Goal: Information Seeking & Learning: Compare options

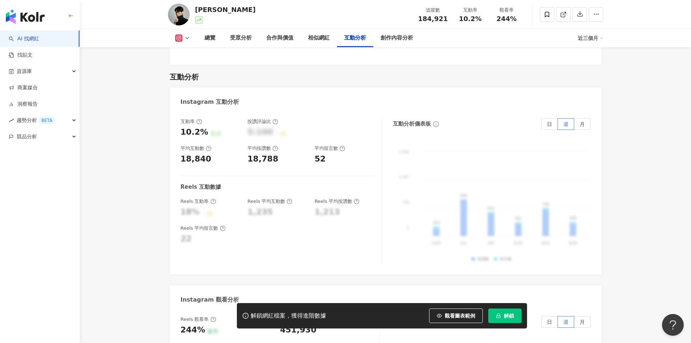
scroll to position [1379, 0]
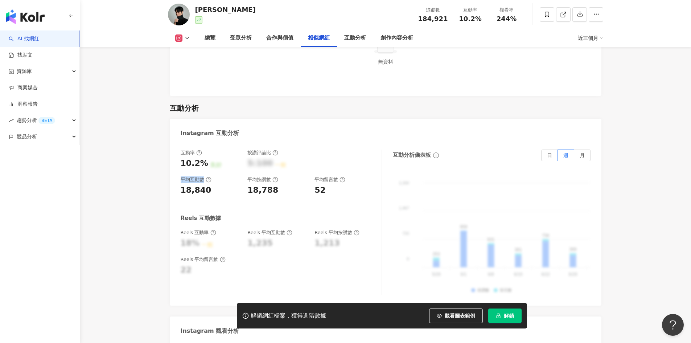
drag, startPoint x: 183, startPoint y: 168, endPoint x: 204, endPoint y: 169, distance: 20.3
click at [204, 176] on div "平均互動數" at bounding box center [196, 179] width 31 height 7
copy div "平均互動數"
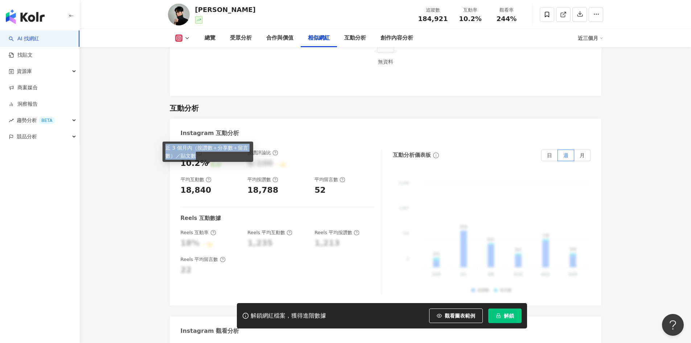
drag, startPoint x: 199, startPoint y: 156, endPoint x: 166, endPoint y: 148, distance: 34.0
click at [166, 148] on div "近 3 個月內（按讚數＋分享數＋留言數）／貼文數" at bounding box center [208, 152] width 91 height 20
copy div "近 3 個月內（按讚數＋分享數＋留言數）／貼文數"
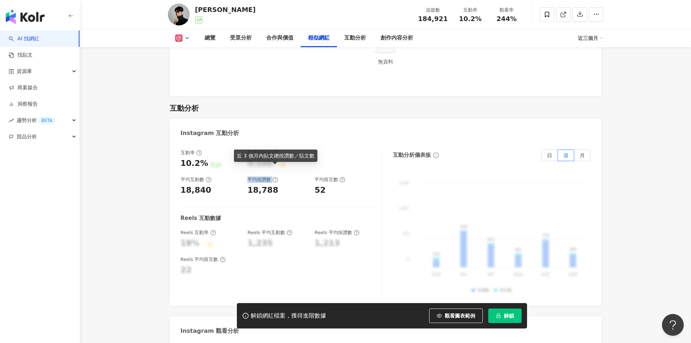
drag, startPoint x: 265, startPoint y: 168, endPoint x: 273, endPoint y: 168, distance: 8.3
click at [273, 176] on div "平均按讚數" at bounding box center [263, 179] width 31 height 7
copy div "平均按讚數"
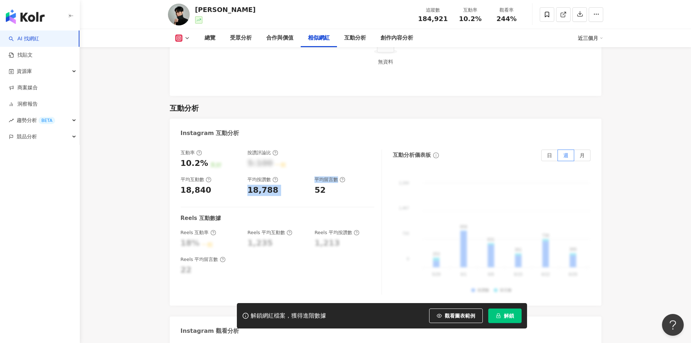
drag, startPoint x: 338, startPoint y: 168, endPoint x: 311, endPoint y: 169, distance: 27.2
click at [311, 169] on div "互動率 10.2% 良好 按讚評論比 5:100 一般 平均互動數 18,840 平均按讚數 18,788 平均留言數 52" at bounding box center [278, 173] width 194 height 46
click at [323, 176] on div "平均留言數" at bounding box center [330, 179] width 31 height 7
drag, startPoint x: 315, startPoint y: 168, endPoint x: 339, endPoint y: 168, distance: 23.2
click at [339, 176] on div "平均留言數" at bounding box center [330, 179] width 31 height 7
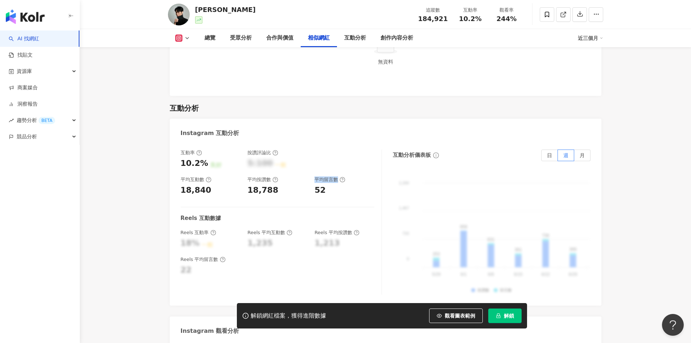
copy div "平均留言數"
drag, startPoint x: 238, startPoint y: 155, endPoint x: 312, endPoint y: 155, distance: 74.4
click at [312, 155] on div "近 3 個月內貼文總按讚數／貼文數" at bounding box center [275, 156] width 83 height 12
copy div "近 3 個月內貼文總按讚數／貼文數"
drag, startPoint x: 304, startPoint y: 154, endPoint x: 379, endPoint y: 157, distance: 75.2
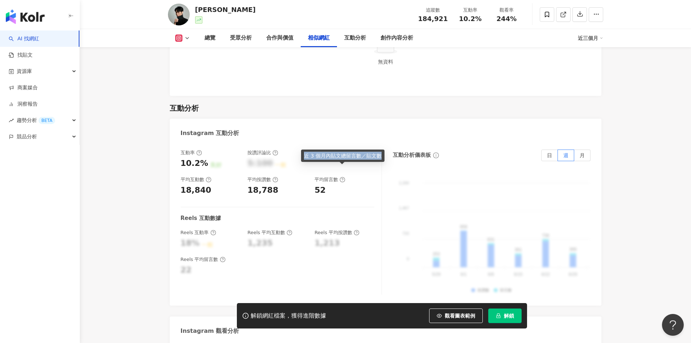
click at [379, 157] on div "近 3 個月內貼文總留言數／貼文數" at bounding box center [342, 156] width 83 height 12
copy div "近 3 個月內貼文總留言數／貼文數"
drag, startPoint x: 181, startPoint y: 180, endPoint x: 208, endPoint y: 181, distance: 27.3
click at [208, 185] on div "18,840" at bounding box center [211, 190] width 60 height 11
copy div "18,840"
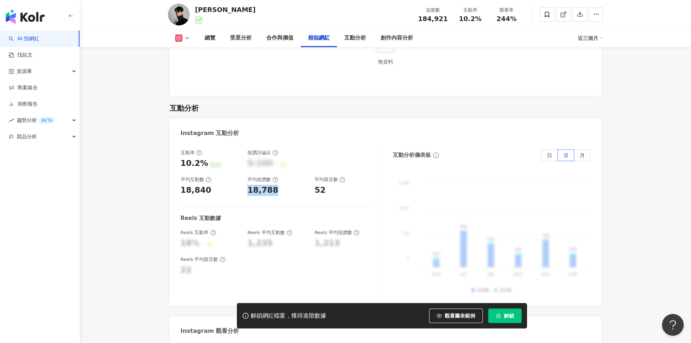
drag, startPoint x: 251, startPoint y: 180, endPoint x: 273, endPoint y: 180, distance: 22.1
click at [273, 185] on div "18,788" at bounding box center [263, 190] width 31 height 11
copy div "18,788"
click at [322, 185] on div "52" at bounding box center [320, 190] width 11 height 11
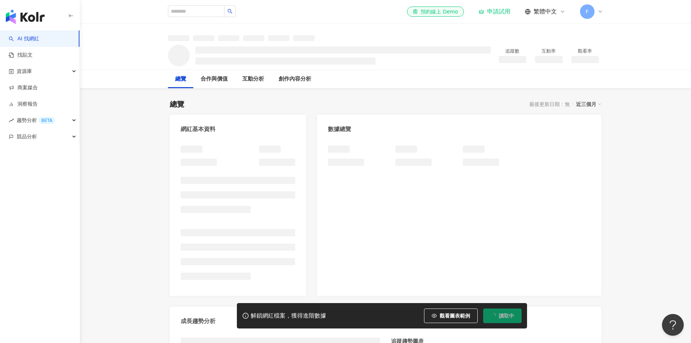
scroll to position [254, 0]
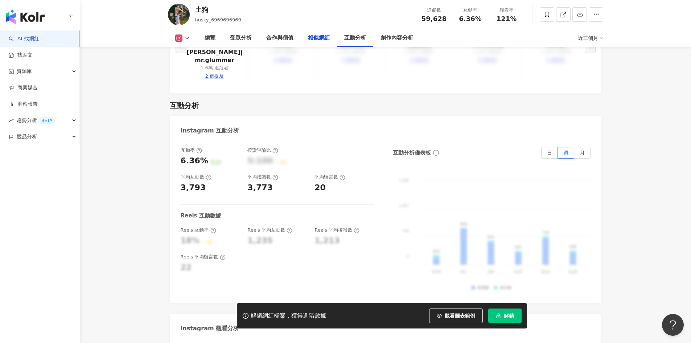
scroll to position [1359, 0]
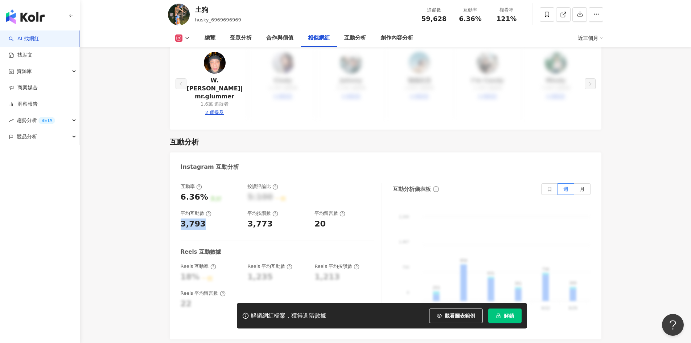
drag, startPoint x: 181, startPoint y: 198, endPoint x: 203, endPoint y: 200, distance: 21.8
click at [203, 218] on div "3,793" at bounding box center [211, 223] width 60 height 11
copy div "3,793"
drag, startPoint x: 248, startPoint y: 197, endPoint x: 267, endPoint y: 199, distance: 20.0
click at [267, 218] on div "3,773" at bounding box center [260, 223] width 25 height 11
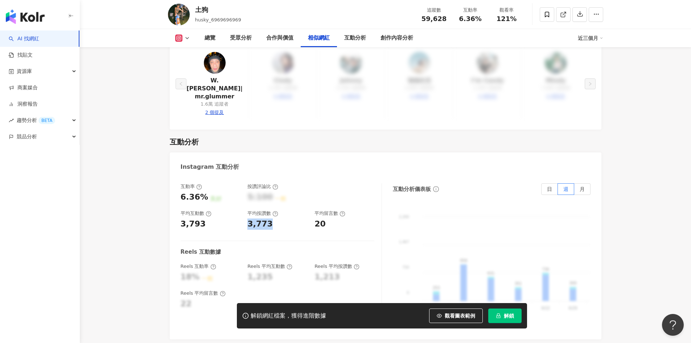
copy div "3,773"
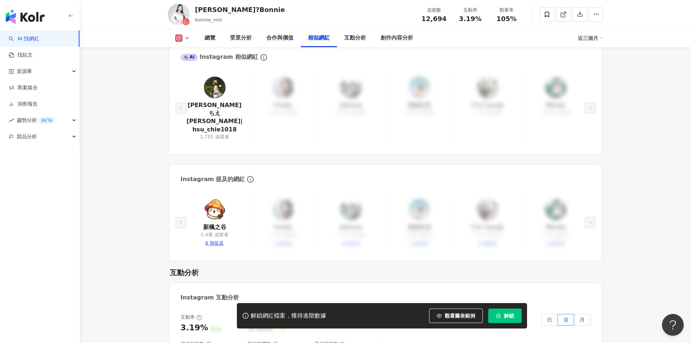
scroll to position [1452, 0]
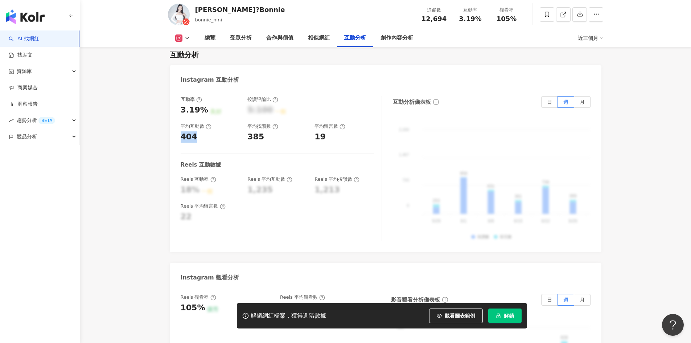
drag, startPoint x: 196, startPoint y: 111, endPoint x: 176, endPoint y: 110, distance: 20.4
click at [176, 110] on div "互動率 3.19% 良好 按讚評論比 5:100 一般 平均互動數 404 平均按讚數 385 平均留言數 19 Reels 互動數據 Reels 互動率 1…" at bounding box center [386, 170] width 432 height 163
copy div "404"
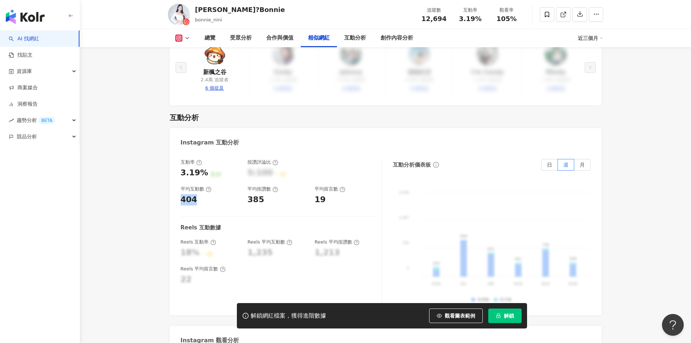
scroll to position [1334, 0]
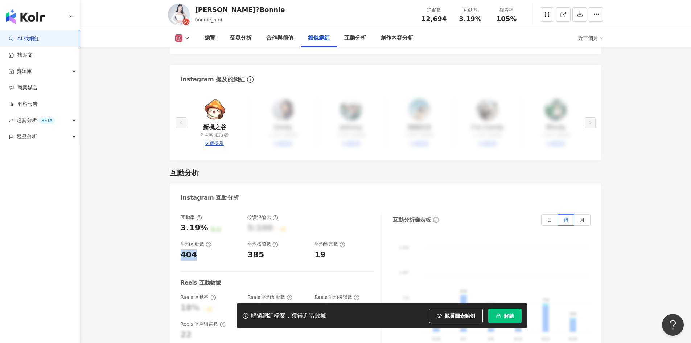
click at [195, 249] on div "404" at bounding box center [189, 254] width 17 height 11
drag, startPoint x: 194, startPoint y: 229, endPoint x: 182, endPoint y: 229, distance: 12.0
click at [182, 249] on div "404" at bounding box center [189, 254] width 17 height 11
copy div "404"
drag, startPoint x: 245, startPoint y: 231, endPoint x: 263, endPoint y: 231, distance: 18.1
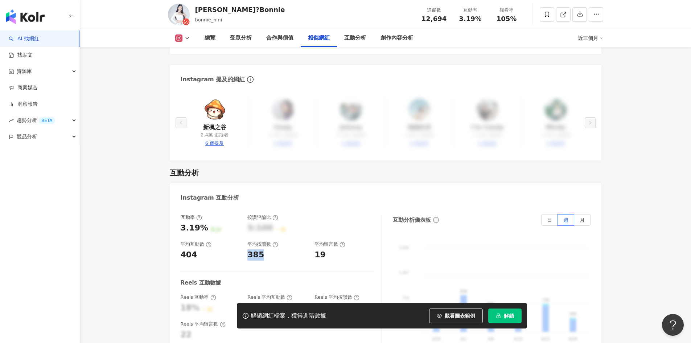
click at [263, 231] on div "互動率 3.19% 良好 按讚評論比 5:100 一般 平均互動數 404 平均按讚數 385 平均留言數 19" at bounding box center [278, 237] width 194 height 46
copy div "385"
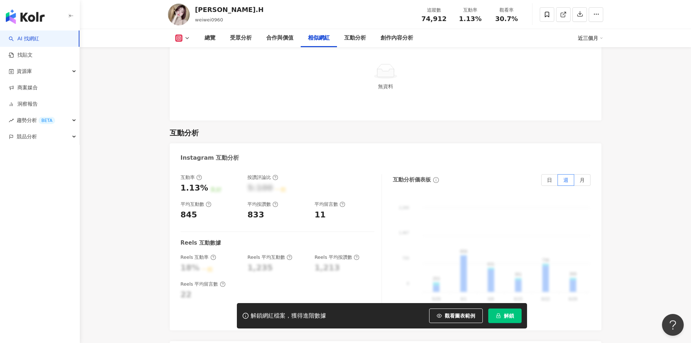
scroll to position [1379, 0]
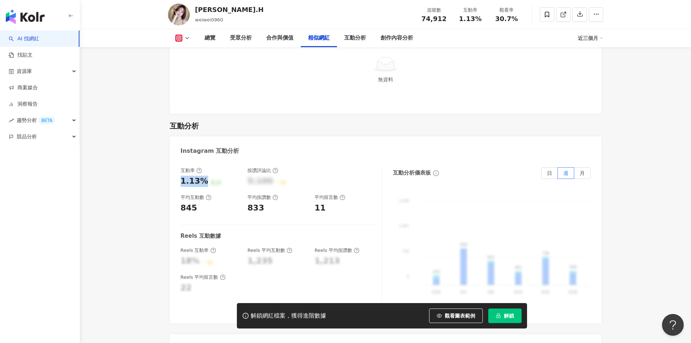
drag, startPoint x: 204, startPoint y: 163, endPoint x: 179, endPoint y: 163, distance: 25.0
click at [179, 163] on div "互動率 1.13% 良好 按讚評論比 5:100 一般 平均互動數 845 平均按讚數 833 平均留言數 11 Reels 互動數據 Reels 互動率 1…" at bounding box center [386, 241] width 432 height 163
copy div "1.13%"
drag, startPoint x: 194, startPoint y: 189, endPoint x: 181, endPoint y: 189, distance: 13.1
click at [181, 203] on div "845" at bounding box center [189, 208] width 17 height 11
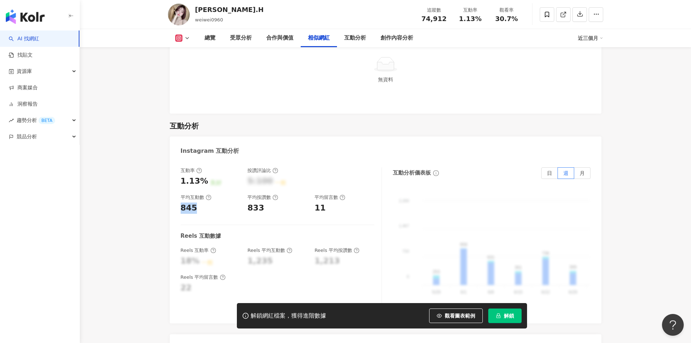
copy div "845"
drag, startPoint x: 264, startPoint y: 187, endPoint x: 247, endPoint y: 188, distance: 17.1
click at [247, 188] on div "互動率 1.13% 良好 按讚評論比 5:100 一般 平均互動數 845 平均按讚數 833 平均留言數 11" at bounding box center [278, 190] width 194 height 46
copy div "833"
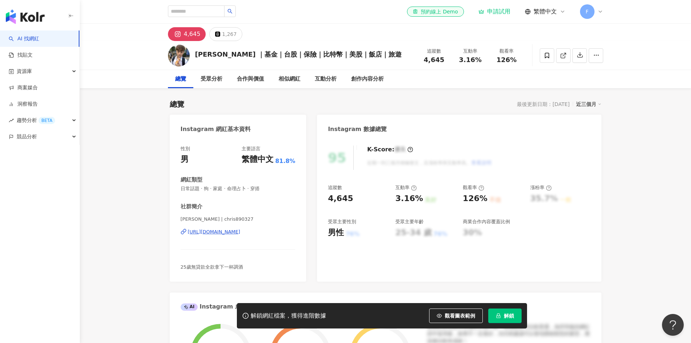
click at [175, 57] on img at bounding box center [179, 56] width 22 height 22
click at [191, 34] on div "4,645" at bounding box center [192, 34] width 17 height 10
click at [209, 232] on div "https://www.instagram.com/chris890327/" at bounding box center [214, 232] width 53 height 7
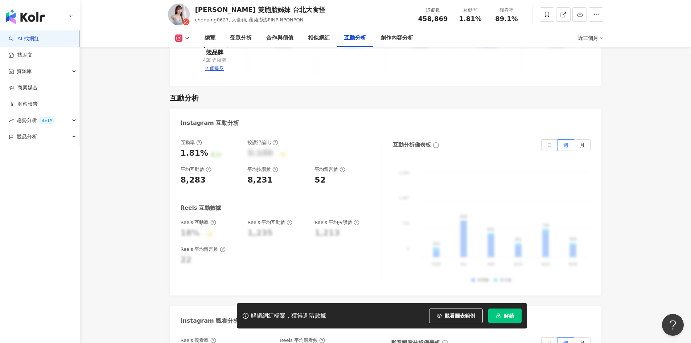
scroll to position [1415, 0]
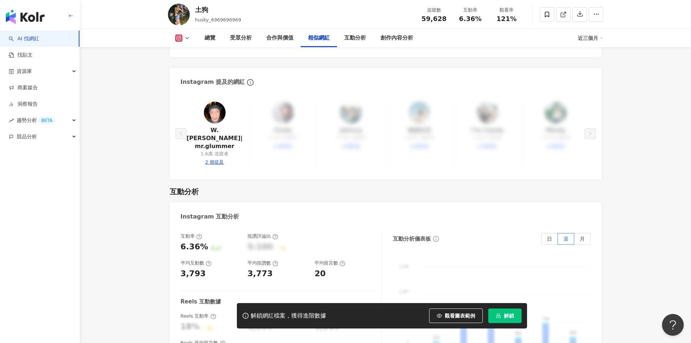
scroll to position [1415, 0]
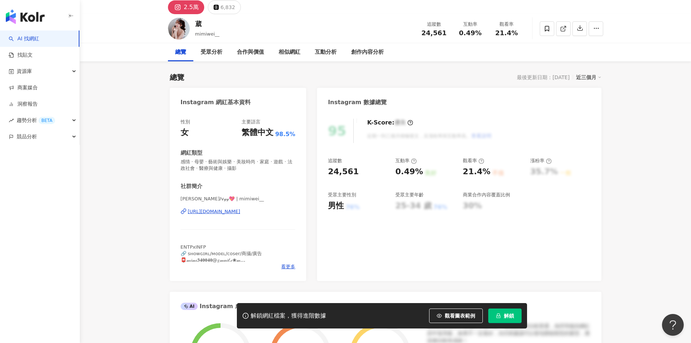
scroll to position [73, 0]
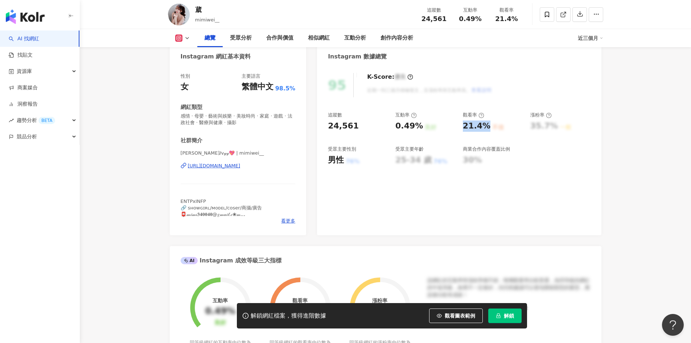
drag, startPoint x: 464, startPoint y: 126, endPoint x: 486, endPoint y: 128, distance: 22.2
click at [486, 128] on div "21.4%" at bounding box center [477, 125] width 28 height 11
copy div "21.4%"
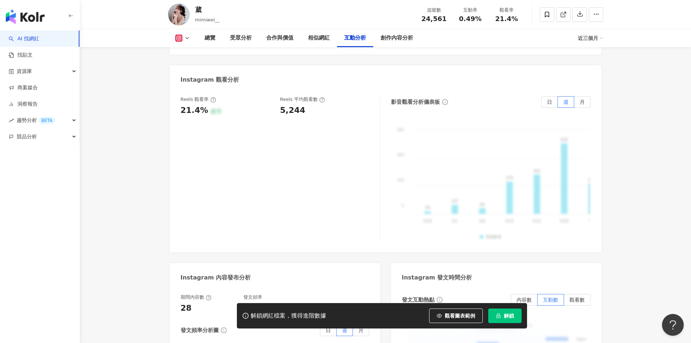
scroll to position [1415, 0]
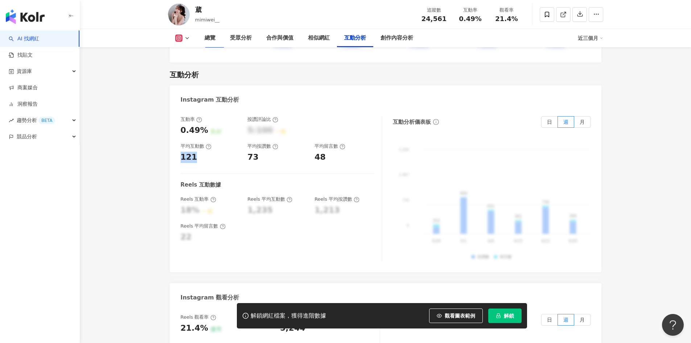
drag, startPoint x: 181, startPoint y: 137, endPoint x: 197, endPoint y: 139, distance: 15.7
click at [197, 152] on div "121" at bounding box center [211, 157] width 60 height 11
copy div "121"
drag, startPoint x: 260, startPoint y: 141, endPoint x: 249, endPoint y: 140, distance: 10.9
click at [249, 152] on div "73" at bounding box center [278, 157] width 60 height 11
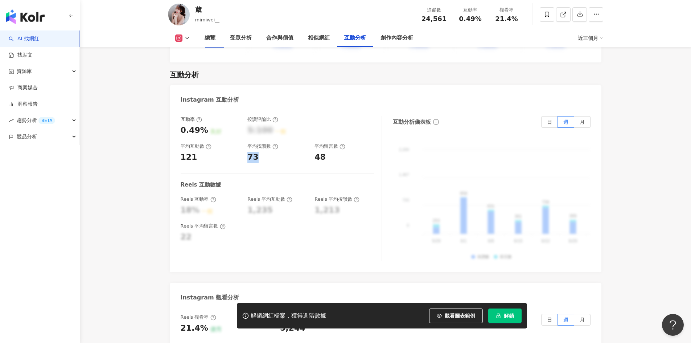
copy div "73"
drag, startPoint x: 320, startPoint y: 140, endPoint x: 311, endPoint y: 139, distance: 9.8
click at [311, 139] on div "互動率 0.49% 良好 按讚評論比 5:100 一般 平均互動數 121 平均按讚數 73 平均留言數 48" at bounding box center [278, 139] width 194 height 46
click at [328, 152] on div "48" at bounding box center [345, 157] width 60 height 11
drag, startPoint x: 323, startPoint y: 138, endPoint x: 160, endPoint y: 75, distance: 174.2
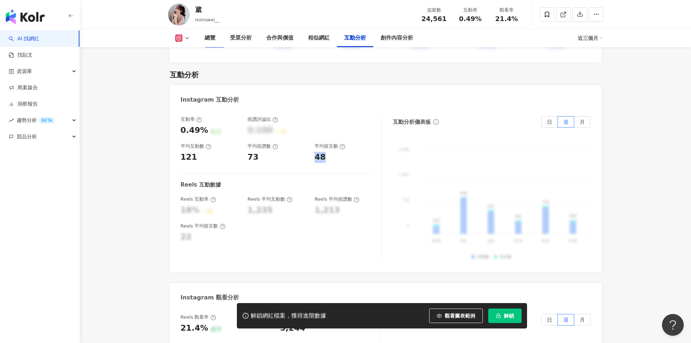
click at [314, 137] on div "互動率 0.49% 良好 按讚評論比 5:100 一般 平均互動數 121 平均按讚數 73 平均留言數 48" at bounding box center [278, 139] width 194 height 46
copy div "48"
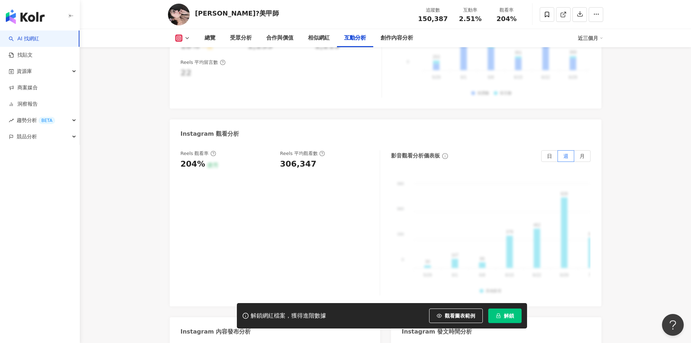
scroll to position [1597, 0]
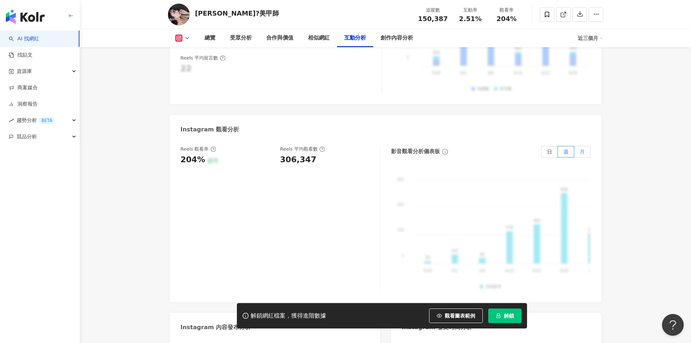
click at [581, 149] on span "月" at bounding box center [582, 152] width 5 height 6
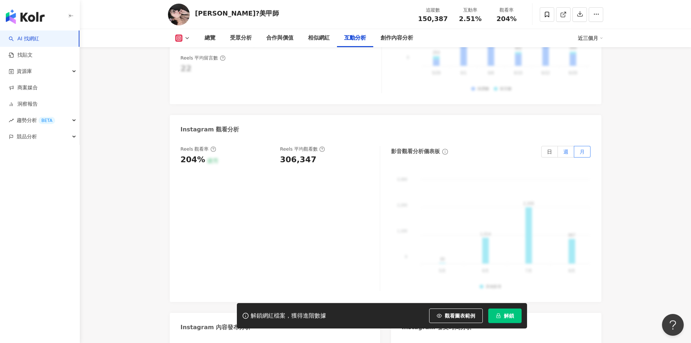
click at [569, 146] on label "週" at bounding box center [566, 152] width 16 height 12
click at [546, 146] on label "日" at bounding box center [549, 152] width 17 height 12
click at [569, 146] on label "週" at bounding box center [566, 152] width 16 height 12
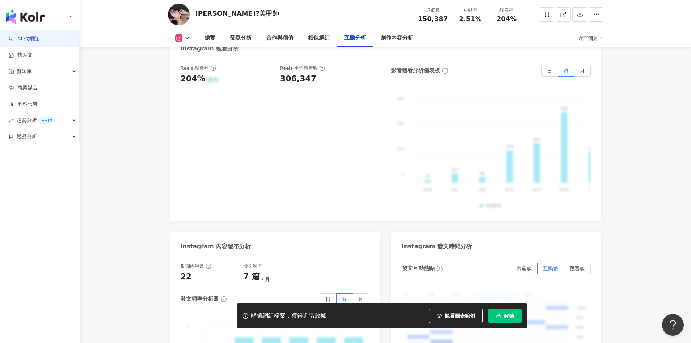
scroll to position [1815, 0]
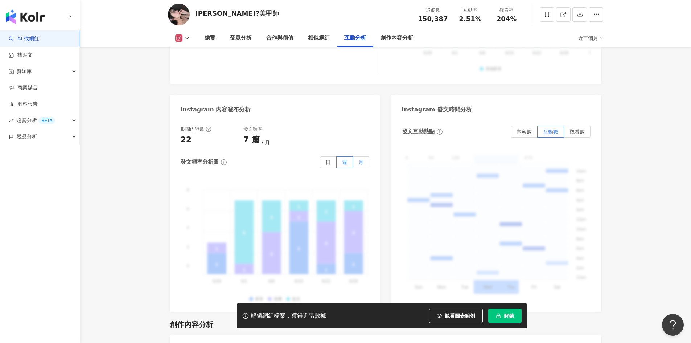
click at [357, 156] on label "月" at bounding box center [361, 162] width 16 height 12
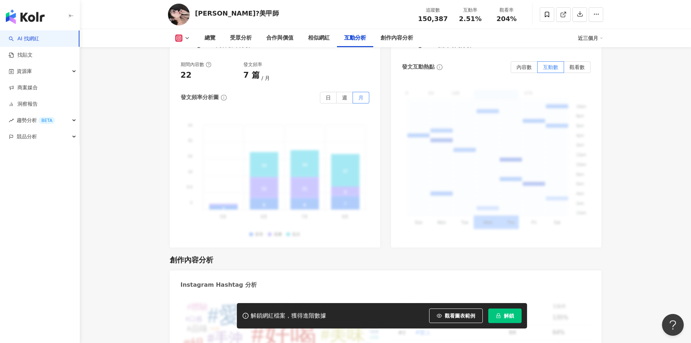
scroll to position [1887, 0]
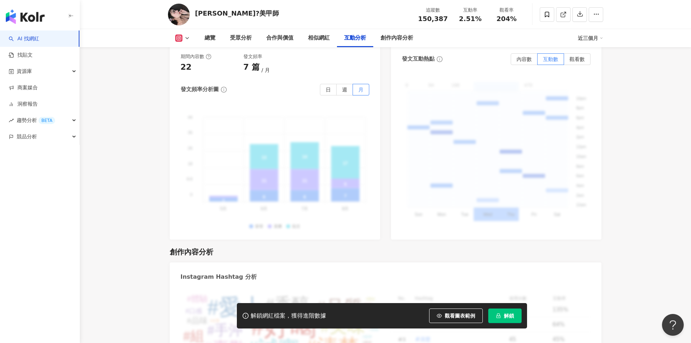
drag, startPoint x: 348, startPoint y: 58, endPoint x: 299, endPoint y: 148, distance: 103.1
click at [348, 84] on label "週" at bounding box center [345, 90] width 16 height 12
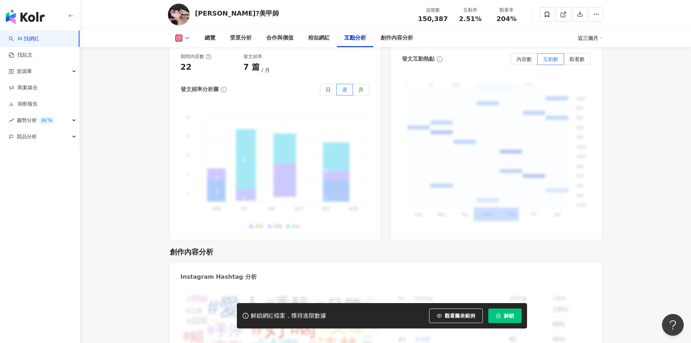
scroll to position [1778, 0]
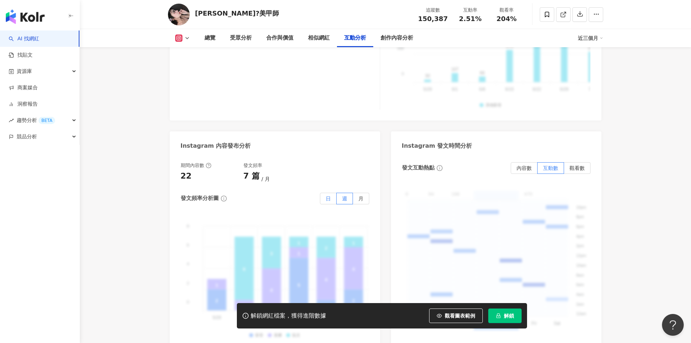
click at [330, 196] on span "日" at bounding box center [328, 199] width 5 height 6
click at [324, 193] on span at bounding box center [328, 198] width 16 height 11
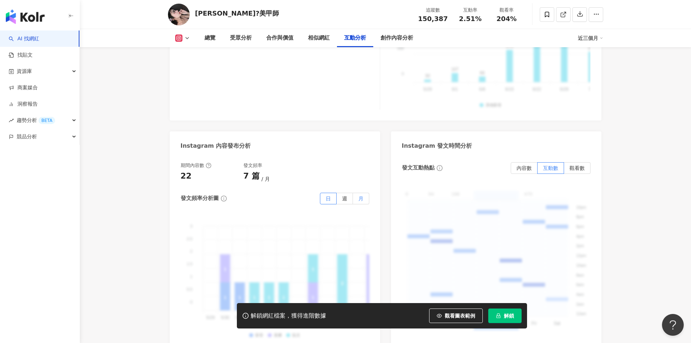
click at [356, 193] on label "月" at bounding box center [361, 199] width 16 height 12
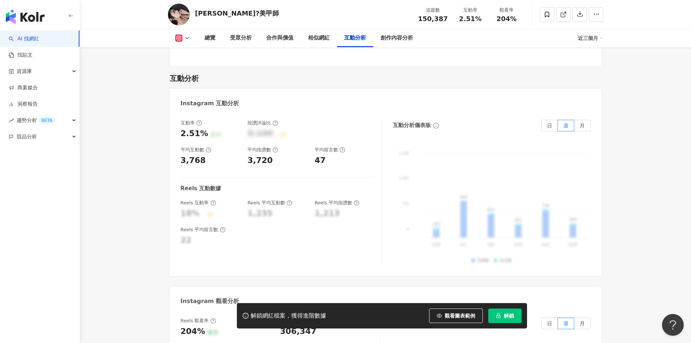
scroll to position [1434, 0]
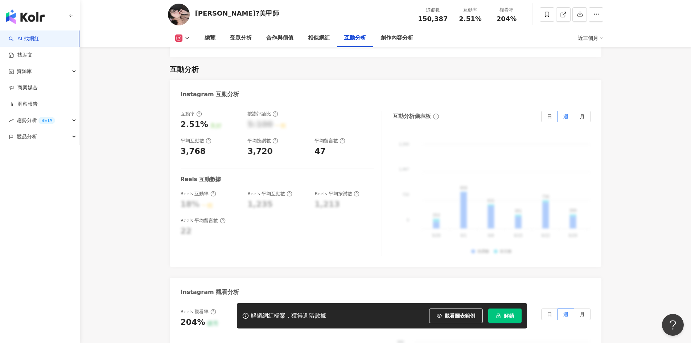
click at [388, 39] on div "創作內容分析" at bounding box center [397, 38] width 33 height 9
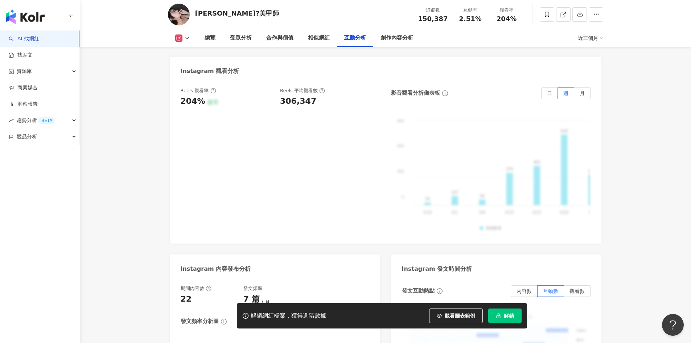
scroll to position [1653, 0]
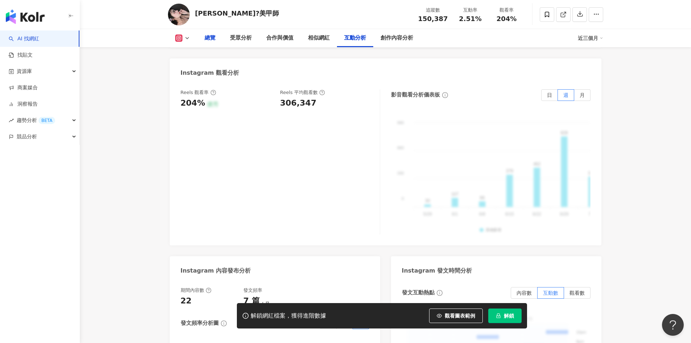
click at [205, 40] on div "總覽" at bounding box center [210, 38] width 11 height 9
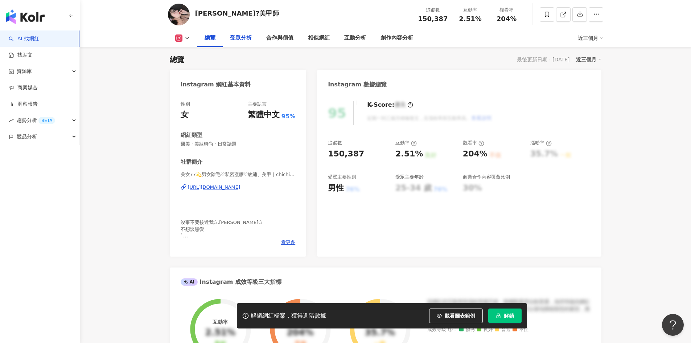
click at [239, 44] on div "受眾分析" at bounding box center [241, 38] width 36 height 18
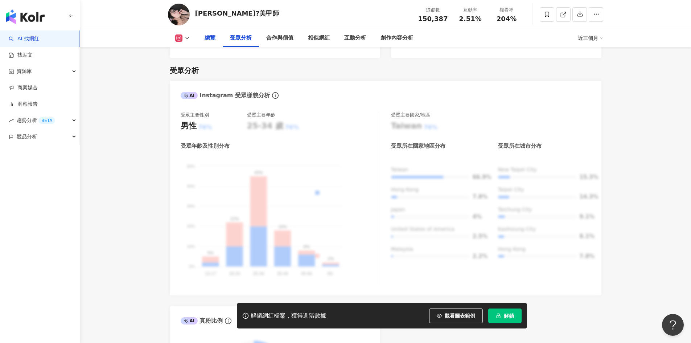
click at [213, 40] on div "總覽" at bounding box center [210, 38] width 11 height 9
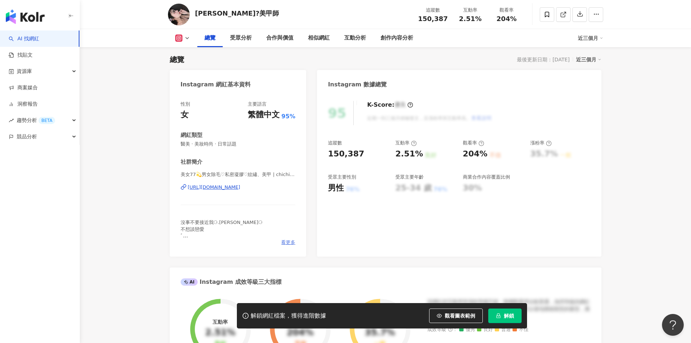
click at [288, 245] on span "看更多" at bounding box center [288, 242] width 14 height 7
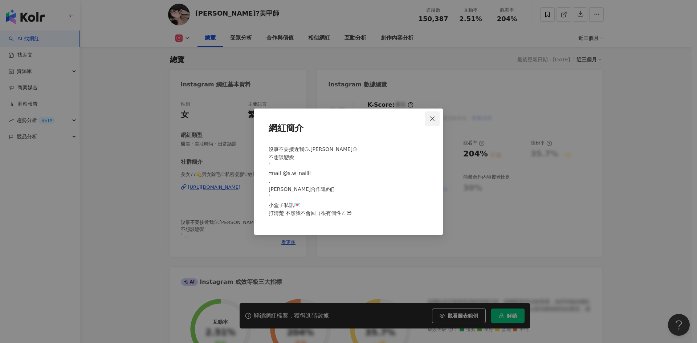
click at [432, 118] on icon "close" at bounding box center [432, 119] width 6 height 6
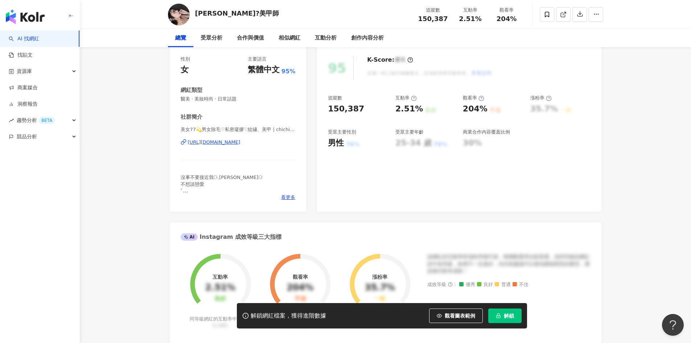
scroll to position [109, 0]
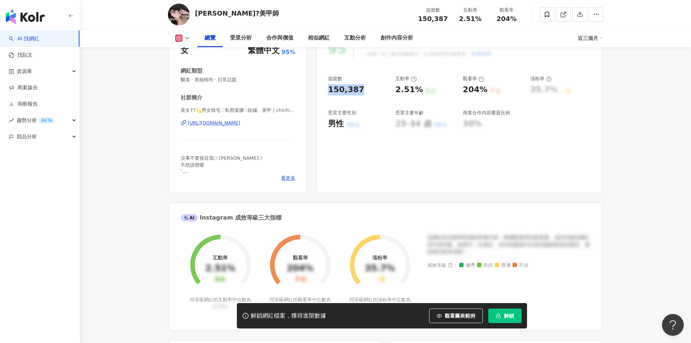
drag, startPoint x: 328, startPoint y: 87, endPoint x: 364, endPoint y: 89, distance: 35.7
click at [364, 89] on div "150,387" at bounding box center [358, 89] width 60 height 11
copy div "150,387"
drag, startPoint x: 396, startPoint y: 88, endPoint x: 424, endPoint y: 89, distance: 28.0
click at [424, 89] on div "2.51% 良好" at bounding box center [426, 89] width 60 height 11
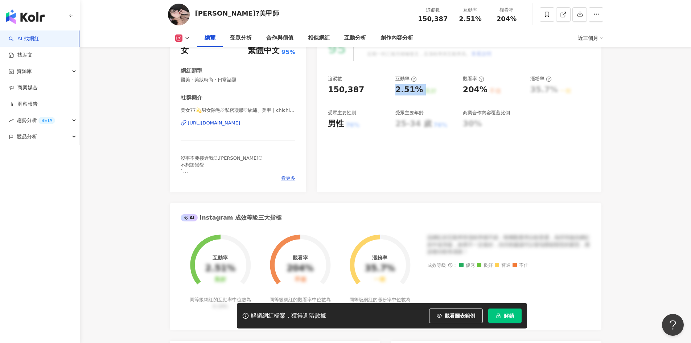
copy div "2.51% 良好"
drag, startPoint x: 462, startPoint y: 87, endPoint x: 484, endPoint y: 89, distance: 22.2
click at [484, 89] on div "追蹤數 150,387 互動率 2.51% 良好 觀看率 204% 不佳 漲粉率 35.7% 一般 受眾主要性別 男性 76% 受眾主要年齡 25-34 歲 …" at bounding box center [459, 102] width 262 height 54
copy div "204%"
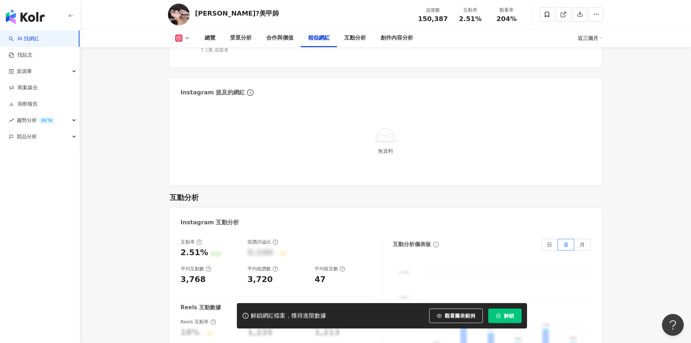
scroll to position [1379, 0]
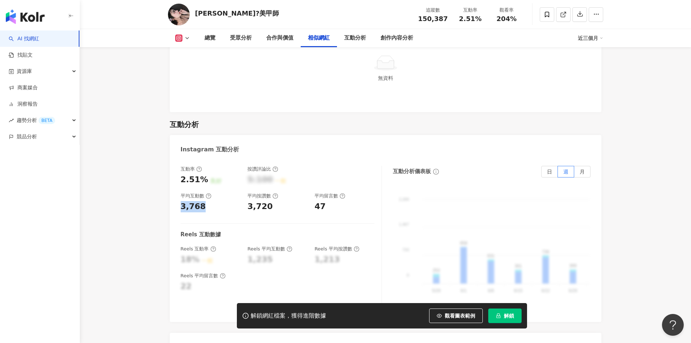
drag, startPoint x: 180, startPoint y: 177, endPoint x: 204, endPoint y: 180, distance: 23.8
click at [204, 180] on div "互動率 2.51% 良好 按讚評論比 5:100 一般 平均互動數 3,768 平均按讚數 3,720 平均留言數 47 Reels 互動數據 Reels 互…" at bounding box center [386, 240] width 432 height 163
copy div "3,768"
drag, startPoint x: 248, startPoint y: 179, endPoint x: 276, endPoint y: 179, distance: 28.3
click at [276, 201] on div "3,720" at bounding box center [278, 206] width 60 height 11
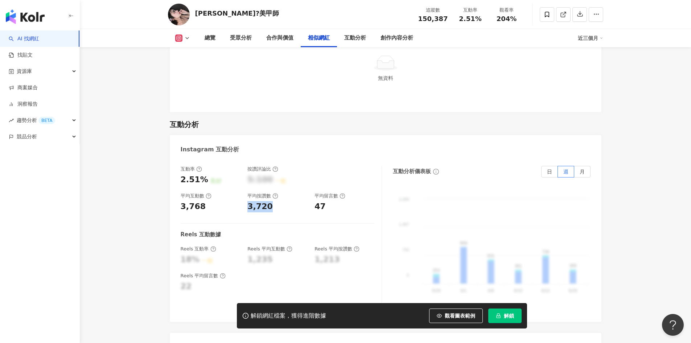
copy div "3,720"
drag, startPoint x: 324, startPoint y: 179, endPoint x: 307, endPoint y: 179, distance: 16.7
click at [307, 179] on div "互動率 2.51% 良好 按讚評論比 5:100 一般 平均互動數 3,768 平均按讚數 3,720 平均留言數 47" at bounding box center [278, 189] width 194 height 46
click at [342, 186] on div "互動率 2.51% 良好 按讚評論比 5:100 一般 平均互動數 3,768 平均按讚數 3,720 平均留言數 47 Reels 互動數據 Reels 互…" at bounding box center [281, 238] width 201 height 145
click at [316, 201] on div "47" at bounding box center [320, 206] width 11 height 11
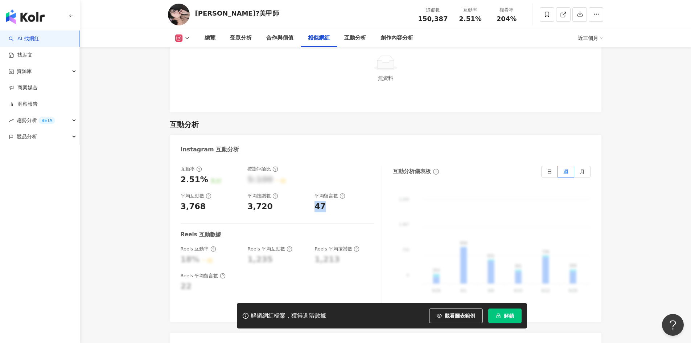
copy div "47"
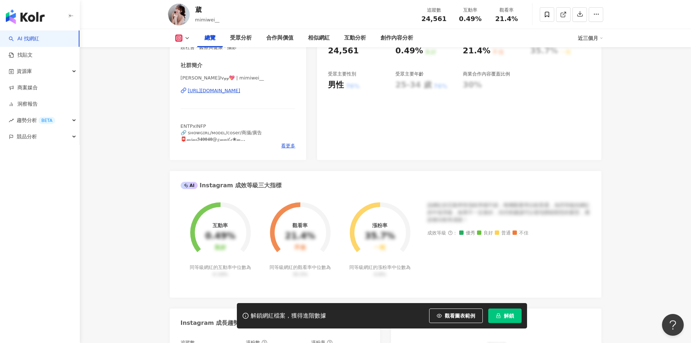
scroll to position [145, 0]
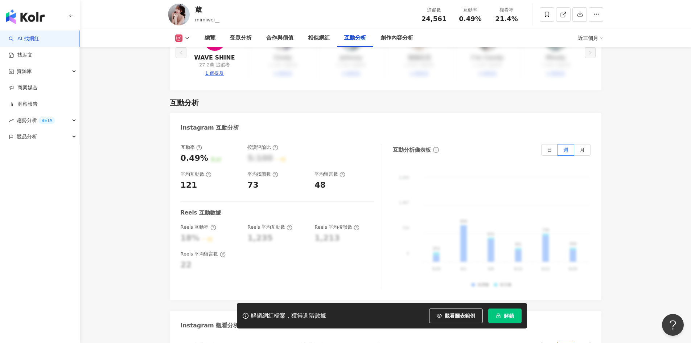
scroll to position [1379, 0]
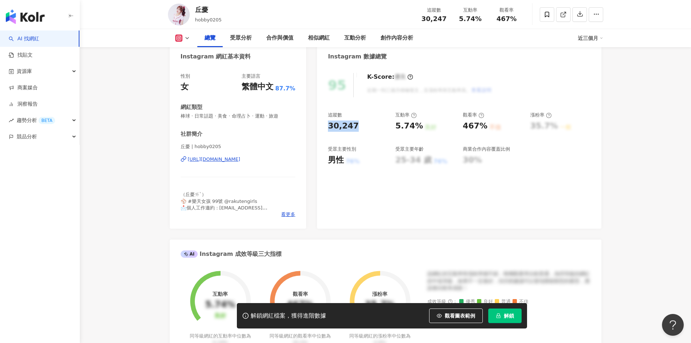
drag, startPoint x: 356, startPoint y: 125, endPoint x: 322, endPoint y: 126, distance: 33.8
click at [322, 126] on div "95 K-Score : 優良 近期一到三個月積極發文，且漲粉率與互動率高。 查看說明 追蹤數 30,247 互動率 5.74% 良好 觀看率 467% 不佳…" at bounding box center [459, 147] width 284 height 163
copy div "30,247"
drag, startPoint x: 396, startPoint y: 127, endPoint x: 437, endPoint y: 128, distance: 41.8
click at [437, 128] on div "5.74% 良好" at bounding box center [426, 125] width 60 height 11
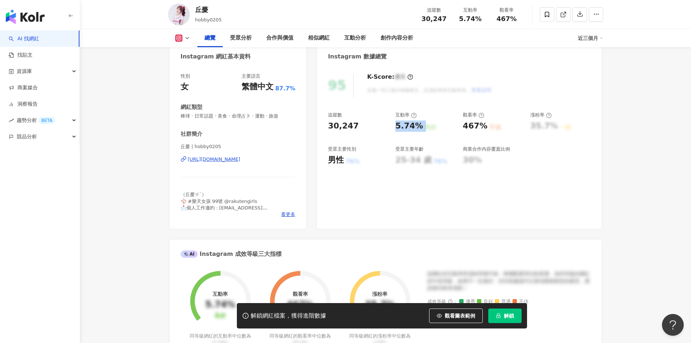
copy div "5.74% 良好"
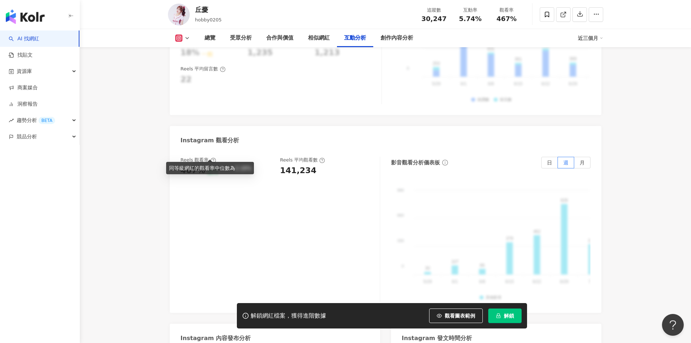
scroll to position [1379, 0]
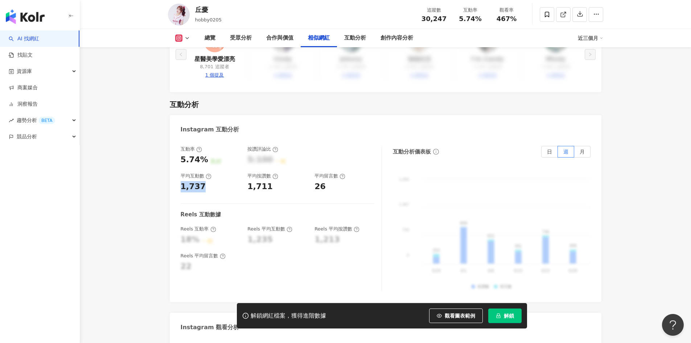
drag, startPoint x: 180, startPoint y: 167, endPoint x: 203, endPoint y: 170, distance: 23.5
click at [203, 170] on div "互動率 5.74% 良好 按讚評論比 5:100 一般 平均互動數 1,737 平均按讚數 1,711 平均留言數 26 Reels 互動數據 Reels 互…" at bounding box center [386, 220] width 432 height 163
copy div "1,737"
drag, startPoint x: 248, startPoint y: 167, endPoint x: 269, endPoint y: 167, distance: 21.4
click at [269, 181] on div "1,711" at bounding box center [278, 186] width 60 height 11
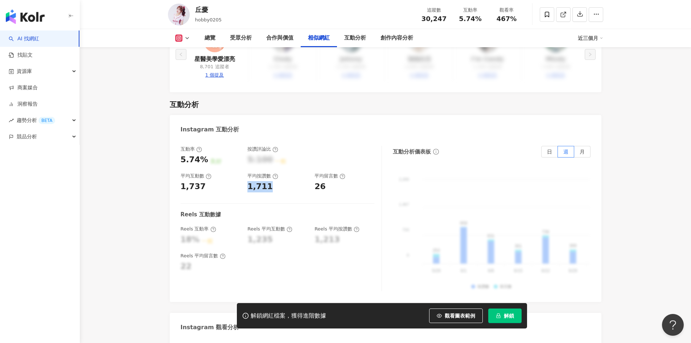
copy div "1,711"
drag, startPoint x: 314, startPoint y: 168, endPoint x: 324, endPoint y: 170, distance: 10.0
click at [324, 170] on div "互動率 5.74% 良好 按讚評論比 5:100 一般 平均互動數 1,737 平均按讚數 1,711 平均留言數 26" at bounding box center [278, 169] width 194 height 46
copy div "26"
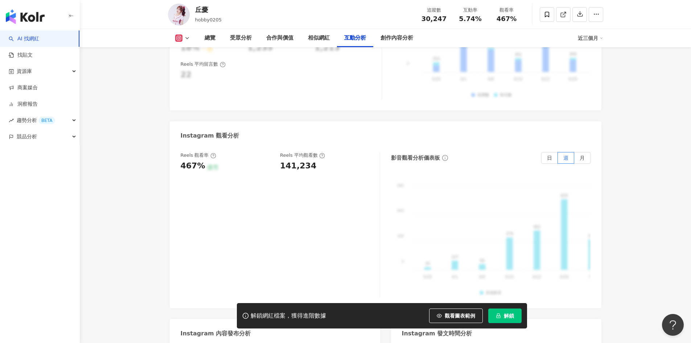
scroll to position [1561, 0]
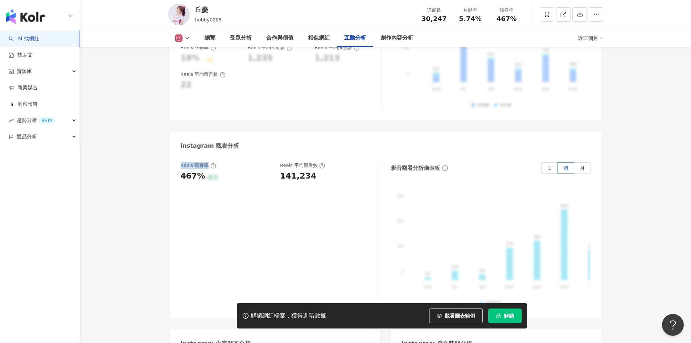
drag, startPoint x: 181, startPoint y: 145, endPoint x: 205, endPoint y: 145, distance: 24.0
click at [205, 162] on div "Reels 觀看率" at bounding box center [199, 165] width 36 height 7
copy div "Reels 觀看率"
drag, startPoint x: 294, startPoint y: 146, endPoint x: 315, endPoint y: 146, distance: 21.1
click at [315, 162] on div "Reels 平均觀看數" at bounding box center [302, 165] width 45 height 7
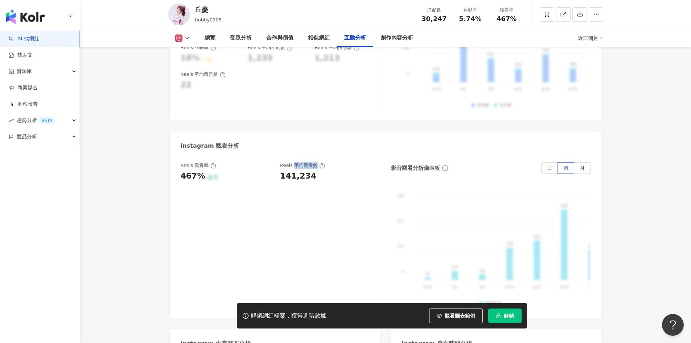
copy div "平均觀看數"
drag, startPoint x: 199, startPoint y: 134, endPoint x: 169, endPoint y: 126, distance: 31.2
click at [169, 126] on div "近 3 個月內 Reels 觀看數／平台追蹤數 * 100%" at bounding box center [211, 129] width 91 height 20
copy div "近 3 個月內 Reels 觀看數／平台追蹤數 * 100%"
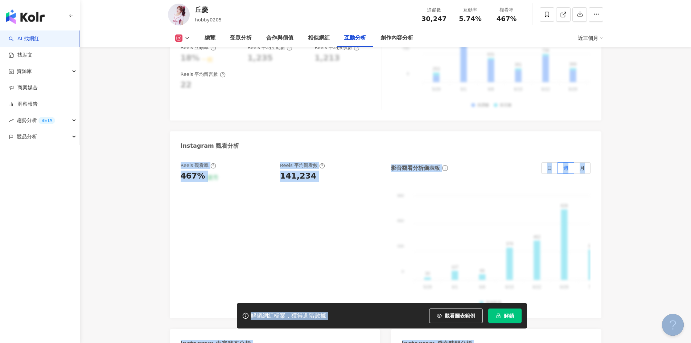
drag, startPoint x: 282, startPoint y: 132, endPoint x: 273, endPoint y: 122, distance: 13.6
click at [325, 134] on div "近 3 個月內 Reels 總觀看人次／影片數" at bounding box center [320, 129] width 91 height 20
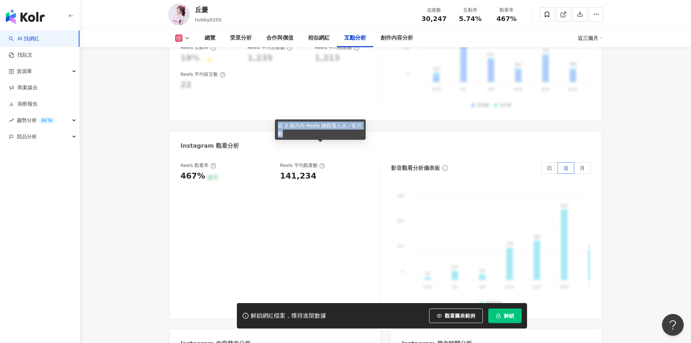
drag, startPoint x: 302, startPoint y: 133, endPoint x: 278, endPoint y: 126, distance: 24.3
click at [278, 126] on div "近 3 個月內 Reels 總觀看人次／影片數" at bounding box center [320, 129] width 91 height 20
copy div "近 3 個月內 Reels 總觀看人次／影片數"
drag, startPoint x: 180, startPoint y: 158, endPoint x: 201, endPoint y: 160, distance: 21.1
click at [201, 160] on div "Reels 觀看率 467% 優秀 Reels 平均觀看數 141,234 影音觀看分析儀表板 日 週 月 990 990 660 660 330 330 0…" at bounding box center [386, 236] width 432 height 163
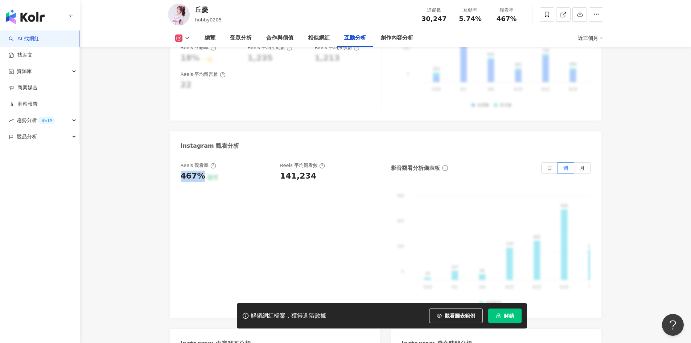
copy div "467%"
drag, startPoint x: 312, startPoint y: 156, endPoint x: 167, endPoint y: 86, distance: 161.5
click at [281, 171] on div "141,234" at bounding box center [326, 176] width 93 height 11
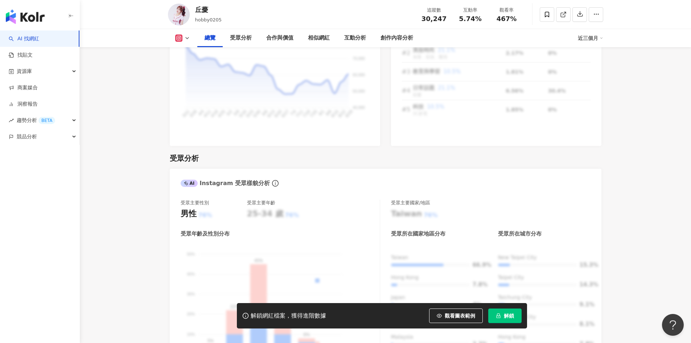
scroll to position [435, 0]
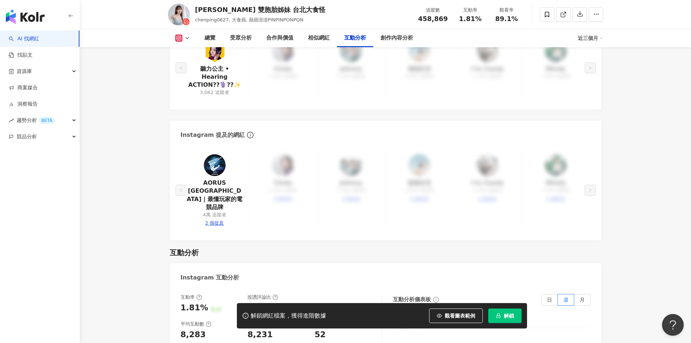
scroll to position [1633, 0]
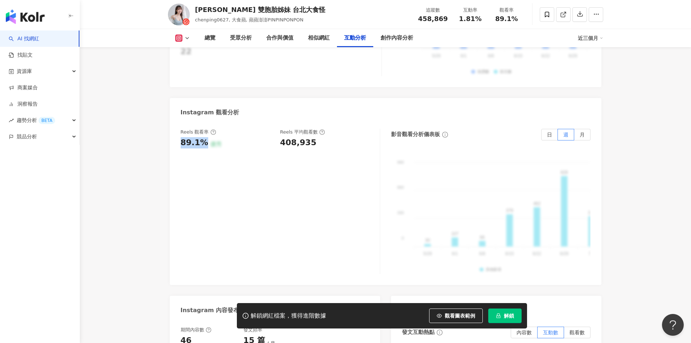
drag, startPoint x: 189, startPoint y: 109, endPoint x: 204, endPoint y: 110, distance: 14.2
click at [204, 137] on div "89.1%" at bounding box center [195, 142] width 28 height 11
copy div "89.1%"
drag, startPoint x: 310, startPoint y: 107, endPoint x: 280, endPoint y: 107, distance: 30.1
click at [280, 129] on div "Reels 觀看率 89.1% 優秀 [PERSON_NAME] 平均觀看數 408,935" at bounding box center [277, 139] width 192 height 20
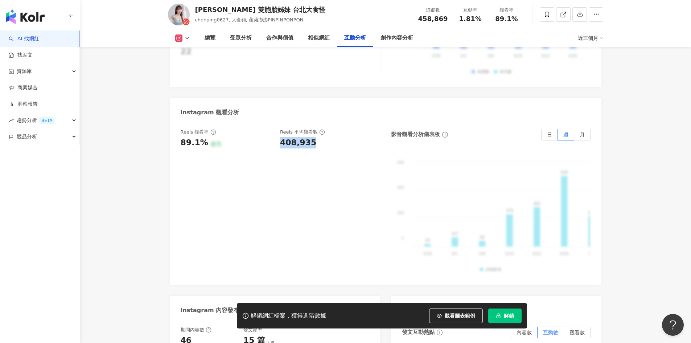
copy div "408,935"
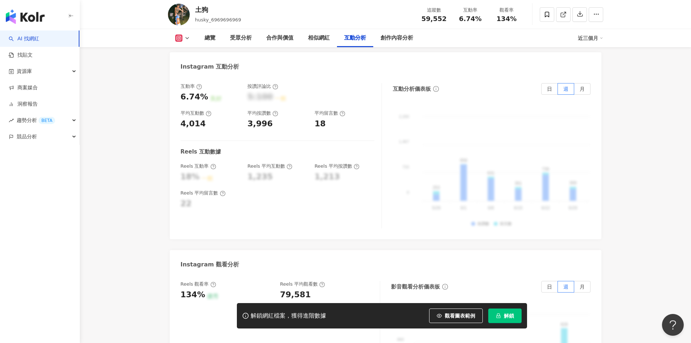
scroll to position [1524, 0]
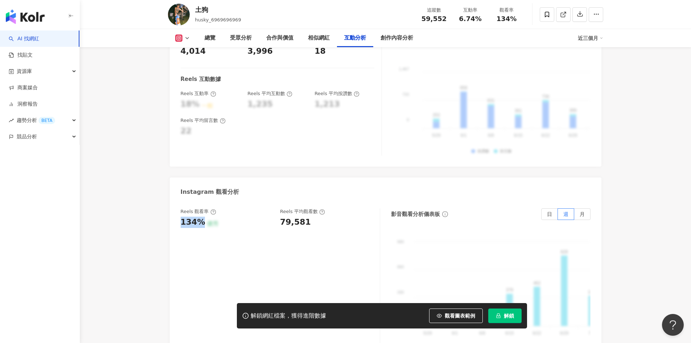
drag, startPoint x: 201, startPoint y: 196, endPoint x: 182, endPoint y: 195, distance: 18.9
click at [182, 217] on div "134%" at bounding box center [193, 222] width 25 height 11
copy div "134%"
drag, startPoint x: 309, startPoint y: 198, endPoint x: 281, endPoint y: 198, distance: 27.9
click at [281, 217] on div "79,581" at bounding box center [326, 222] width 93 height 11
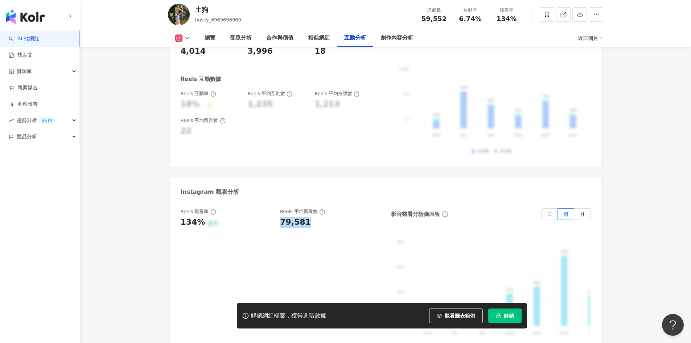
copy div "79,581"
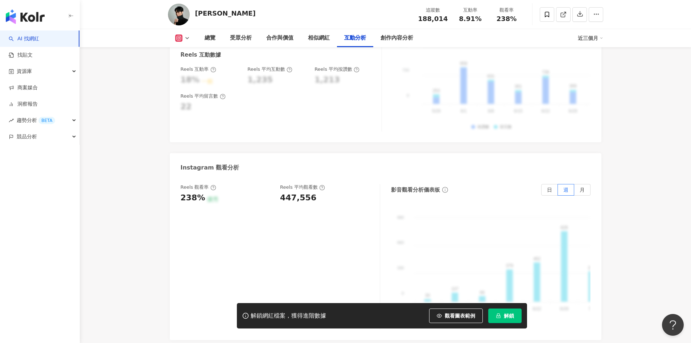
scroll to position [1541, 0]
drag, startPoint x: 201, startPoint y: 183, endPoint x: 179, endPoint y: 183, distance: 22.9
click at [179, 183] on div "Reels 觀看率 238% 優秀 Reels 平均觀看數 447,556 影音觀看分析儀表板 日 週 月 990 990 660 660 330 330 0…" at bounding box center [386, 258] width 432 height 163
copy div "238%"
drag, startPoint x: 310, startPoint y: 183, endPoint x: 278, endPoint y: 183, distance: 32.3
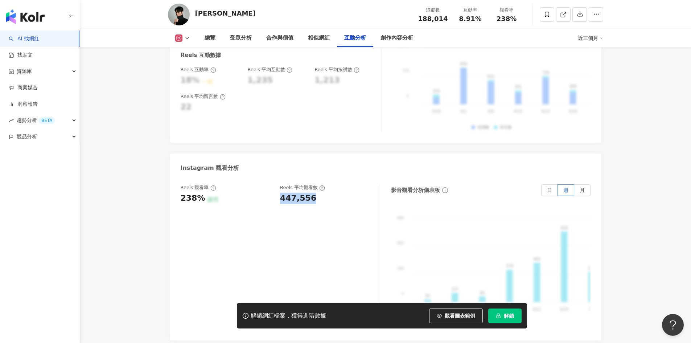
click at [278, 184] on div "Reels 觀看率 238% 優秀 Reels 平均觀看數 447,556" at bounding box center [277, 194] width 192 height 20
copy div "447,556"
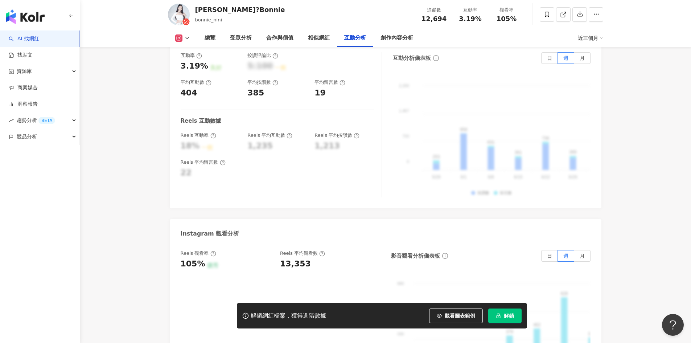
scroll to position [1488, 0]
drag, startPoint x: 201, startPoint y: 236, endPoint x: 173, endPoint y: 238, distance: 27.7
click at [173, 242] on div "Reels 觀看率 105% 優秀 [PERSON_NAME] 平均觀看數 13,353 影音觀看分析儀表板 日 週 月 990 990 660 660 33…" at bounding box center [386, 323] width 432 height 163
copy div "105%"
drag, startPoint x: 309, startPoint y: 237, endPoint x: 279, endPoint y: 238, distance: 30.2
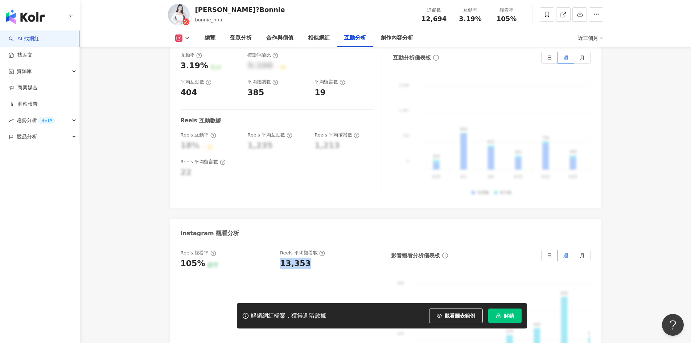
click at [279, 250] on div "Reels 觀看率 105% 優秀 Reels 平均觀看數 13,353" at bounding box center [277, 260] width 192 height 20
copy div "13,353"
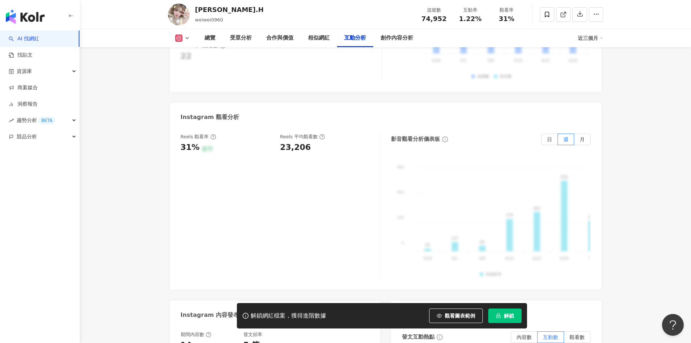
scroll to position [1498, 0]
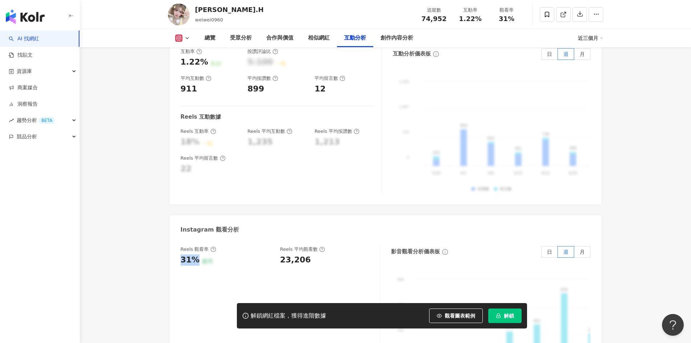
drag, startPoint x: 195, startPoint y: 242, endPoint x: 173, endPoint y: 243, distance: 21.5
click at [174, 243] on div "Reels 觀看率 31% 優秀 Reels 平均觀看數 23,206 影音觀看分析儀表板 日 週 月 990 990 660 660 330 330 0 0…" at bounding box center [386, 320] width 432 height 163
copy div "31%"
drag, startPoint x: 311, startPoint y: 242, endPoint x: 281, endPoint y: 245, distance: 29.5
click at [281, 254] on div "23,206" at bounding box center [326, 259] width 93 height 11
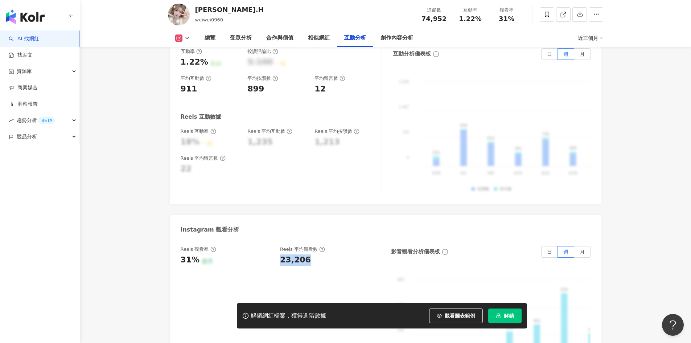
copy div "23,206"
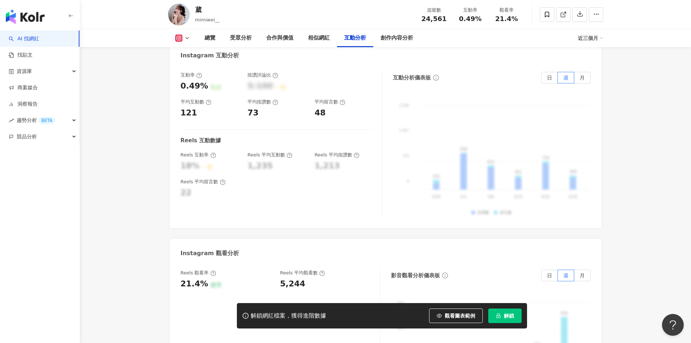
scroll to position [1633, 0]
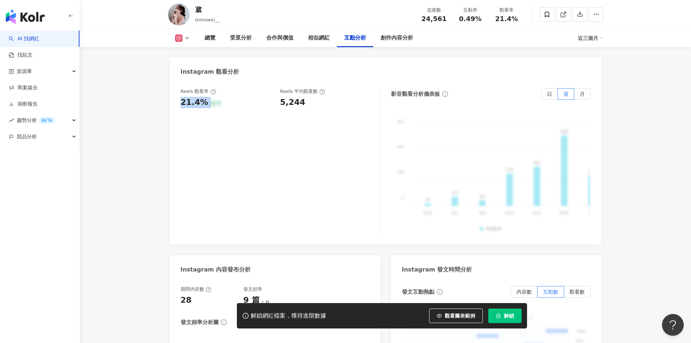
drag, startPoint x: 206, startPoint y: 83, endPoint x: 179, endPoint y: 83, distance: 26.5
click at [179, 83] on div "Reels 觀看率 21.4% 優秀 Reels 平均觀看數 5,244 影音觀看分析儀表板 日 週 月 990 990 660 660 330 330 0 …" at bounding box center [386, 162] width 432 height 163
copy div "21.4% 優秀"
drag, startPoint x: 303, startPoint y: 81, endPoint x: 282, endPoint y: 80, distance: 21.4
click at [282, 97] on div "5,244" at bounding box center [326, 102] width 93 height 11
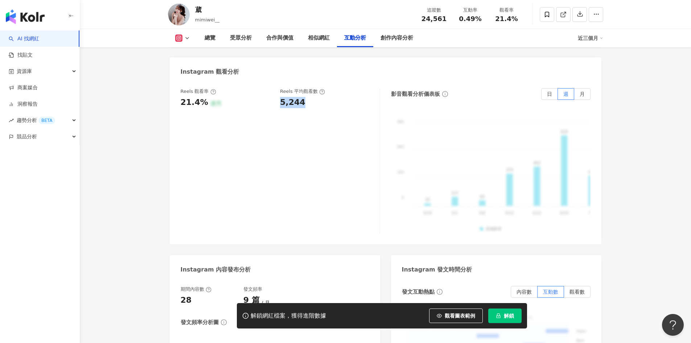
copy div "5,244"
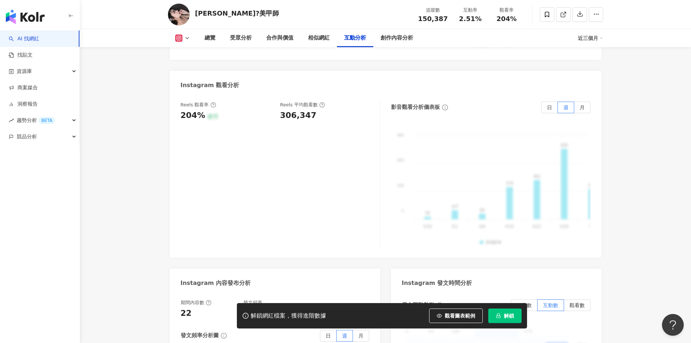
scroll to position [1641, 0]
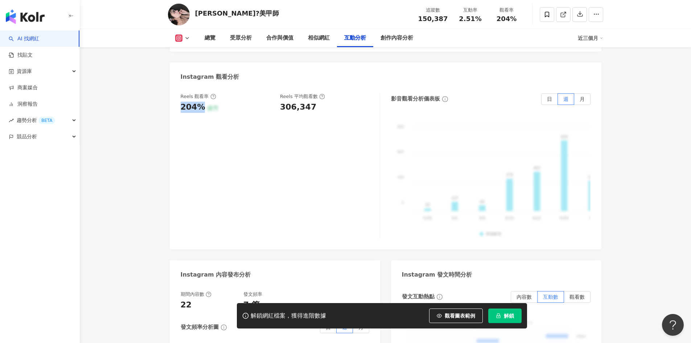
drag, startPoint x: 200, startPoint y: 79, endPoint x: 174, endPoint y: 78, distance: 26.5
click at [174, 86] on div "Reels 觀看率 204% 優秀 Reels 平均觀看數 306,347 影音觀看分析儀表板 日 週 月 990 990 660 660 330 330 0…" at bounding box center [386, 167] width 432 height 163
copy div "204%"
drag, startPoint x: 311, startPoint y: 82, endPoint x: 279, endPoint y: 80, distance: 31.3
click at [279, 93] on div "Reels 觀看率 204% 優秀 Reels 平均觀看數 306,347" at bounding box center [277, 103] width 192 height 20
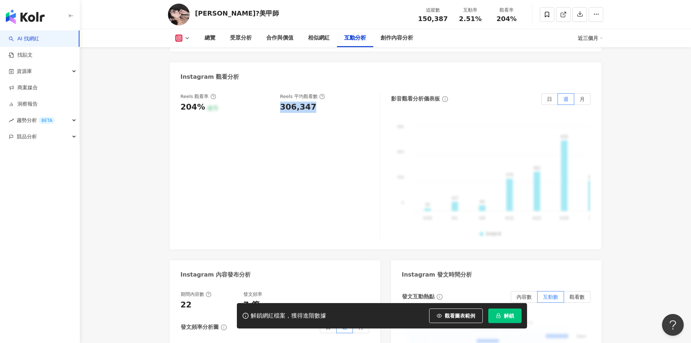
copy div "306,347"
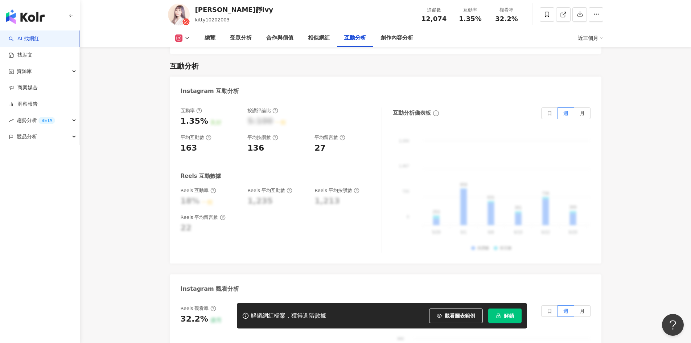
scroll to position [1406, 0]
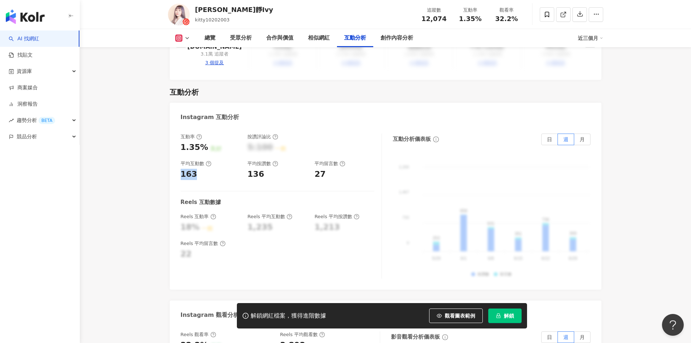
drag, startPoint x: 182, startPoint y: 154, endPoint x: 196, endPoint y: 157, distance: 14.5
click at [196, 169] on div "163" at bounding box center [211, 174] width 60 height 11
copy div "163"
click at [265, 161] on div "互動率 1.35% 良好 按讚評論比 5:100 一般 平均互動數 163 平均按讚數 136 平均留言數 27 Reels 互動數據 Reels 互動率 1…" at bounding box center [281, 206] width 201 height 145
drag, startPoint x: 263, startPoint y: 157, endPoint x: 248, endPoint y: 153, distance: 15.3
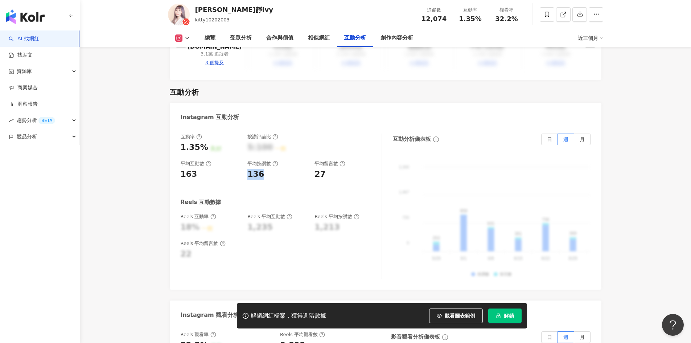
click at [248, 169] on div "136" at bounding box center [278, 174] width 60 height 11
copy div "136"
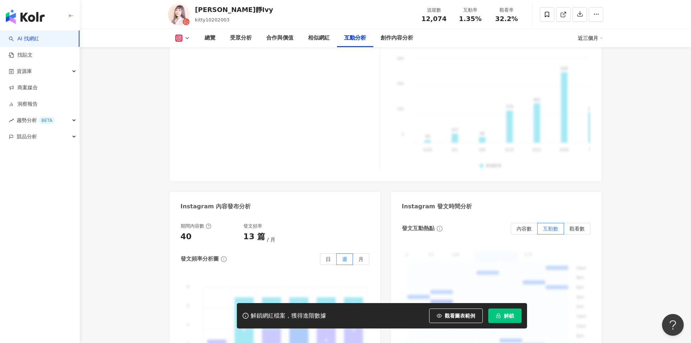
scroll to position [1588, 0]
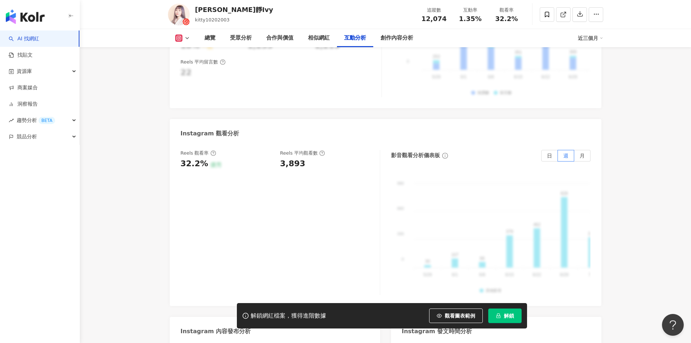
click at [203, 158] on div "32.2%" at bounding box center [195, 163] width 28 height 11
drag, startPoint x: 205, startPoint y: 146, endPoint x: 181, endPoint y: 146, distance: 24.0
click at [181, 158] on div "32.2% 優秀" at bounding box center [227, 163] width 93 height 11
copy div "32.2%"
drag, startPoint x: 304, startPoint y: 147, endPoint x: 164, endPoint y: 56, distance: 167.1
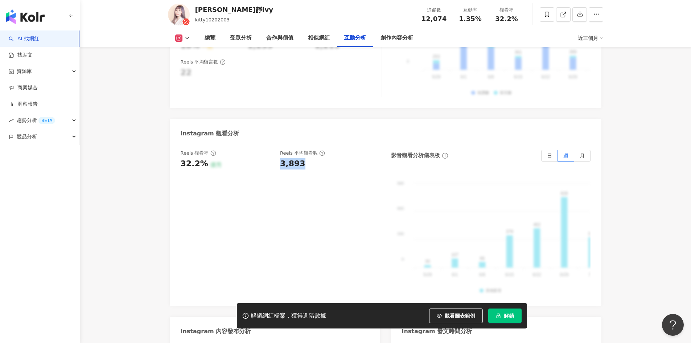
click at [278, 150] on div "Reels 觀看率 32.2% 優秀 Reels 平均觀看數 3,893" at bounding box center [277, 160] width 192 height 20
copy div "3,893"
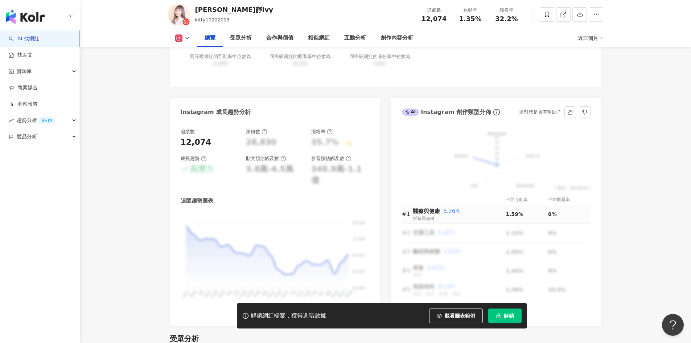
scroll to position [281, 0]
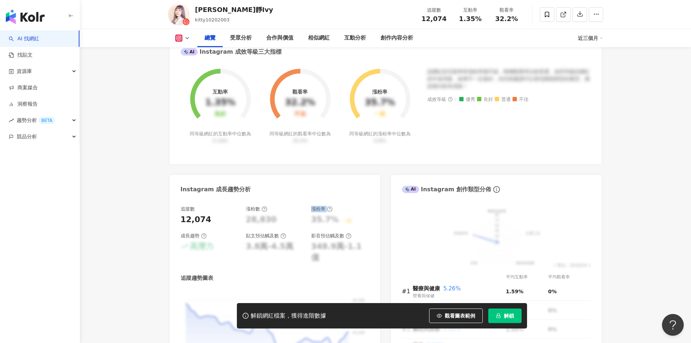
drag, startPoint x: 270, startPoint y: 220, endPoint x: 340, endPoint y: 221, distance: 70.4
click at [340, 221] on div "追蹤數 12,074 漲粉數 28,830 漲粉率 35.7% 一般 成長趨勢 高潛力 貼文預估觸及數 3.8萬-4.5萬 影音預估觸及數 348.9萬-1.…" at bounding box center [275, 235] width 189 height 58
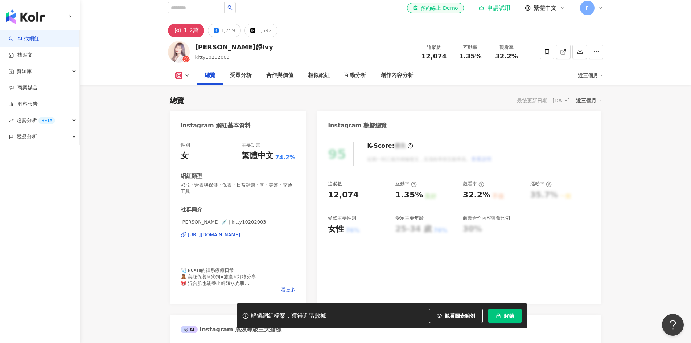
scroll to position [0, 0]
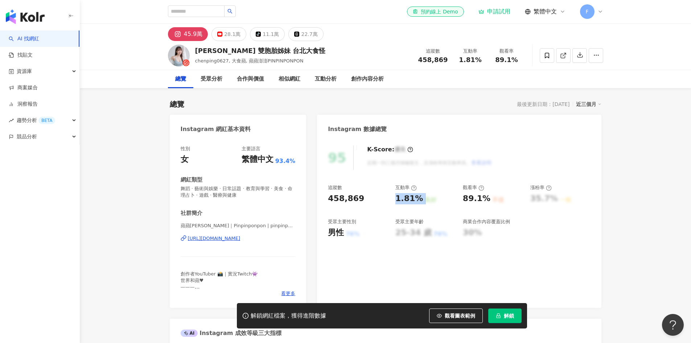
drag, startPoint x: 396, startPoint y: 200, endPoint x: 432, endPoint y: 196, distance: 36.8
click at [432, 196] on div "1.81% 良好" at bounding box center [426, 198] width 60 height 11
drag, startPoint x: 459, startPoint y: 200, endPoint x: 487, endPoint y: 198, distance: 27.6
click at [487, 198] on div "追蹤數 458,869 互動率 1.81% 良好 觀看率 89.1% 不佳 漲粉率 35.7% 一般 受眾主要性別 男性 76% 受眾主要年齡 25-34 歲…" at bounding box center [459, 211] width 262 height 54
drag, startPoint x: 396, startPoint y: 201, endPoint x: 420, endPoint y: 203, distance: 24.4
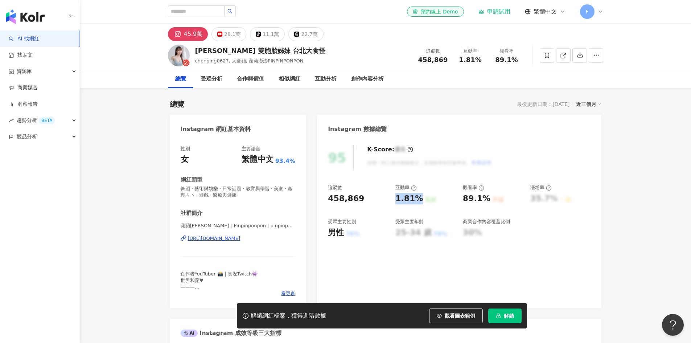
click at [420, 203] on div "1.81%" at bounding box center [410, 198] width 28 height 11
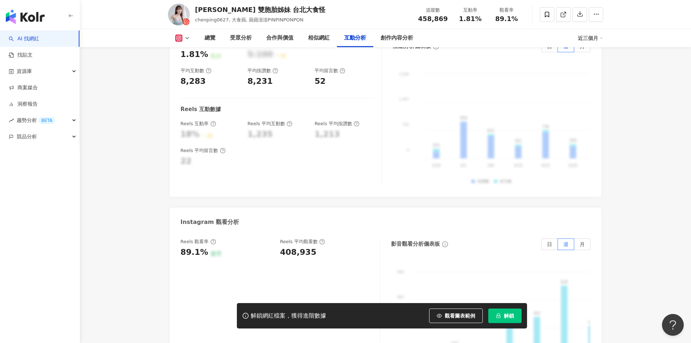
scroll to position [1524, 0]
drag, startPoint x: 180, startPoint y: 217, endPoint x: 218, endPoint y: 230, distance: 39.5
click at [205, 246] on div "89.1% 優秀" at bounding box center [227, 251] width 93 height 11
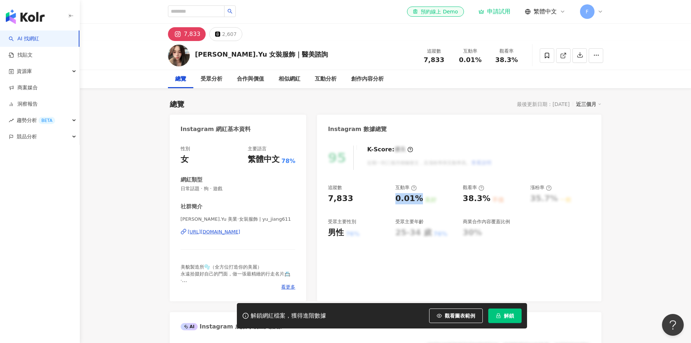
drag, startPoint x: 394, startPoint y: 199, endPoint x: 418, endPoint y: 200, distance: 24.3
click at [418, 200] on div "追蹤數 7,833 互動率 0.01% 良好 觀看率 38.3% 不佳 漲粉率 35.7% 一般 受眾主要性別 男性 76% 受眾主要年齡 25-34 歲 7…" at bounding box center [459, 211] width 262 height 54
copy div "0.01%"
drag, startPoint x: 463, startPoint y: 196, endPoint x: 485, endPoint y: 198, distance: 21.9
click at [485, 198] on div "38.3%" at bounding box center [477, 198] width 28 height 11
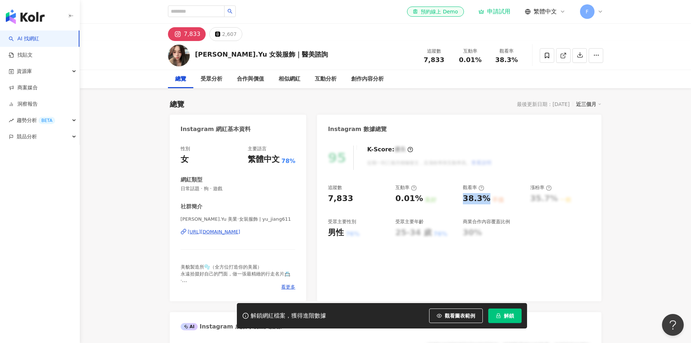
copy div "38.3%"
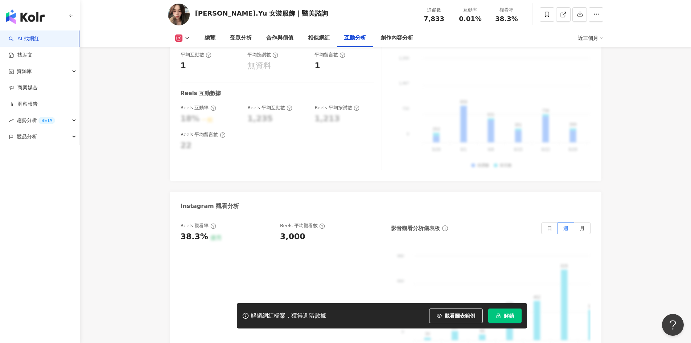
scroll to position [1524, 0]
drag, startPoint x: 205, startPoint y: 226, endPoint x: 182, endPoint y: 226, distance: 22.9
click at [182, 231] on div "38.3%" at bounding box center [195, 236] width 28 height 11
copy div "38.3%"
drag, startPoint x: 303, startPoint y: 227, endPoint x: 278, endPoint y: 228, distance: 24.7
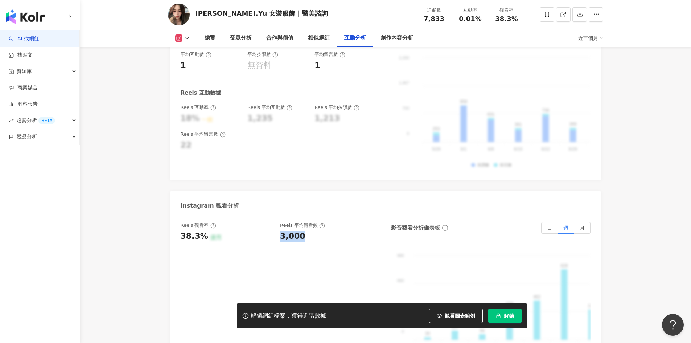
click at [278, 228] on div "Reels 觀看率 38.3% 優秀 Reels 平均觀看數 3,000" at bounding box center [277, 232] width 192 height 20
copy div "3,000"
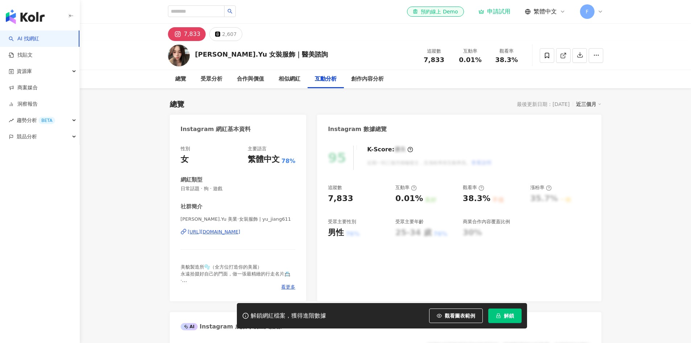
scroll to position [1524, 0]
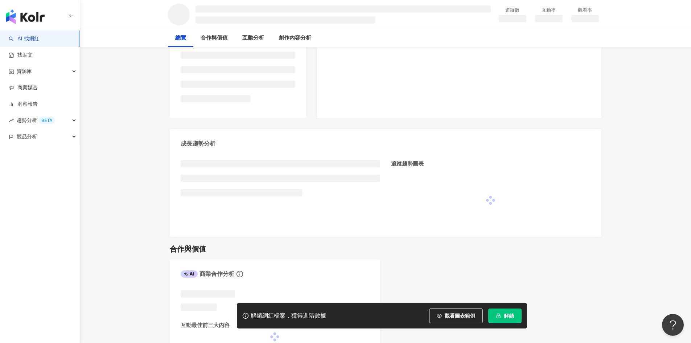
scroll to position [181, 0]
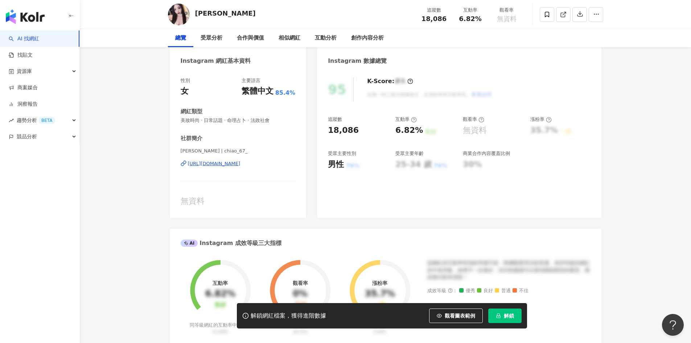
scroll to position [73, 0]
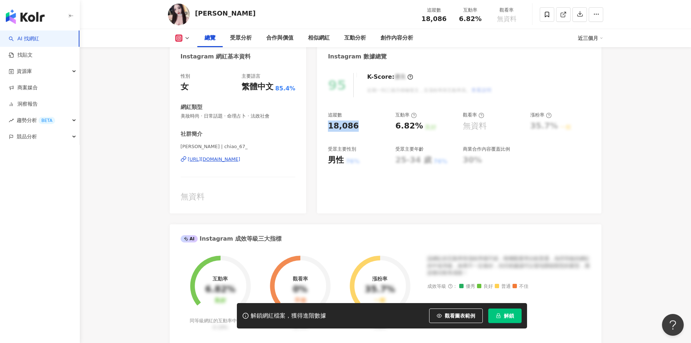
drag, startPoint x: 348, startPoint y: 126, endPoint x: 327, endPoint y: 126, distance: 20.3
click at [327, 126] on div "95 K-Score : 優良 近期一到三個月積極發文，且漲粉率與互動率高。 查看說明 追蹤數 18,086 互動率 6.82% 良好 觀看率 無資料 漲粉率…" at bounding box center [459, 140] width 284 height 148
copy div "18,086"
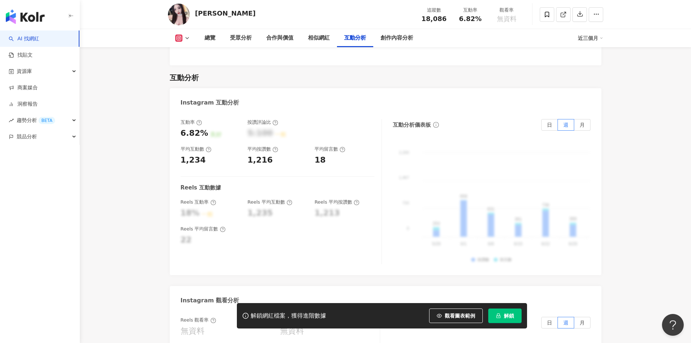
scroll to position [1415, 0]
drag, startPoint x: 180, startPoint y: 148, endPoint x: 205, endPoint y: 150, distance: 24.4
click at [205, 154] on div "1,234" at bounding box center [211, 159] width 60 height 11
copy div "1,234"
drag, startPoint x: 247, startPoint y: 147, endPoint x: 274, endPoint y: 150, distance: 26.9
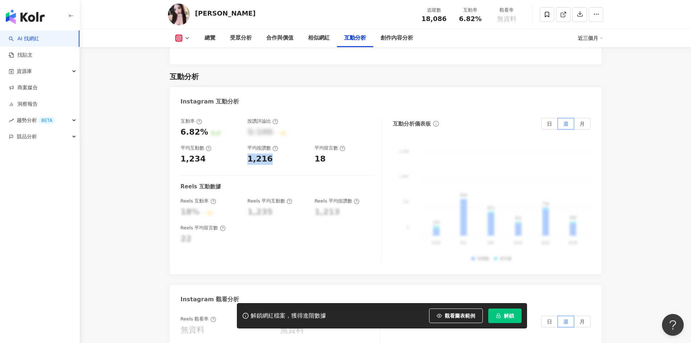
click at [274, 150] on div "互動率 6.82% 良好 按讚評論比 5:100 一般 平均互動數 1,234 平均按讚數 1,216 平均留言數 18" at bounding box center [278, 141] width 194 height 46
copy div "1,216"
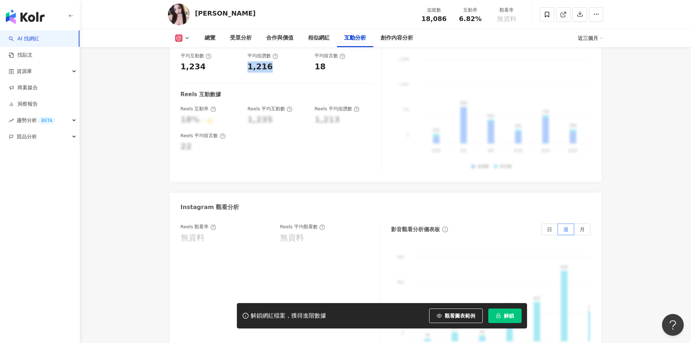
scroll to position [1488, 0]
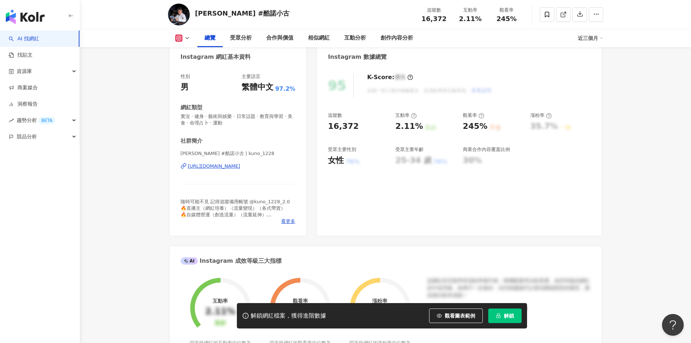
scroll to position [73, 0]
drag, startPoint x: 465, startPoint y: 128, endPoint x: 486, endPoint y: 128, distance: 21.0
click at [486, 128] on div "245% 不佳" at bounding box center [493, 125] width 60 height 11
click at [485, 131] on div "245% 不佳" at bounding box center [493, 125] width 60 height 11
drag, startPoint x: 486, startPoint y: 128, endPoint x: 465, endPoint y: 126, distance: 20.9
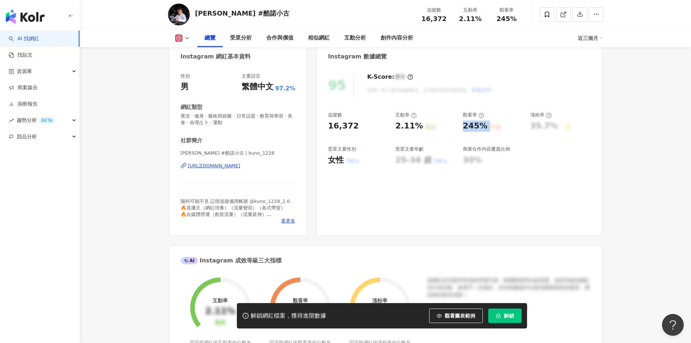
click at [465, 126] on div "245% 不佳" at bounding box center [493, 125] width 60 height 11
copy div "245% 不佳"
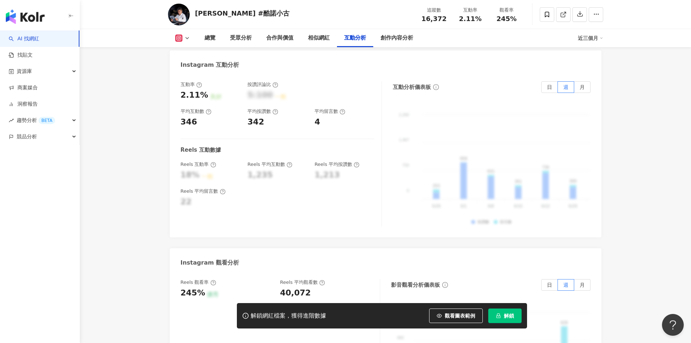
scroll to position [1452, 0]
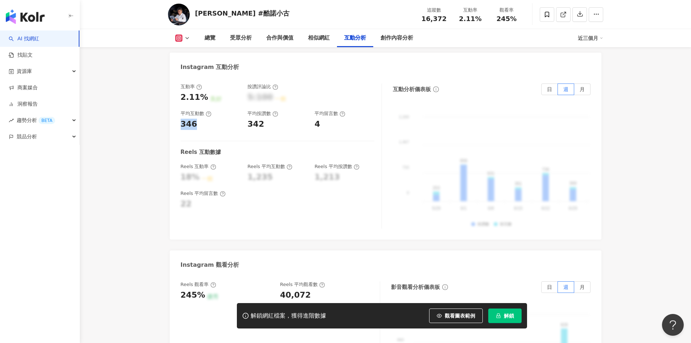
drag, startPoint x: 194, startPoint y: 114, endPoint x: 178, endPoint y: 114, distance: 16.0
click at [178, 114] on div "互動率 2.11% 良好 按讚評論比 5:100 一般 平均互動數 346 平均按讚數 342 平均留言數 4 Reels 互動數據 Reels 互動率 18…" at bounding box center [386, 157] width 432 height 163
copy div "346"
drag, startPoint x: 260, startPoint y: 115, endPoint x: 246, endPoint y: 113, distance: 14.3
click at [246, 113] on div "互動率 2.11% 良好 按讚評論比 5:100 一般 平均互動數 346 平均按讚數 342 平均留言數 4" at bounding box center [278, 106] width 194 height 46
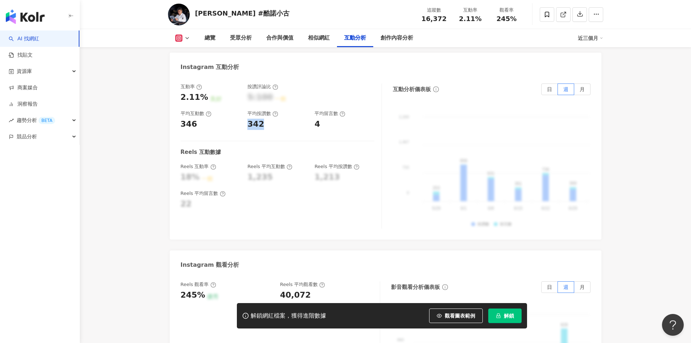
copy div "342"
click at [315, 119] on div "4" at bounding box center [317, 124] width 5 height 11
copy div "4"
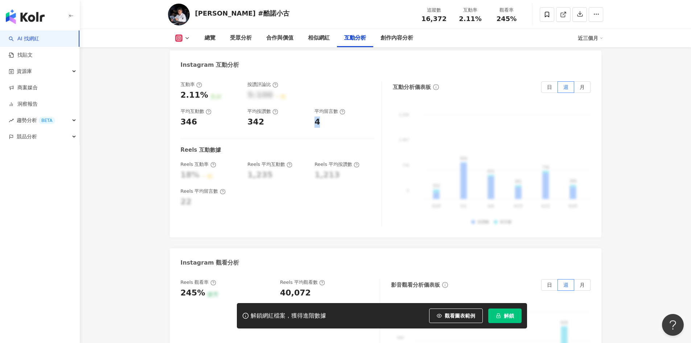
scroll to position [1561, 0]
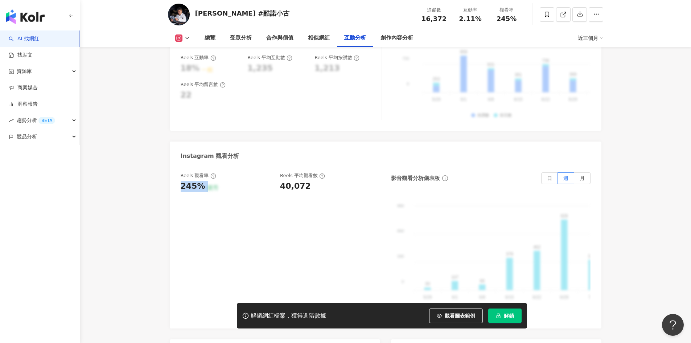
drag, startPoint x: 203, startPoint y: 176, endPoint x: 181, endPoint y: 173, distance: 22.6
click at [181, 181] on div "245% 優秀" at bounding box center [227, 186] width 93 height 11
copy div "245% 優秀"
drag, startPoint x: 308, startPoint y: 176, endPoint x: 279, endPoint y: 177, distance: 29.1
click at [279, 177] on div "Reels 觀看率 245% 優秀 Reels 平均觀看數 40,072" at bounding box center [277, 182] width 192 height 20
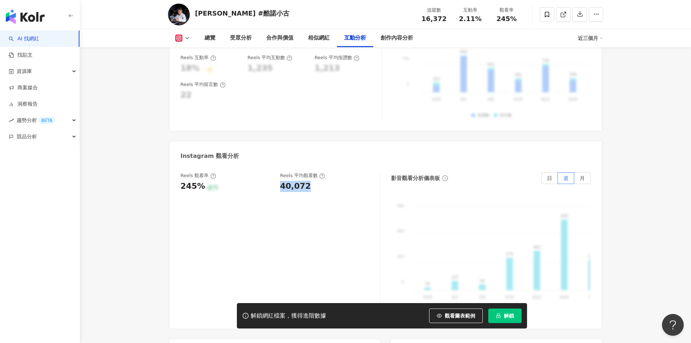
copy div "40,072"
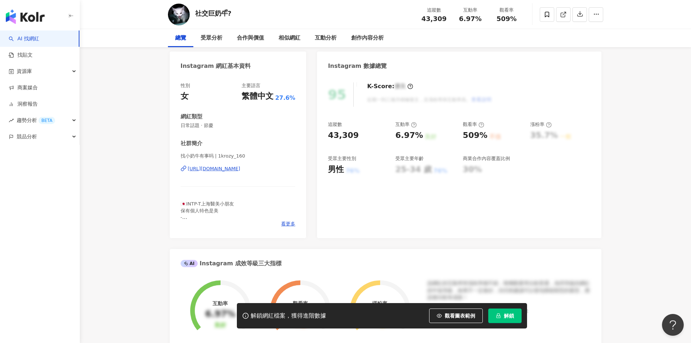
scroll to position [73, 0]
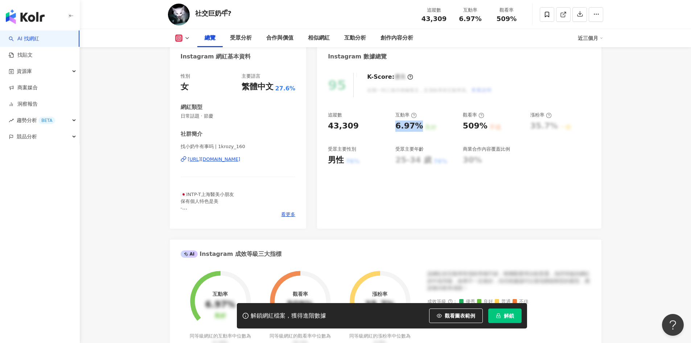
drag, startPoint x: 395, startPoint y: 128, endPoint x: 419, endPoint y: 131, distance: 24.1
click at [419, 131] on div "6.97%" at bounding box center [410, 125] width 28 height 11
copy div "6.97%"
drag, startPoint x: 463, startPoint y: 126, endPoint x: 484, endPoint y: 126, distance: 21.0
click at [484, 126] on div "509%" at bounding box center [475, 125] width 25 height 11
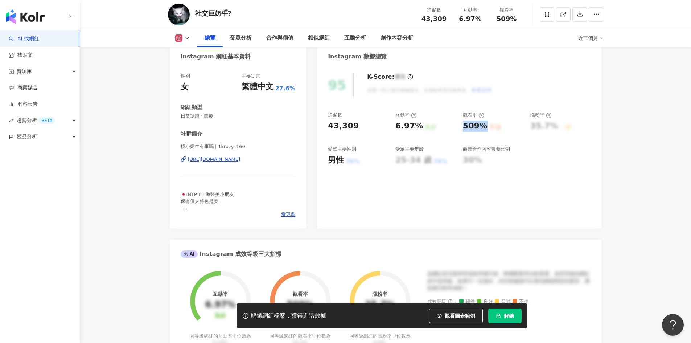
copy div "509%"
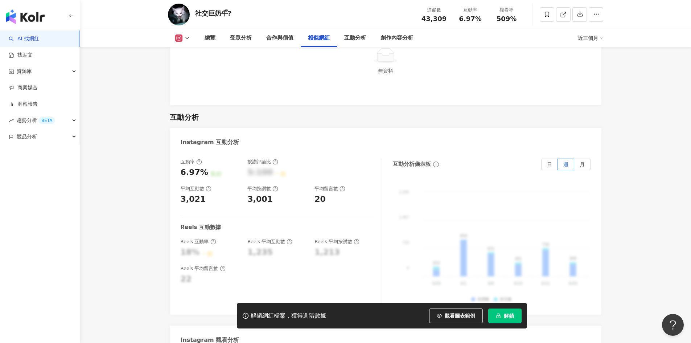
scroll to position [1379, 0]
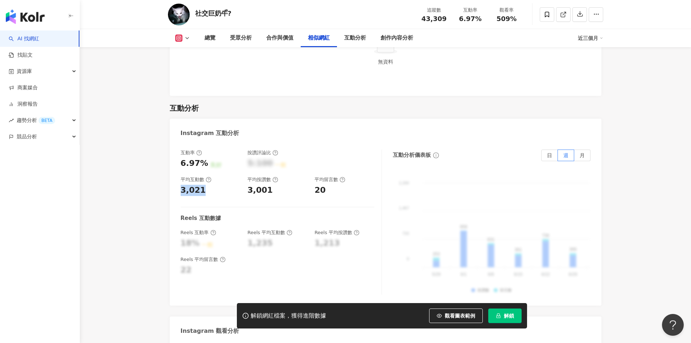
drag, startPoint x: 201, startPoint y: 179, endPoint x: 175, endPoint y: 176, distance: 26.7
click at [175, 176] on div "互動率 6.97% 良好 按讚評論比 5:100 一般 平均互動數 3,021 平均按讚數 3,001 平均留言數 20 Reels 互動數據 Reels 互…" at bounding box center [386, 223] width 432 height 163
copy div "3,021"
drag, startPoint x: 248, startPoint y: 180, endPoint x: 270, endPoint y: 179, distance: 22.2
click at [270, 185] on div "3,001" at bounding box center [278, 190] width 60 height 11
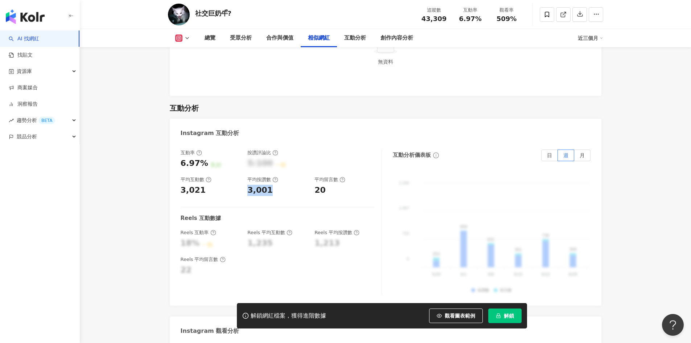
copy div "3,001"
drag, startPoint x: 203, startPoint y: 179, endPoint x: 180, endPoint y: 174, distance: 23.1
click at [180, 174] on div "互動率 6.97% 良好 按讚評論比 5:100 一般 平均互動數 3,021 平均按讚數 3,001 平均留言數 20 Reels 互動數據 Reels 互…" at bounding box center [386, 223] width 432 height 163
copy div "3,021"
drag, startPoint x: 328, startPoint y: 176, endPoint x: 304, endPoint y: 178, distance: 24.1
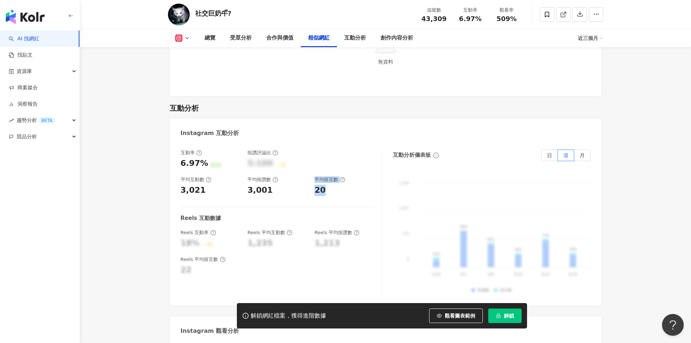
click at [304, 178] on div "互動率 6.97% 良好 按讚評論比 5:100 一般 平均互動數 3,021 平均按讚數 3,001 平均留言數 20" at bounding box center [278, 173] width 194 height 46
click at [320, 185] on div "20" at bounding box center [320, 190] width 11 height 11
drag, startPoint x: 326, startPoint y: 181, endPoint x: 313, endPoint y: 180, distance: 12.8
click at [313, 180] on div "互動率 6.97% 良好 按讚評論比 5:100 一般 平均互動數 3,021 平均按讚數 3,001 平均留言數 20" at bounding box center [278, 173] width 194 height 46
copy div "20"
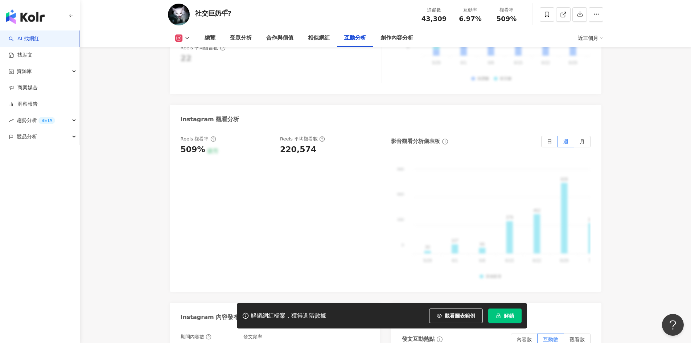
scroll to position [1561, 0]
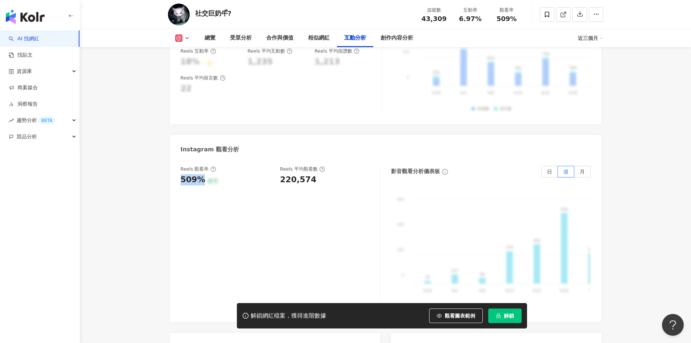
drag, startPoint x: 202, startPoint y: 169, endPoint x: 173, endPoint y: 170, distance: 29.0
click at [173, 170] on div "Reels 觀看率 509% 優秀 Reels 平均觀看數 220,574 影音觀看分析儀表板 日 週 月 990 990 660 660 330 330 0…" at bounding box center [386, 240] width 432 height 163
copy div "509%"
drag, startPoint x: 309, startPoint y: 169, endPoint x: 277, endPoint y: 170, distance: 32.3
click at [277, 170] on div "Reels 觀看率 509% 優秀 Reels 平均觀看數 220,574" at bounding box center [277, 176] width 192 height 20
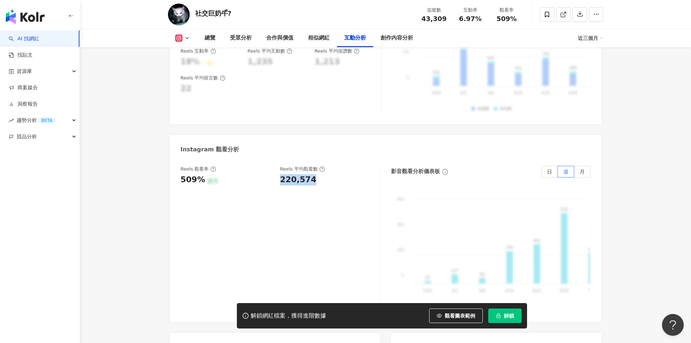
copy div "220,574"
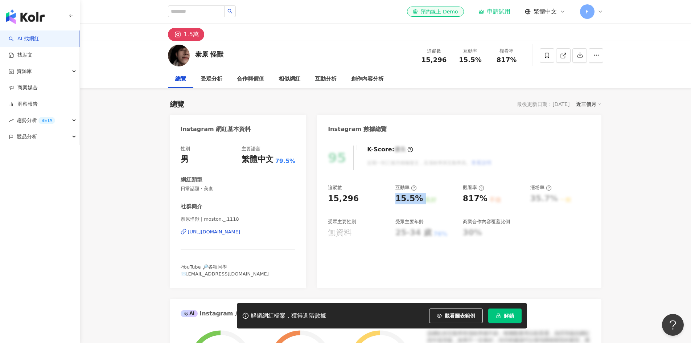
drag, startPoint x: 400, startPoint y: 200, endPoint x: 421, endPoint y: 199, distance: 21.4
click at [421, 199] on div "15.5% 良好" at bounding box center [426, 198] width 60 height 11
click at [415, 200] on div "15.5%" at bounding box center [410, 198] width 28 height 11
drag, startPoint x: 419, startPoint y: 200, endPoint x: 396, endPoint y: 200, distance: 23.2
click at [396, 200] on div "15.5%" at bounding box center [410, 198] width 28 height 11
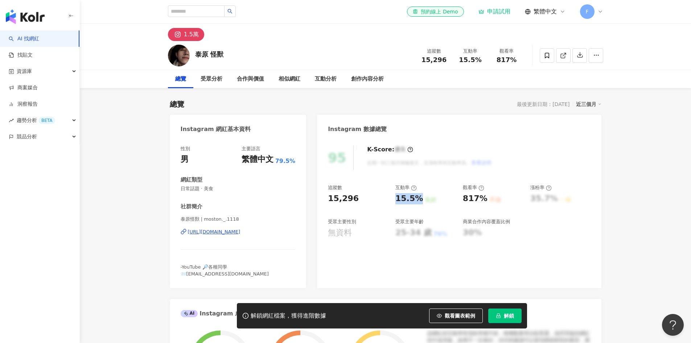
copy div "15.5%"
drag, startPoint x: 469, startPoint y: 199, endPoint x: 484, endPoint y: 199, distance: 15.6
click at [484, 199] on div "817%" at bounding box center [475, 198] width 25 height 11
copy div "817%"
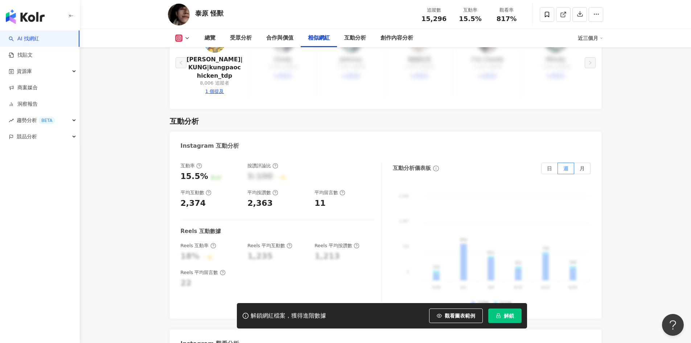
scroll to position [1379, 0]
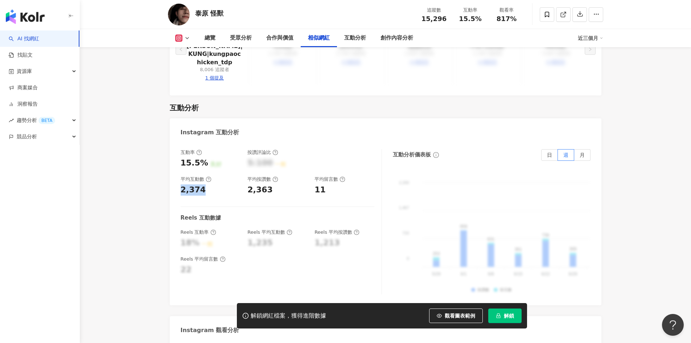
drag, startPoint x: 181, startPoint y: 171, endPoint x: 208, endPoint y: 172, distance: 27.2
click at [208, 184] on div "2,374" at bounding box center [211, 189] width 60 height 11
copy div "2,374"
drag, startPoint x: 249, startPoint y: 172, endPoint x: 280, endPoint y: 172, distance: 31.2
click at [280, 184] on div "2,363" at bounding box center [278, 189] width 60 height 11
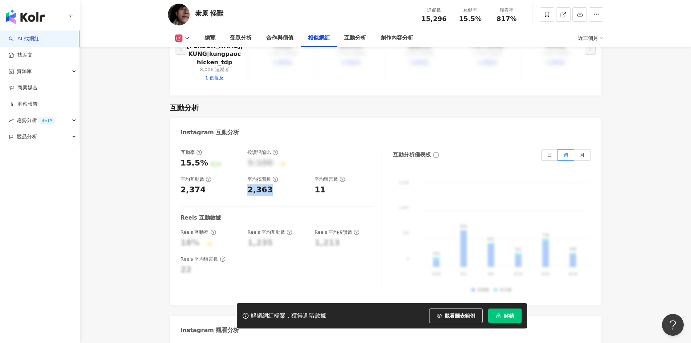
copy div "2,363"
drag, startPoint x: 316, startPoint y: 175, endPoint x: 327, endPoint y: 178, distance: 11.6
click at [327, 178] on div "互動率 15.5% 良好 按讚評論比 5:100 一般 平均互動數 2,374 平均按讚數 2,363 平均留言數 11 Reels 互動數據 Reels 互…" at bounding box center [281, 221] width 201 height 145
copy div "11"
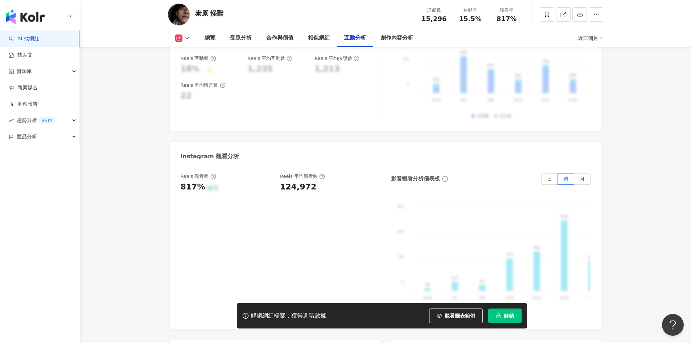
scroll to position [1524, 0]
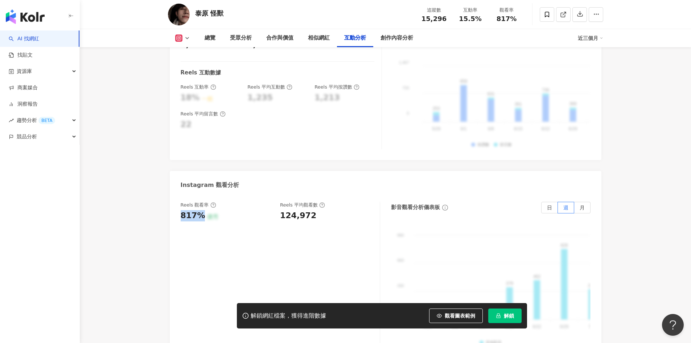
drag, startPoint x: 179, startPoint y: 195, endPoint x: 203, endPoint y: 196, distance: 23.6
click at [203, 196] on div "Reels 觀看率 817% 優秀 Reels 平均觀看數 124,972 影音觀看分析儀表板 日 週 月 990 990 660 660 330 330 0…" at bounding box center [386, 276] width 432 height 163
copy div "817%"
drag, startPoint x: 281, startPoint y: 194, endPoint x: 308, endPoint y: 196, distance: 27.6
click at [308, 210] on div "124,972" at bounding box center [298, 215] width 36 height 11
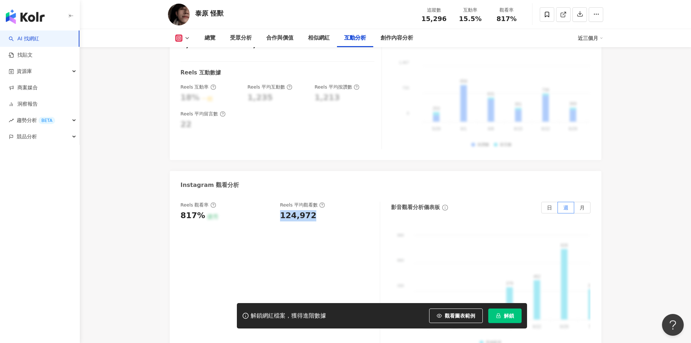
drag, startPoint x: 311, startPoint y: 196, endPoint x: 279, endPoint y: 197, distance: 31.6
click at [279, 202] on div "Reels 觀看率 817% 優秀 Reels 平均觀看數 124,972" at bounding box center [277, 212] width 192 height 20
copy div "124,972"
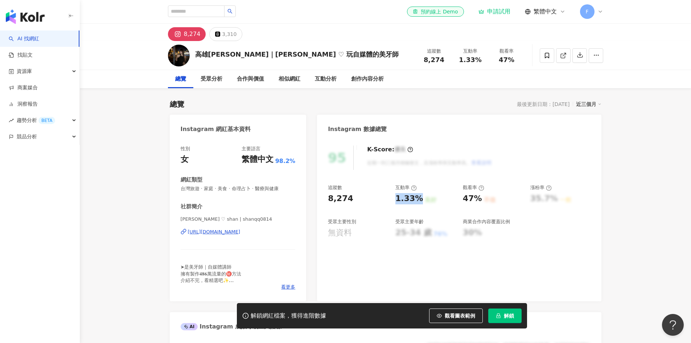
drag, startPoint x: 420, startPoint y: 201, endPoint x: 395, endPoint y: 199, distance: 25.1
click at [396, 199] on div "1.33% 良好" at bounding box center [426, 198] width 60 height 11
copy div "1.33%"
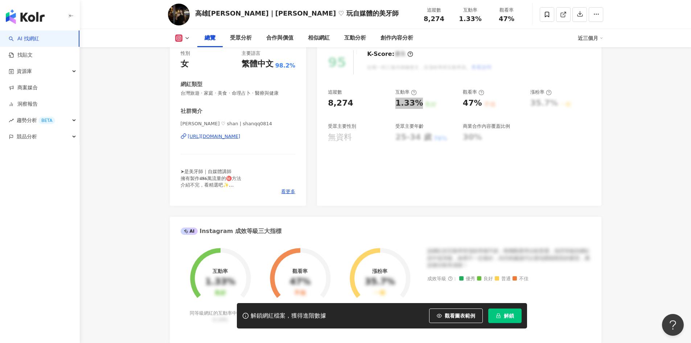
scroll to position [109, 0]
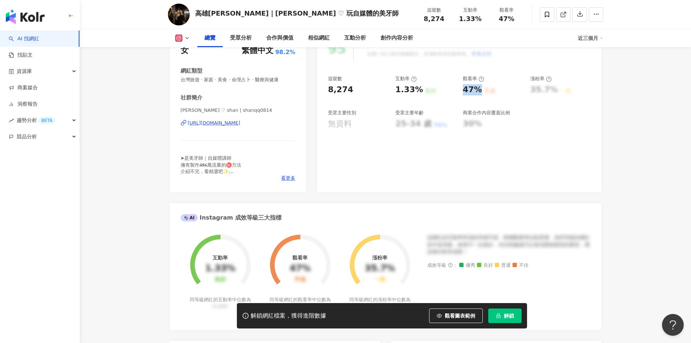
drag, startPoint x: 465, startPoint y: 92, endPoint x: 478, endPoint y: 92, distance: 12.7
click at [479, 92] on div "47%" at bounding box center [472, 89] width 19 height 11
copy div "47%"
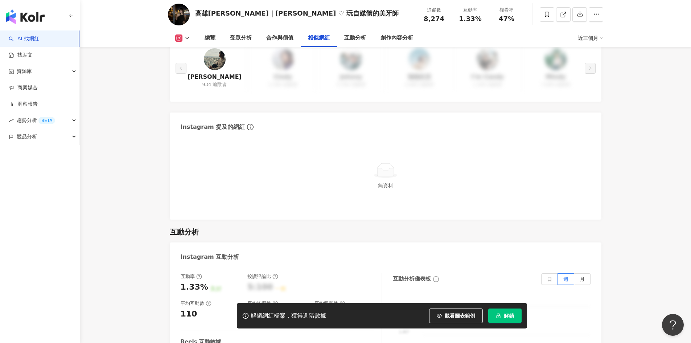
scroll to position [1415, 0]
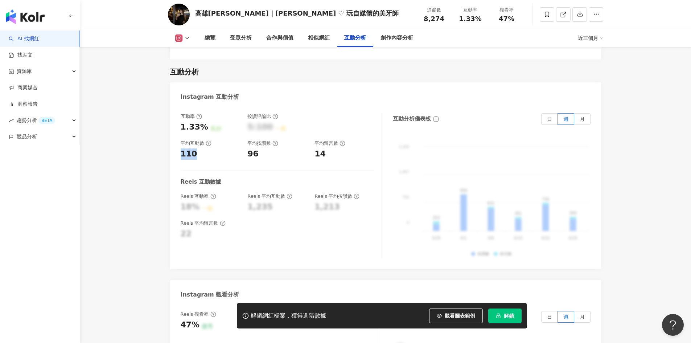
drag, startPoint x: 194, startPoint y: 143, endPoint x: 175, endPoint y: 146, distance: 19.5
click at [175, 146] on div "互動率 1.33% 良好 按讚評論比 5:100 一般 平均互動數 110 平均按讚數 96 平均留言數 14 Reels 互動數據 Reels 互動率 18…" at bounding box center [386, 187] width 432 height 163
copy div "110"
drag, startPoint x: 258, startPoint y: 141, endPoint x: 249, endPoint y: 141, distance: 9.8
click at [249, 148] on div "96" at bounding box center [278, 153] width 60 height 11
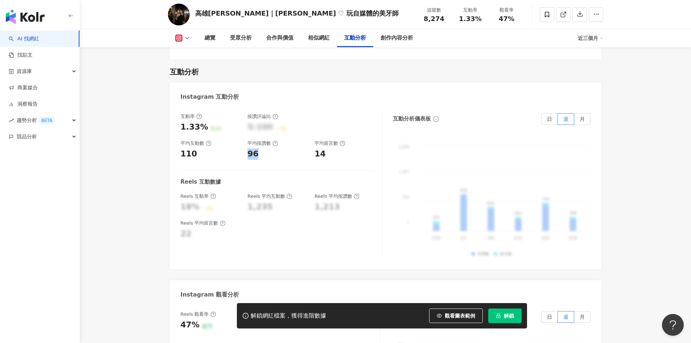
copy div "96"
drag, startPoint x: 328, startPoint y: 144, endPoint x: 316, endPoint y: 143, distance: 12.0
click at [316, 148] on div "14" at bounding box center [345, 153] width 60 height 11
copy div "14"
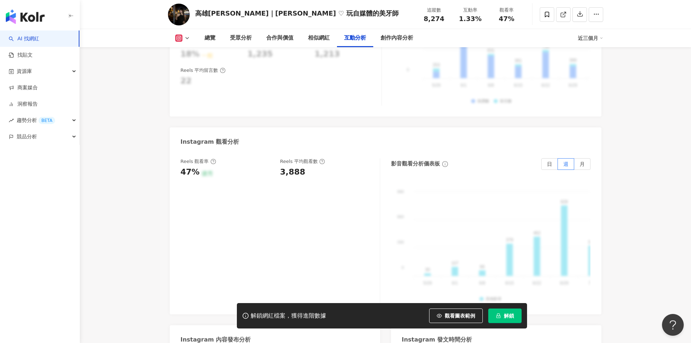
scroll to position [1561, 0]
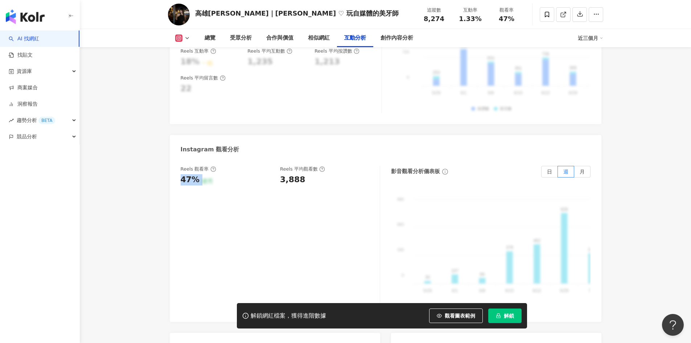
drag, startPoint x: 200, startPoint y: 169, endPoint x: 183, endPoint y: 168, distance: 17.1
click at [183, 174] on div "47% 優秀" at bounding box center [227, 179] width 93 height 11
copy div "47% 優秀"
drag, startPoint x: 299, startPoint y: 167, endPoint x: 280, endPoint y: 168, distance: 18.9
click at [280, 168] on div "Reels 觀看率 47% 優秀 Reels 平均觀看數 3,888" at bounding box center [277, 176] width 192 height 20
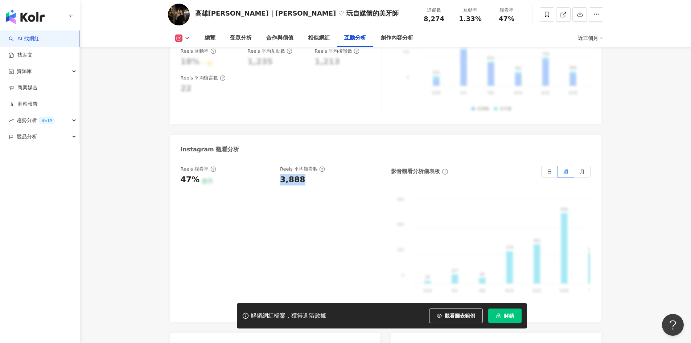
copy div "3,888"
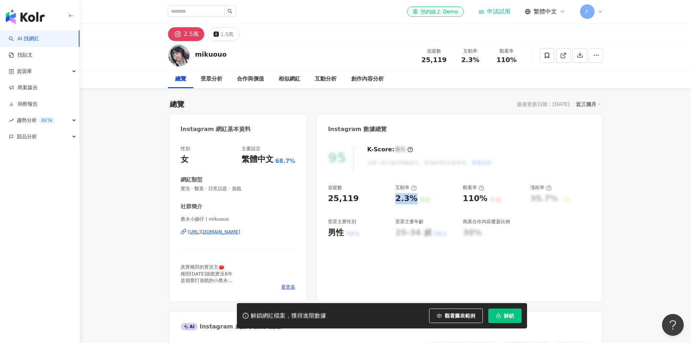
drag, startPoint x: 404, startPoint y: 200, endPoint x: 413, endPoint y: 200, distance: 9.4
click at [413, 200] on div "追蹤數 25,119 互動率 2.3% 良好 觀看率 110% 不佳 漲粉率 35.7% 一般 受眾主要性別 男性 76% 受眾主要年齡 25-34 歲 76…" at bounding box center [459, 211] width 262 height 54
copy div "2.3%"
drag, startPoint x: 461, startPoint y: 200, endPoint x: 484, endPoint y: 202, distance: 22.9
click at [484, 202] on div "追蹤數 25,119 互動率 2.3% 良好 觀看率 110% 不佳 漲粉率 35.7% 一般 受眾主要性別 男性 76% 受眾主要年齡 25-34 歲 76…" at bounding box center [459, 211] width 262 height 54
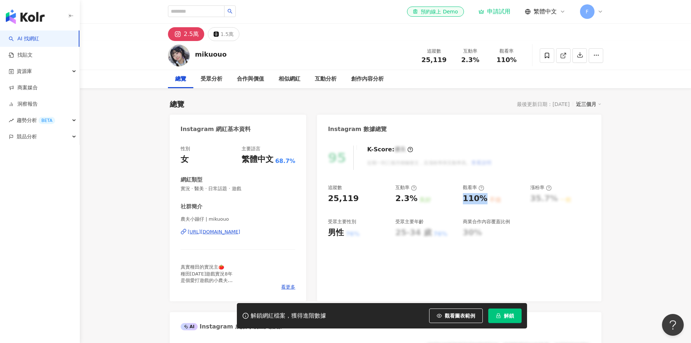
copy div "110%"
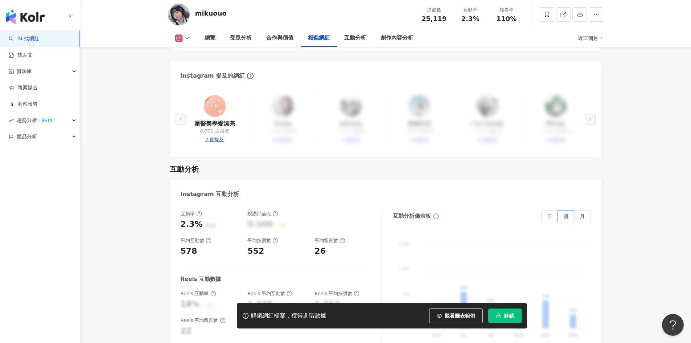
scroll to position [1488, 0]
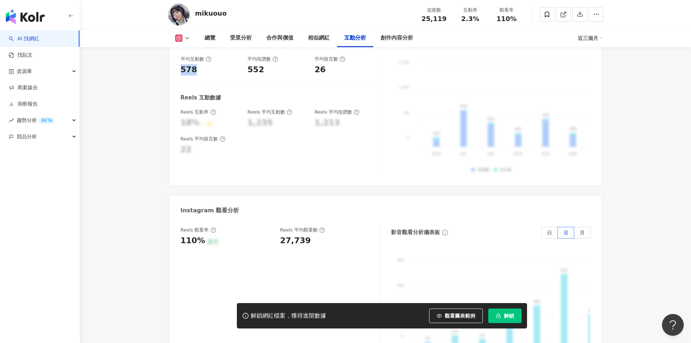
drag, startPoint x: 183, startPoint y: 58, endPoint x: 201, endPoint y: 62, distance: 18.5
click at [201, 64] on div "578" at bounding box center [211, 69] width 60 height 11
copy div "578"
drag, startPoint x: 249, startPoint y: 58, endPoint x: 263, endPoint y: 61, distance: 15.2
click at [263, 61] on div "互動率 2.3% 良好 按讚評論比 5:100 一般 平均互動數 578 平均按讚數 552 平均留言數 26" at bounding box center [278, 52] width 194 height 46
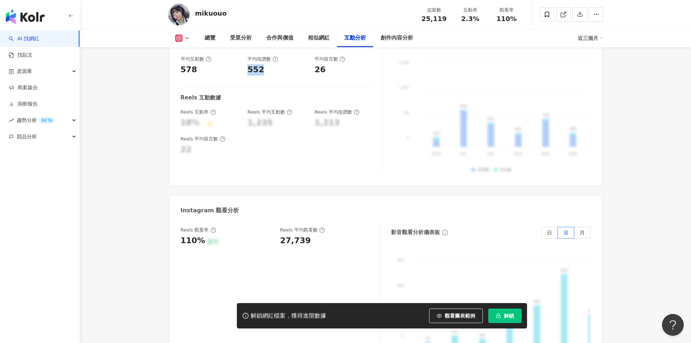
copy div "552"
drag, startPoint x: 320, startPoint y: 60, endPoint x: 316, endPoint y: 60, distance: 4.4
click at [316, 64] on div "26" at bounding box center [345, 69] width 60 height 11
copy div "26"
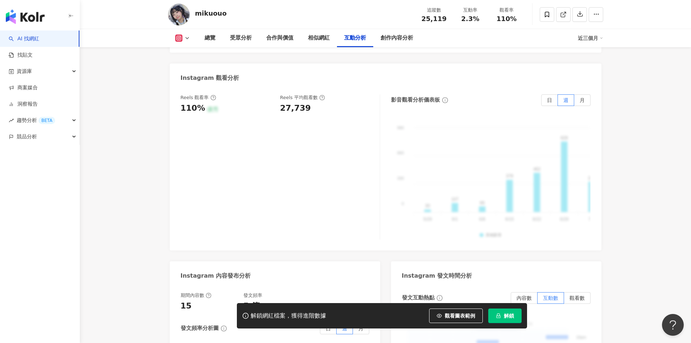
scroll to position [1633, 0]
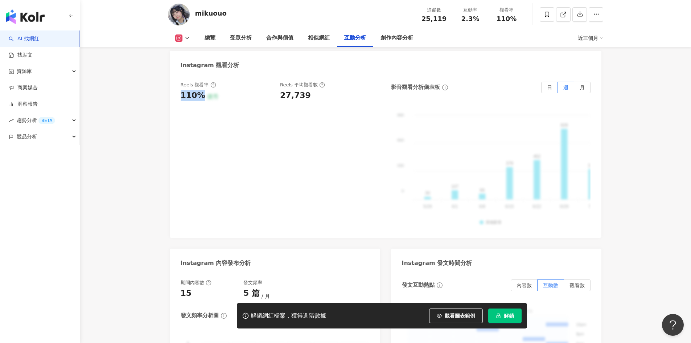
drag, startPoint x: 198, startPoint y: 83, endPoint x: 181, endPoint y: 81, distance: 17.2
click at [181, 90] on div "110%" at bounding box center [193, 95] width 25 height 11
copy div "110%"
drag, startPoint x: 311, startPoint y: 83, endPoint x: 278, endPoint y: 83, distance: 33.0
click at [278, 83] on div "Reels 觀看率 110% 優秀 Reels 平均觀看數 27,739" at bounding box center [277, 92] width 192 height 20
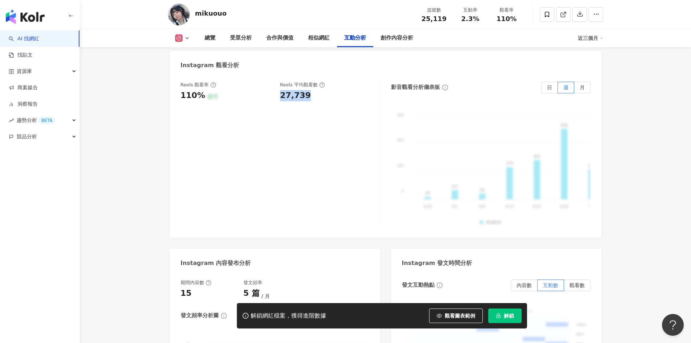
copy div "27,739"
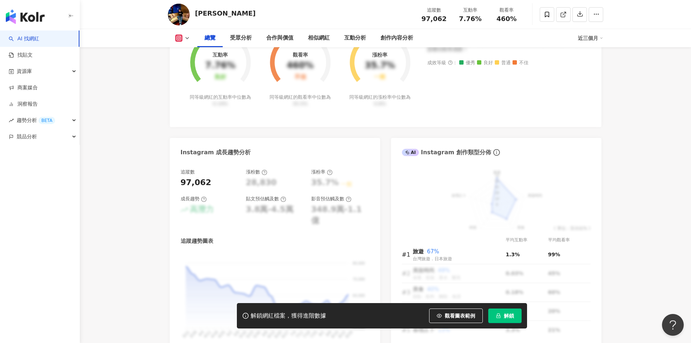
scroll to position [435, 0]
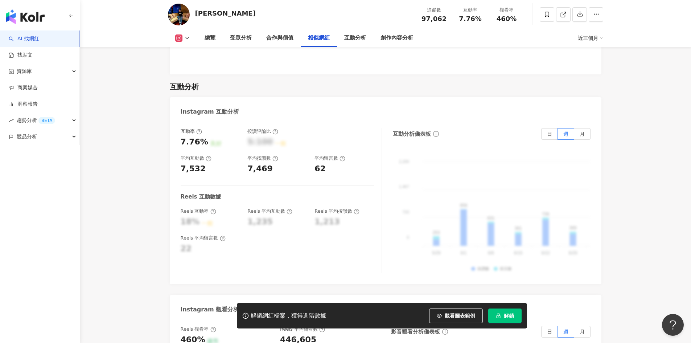
scroll to position [1415, 0]
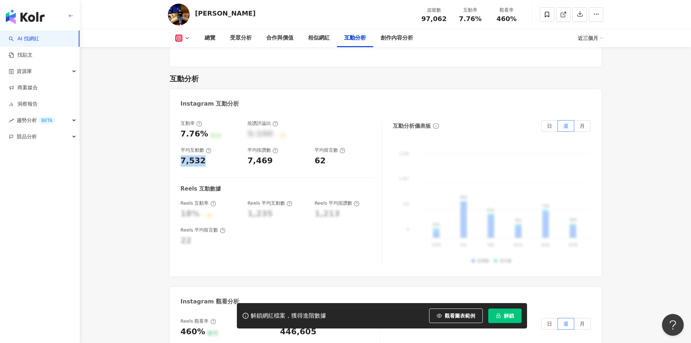
drag, startPoint x: 182, startPoint y: 149, endPoint x: 205, endPoint y: 152, distance: 23.5
click at [205, 155] on div "7,532" at bounding box center [211, 160] width 60 height 11
copy div "7,532"
drag, startPoint x: 248, startPoint y: 150, endPoint x: 275, endPoint y: 151, distance: 27.3
click at [275, 151] on div "互動率 7.76% 良好 按讚評論比 5:100 一般 平均互動數 7,532 平均按讚數 7,469 平均留言數 62" at bounding box center [278, 143] width 194 height 46
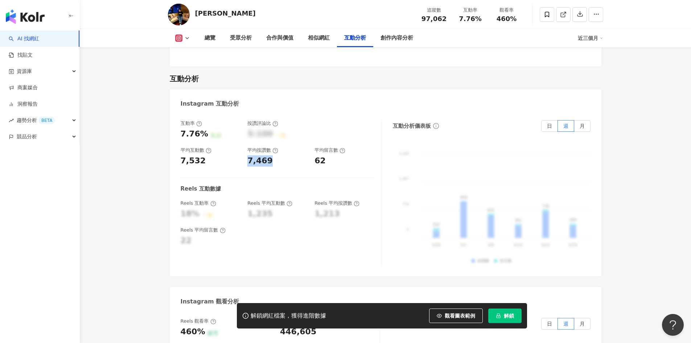
copy div "7,469"
drag, startPoint x: 324, startPoint y: 149, endPoint x: 308, endPoint y: 144, distance: 16.7
click at [315, 155] on div "62" at bounding box center [320, 160] width 11 height 11
copy div "62"
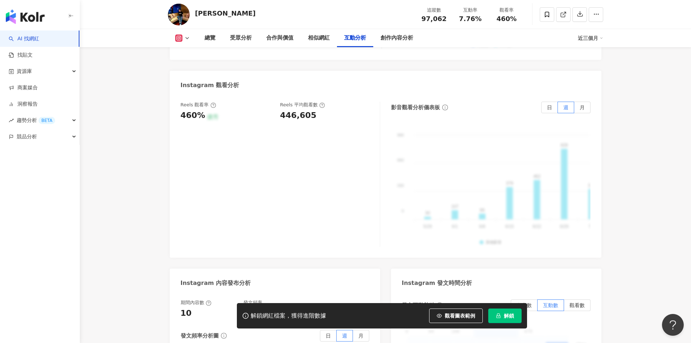
scroll to position [1597, 0]
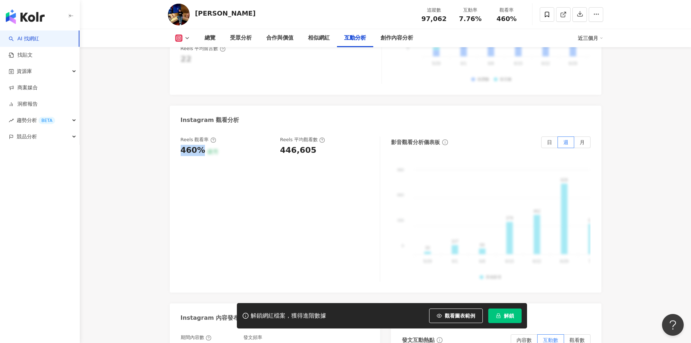
drag, startPoint x: 203, startPoint y: 141, endPoint x: 182, endPoint y: 140, distance: 20.7
click at [182, 145] on div "460% 優秀" at bounding box center [227, 150] width 93 height 11
copy div "460%"
drag, startPoint x: 302, startPoint y: 140, endPoint x: 278, endPoint y: 139, distance: 23.3
click at [278, 139] on div "Reels 觀看率 460% 優秀 Reels 平均觀看數 446,605" at bounding box center [277, 146] width 192 height 20
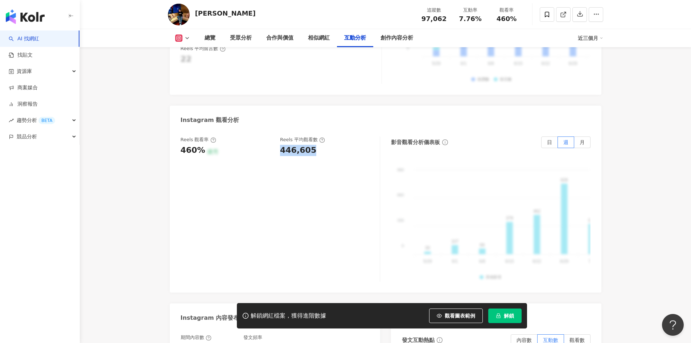
copy div "446,605"
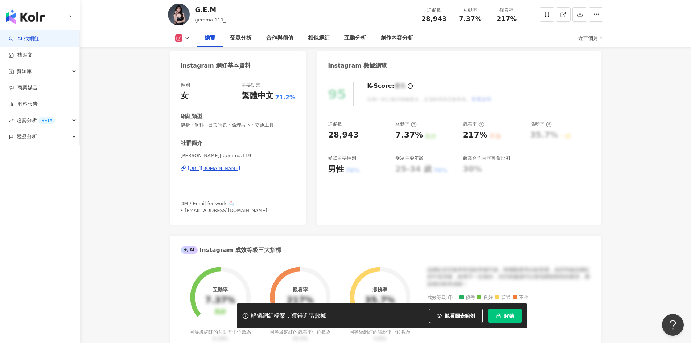
scroll to position [73, 0]
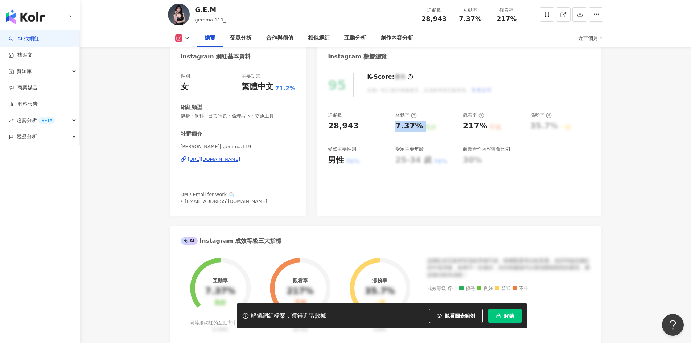
drag, startPoint x: 397, startPoint y: 126, endPoint x: 246, endPoint y: 52, distance: 167.7
click at [424, 126] on div "追蹤數 28,943 互動率 7.37% 良好 觀看率 217% 不佳 漲粉率 35.7% 一般 受眾主要性別 男性 76% 受眾主要年齡 25-34 歲 7…" at bounding box center [459, 139] width 262 height 54
copy div "7.37% 良好"
click at [475, 127] on div "217%" at bounding box center [475, 125] width 25 height 11
drag, startPoint x: 463, startPoint y: 127, endPoint x: 483, endPoint y: 127, distance: 20.3
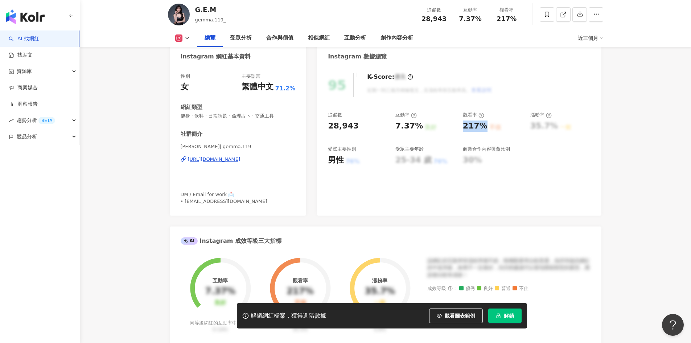
click at [483, 127] on div "217%" at bounding box center [475, 125] width 25 height 11
copy div "217%"
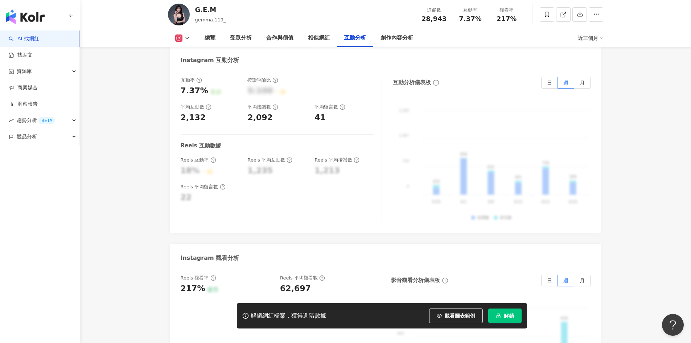
scroll to position [1452, 0]
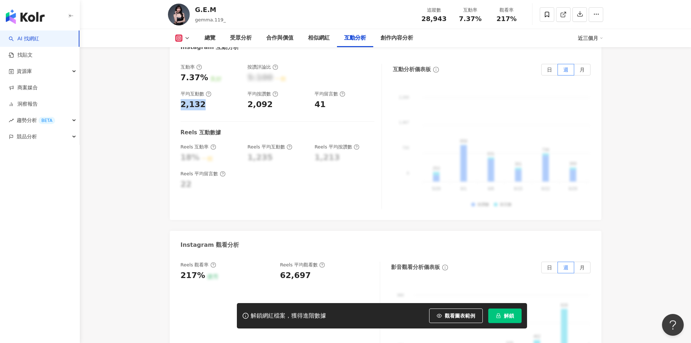
drag, startPoint x: 183, startPoint y: 92, endPoint x: 205, endPoint y: 94, distance: 22.2
click at [205, 99] on div "2,132" at bounding box center [211, 104] width 60 height 11
copy div "2,132"
drag, startPoint x: 249, startPoint y: 92, endPoint x: 268, endPoint y: 92, distance: 19.2
click at [268, 99] on div "2,092" at bounding box center [260, 104] width 25 height 11
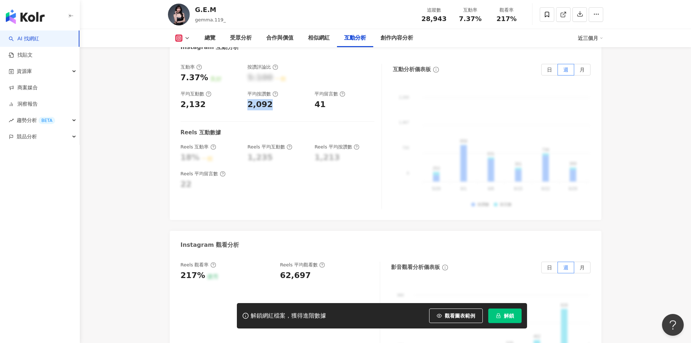
copy div "2,092"
drag, startPoint x: 312, startPoint y: 92, endPoint x: 325, endPoint y: 93, distance: 13.1
click at [325, 93] on div "互動率 7.37% 良好 按讚評論比 5:100 一般 平均互動數 2,132 平均按讚數 2,092 平均留言數 41" at bounding box center [278, 87] width 194 height 46
copy div "41"
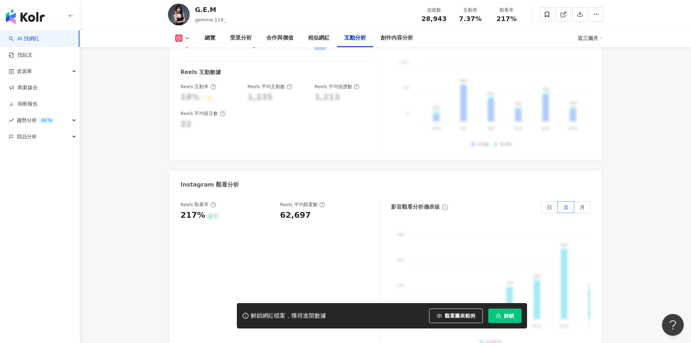
scroll to position [1488, 0]
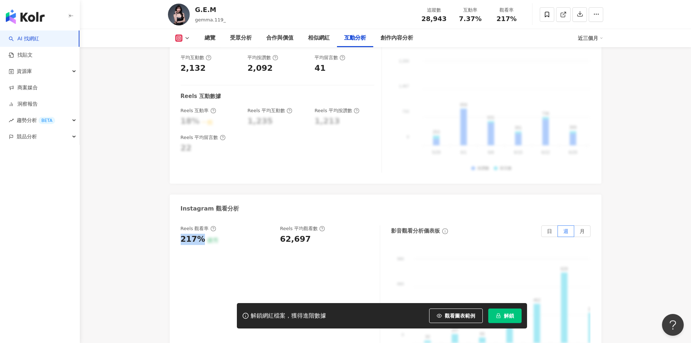
drag, startPoint x: 182, startPoint y: 229, endPoint x: 203, endPoint y: 230, distance: 20.7
click at [203, 234] on div "217% 優秀" at bounding box center [227, 239] width 93 height 11
copy div "217%"
drag, startPoint x: 279, startPoint y: 228, endPoint x: 306, endPoint y: 228, distance: 27.2
click at [306, 228] on div "Reels 觀看率 217% 優秀 Reels 平均觀看數 62,697" at bounding box center [277, 235] width 192 height 20
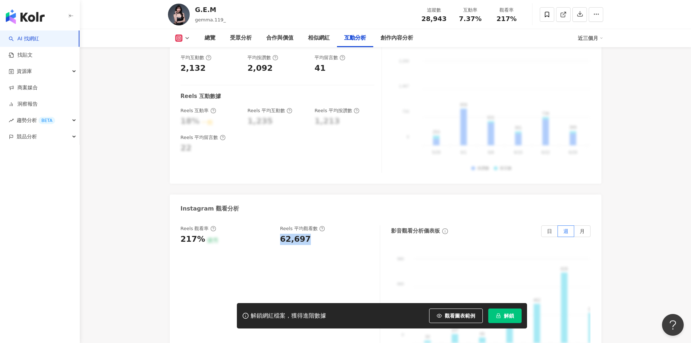
copy div "62,697"
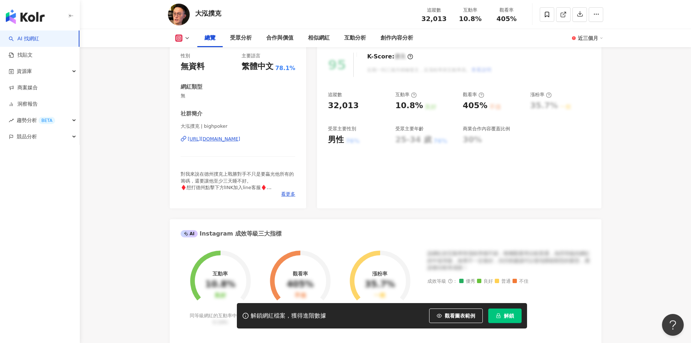
scroll to position [109, 0]
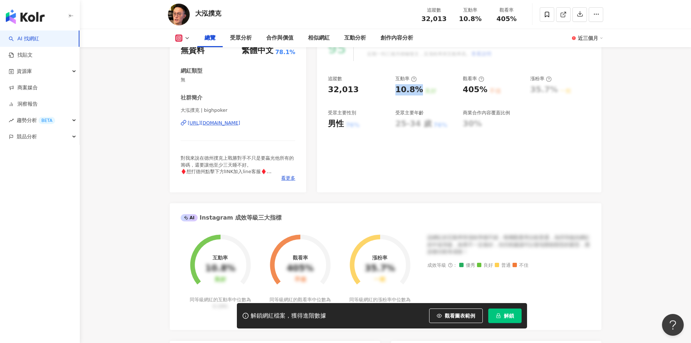
drag, startPoint x: 396, startPoint y: 89, endPoint x: 420, endPoint y: 89, distance: 24.0
click at [420, 89] on div "10.8%" at bounding box center [410, 89] width 28 height 11
copy div "10.8%"
drag, startPoint x: 463, startPoint y: 89, endPoint x: 481, endPoint y: 89, distance: 18.1
click at [481, 89] on div "405%" at bounding box center [475, 89] width 25 height 11
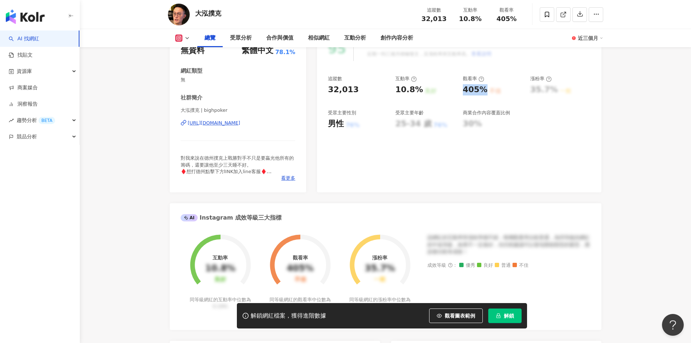
copy div "405%"
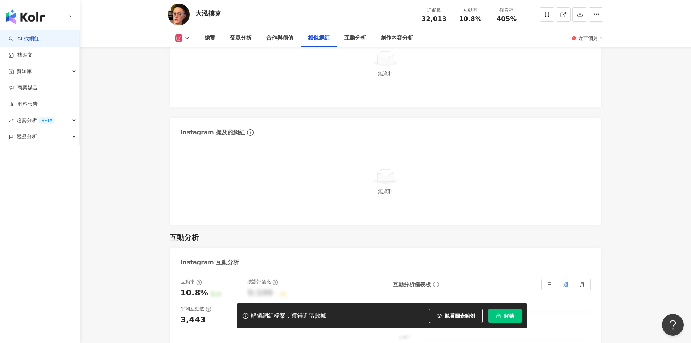
scroll to position [1415, 0]
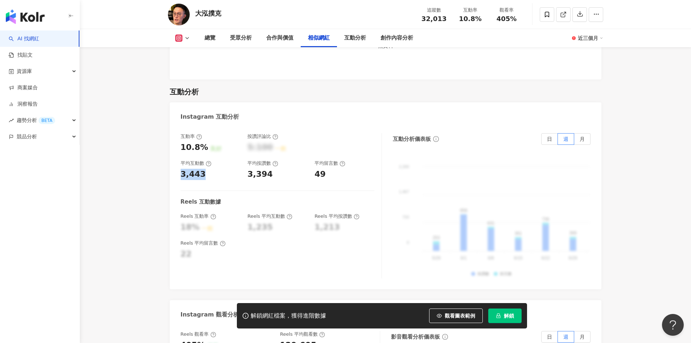
drag, startPoint x: 181, startPoint y: 163, endPoint x: 206, endPoint y: 165, distance: 25.5
click at [206, 169] on div "3,443" at bounding box center [211, 174] width 60 height 11
copy div "3,443"
drag, startPoint x: 247, startPoint y: 163, endPoint x: 270, endPoint y: 164, distance: 23.6
click at [270, 164] on div "互動率 10.8% 良好 按讚評論比 5:100 一般 平均互動數 3,443 平均按讚數 3,394 平均留言數 49" at bounding box center [278, 156] width 194 height 46
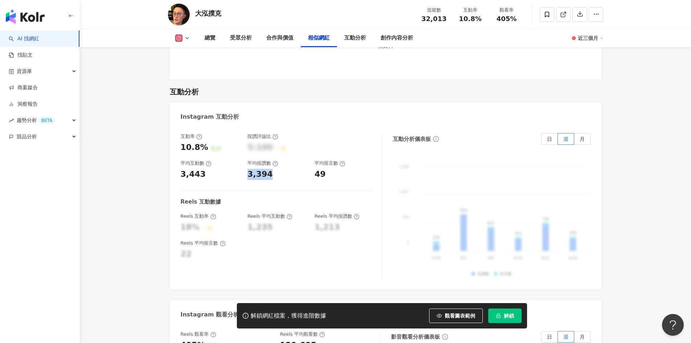
copy div "3,394"
drag, startPoint x: 315, startPoint y: 165, endPoint x: 323, endPoint y: 165, distance: 8.4
click at [323, 169] on div "49" at bounding box center [320, 174] width 11 height 11
copy div "49"
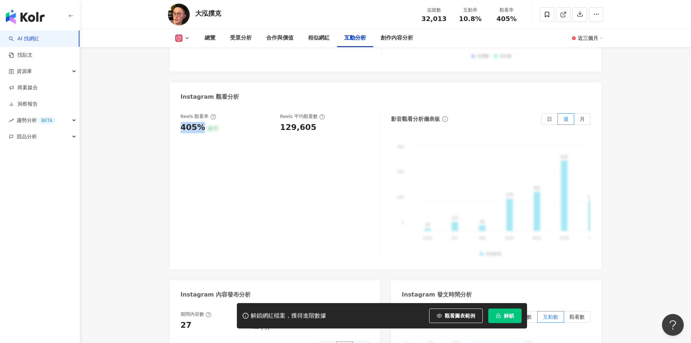
drag, startPoint x: 192, startPoint y: 119, endPoint x: 200, endPoint y: 120, distance: 7.3
click at [200, 122] on div "405%" at bounding box center [193, 127] width 25 height 11
copy div "405%"
drag, startPoint x: 314, startPoint y: 116, endPoint x: 280, endPoint y: 116, distance: 33.4
click at [280, 122] on div "129,605" at bounding box center [326, 127] width 93 height 11
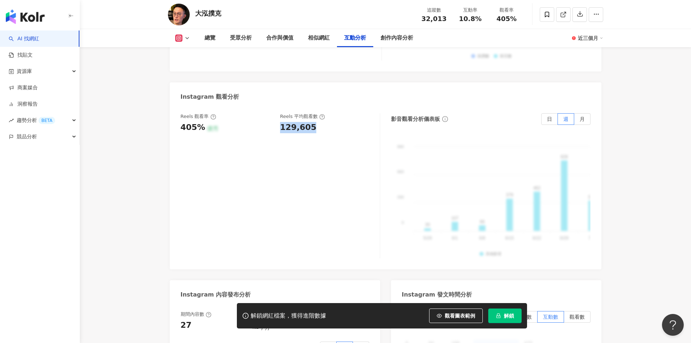
copy div "129,605"
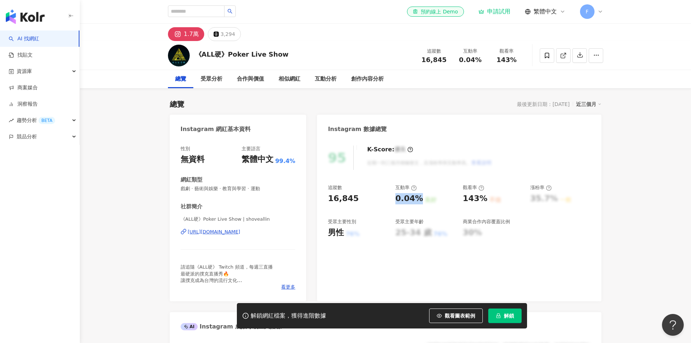
drag, startPoint x: 400, startPoint y: 199, endPoint x: 419, endPoint y: 200, distance: 19.2
click at [419, 200] on div "0.04%" at bounding box center [410, 198] width 28 height 11
copy div "0.04%"
drag, startPoint x: 464, startPoint y: 198, endPoint x: 482, endPoint y: 199, distance: 17.8
click at [482, 199] on div "143%" at bounding box center [475, 198] width 25 height 11
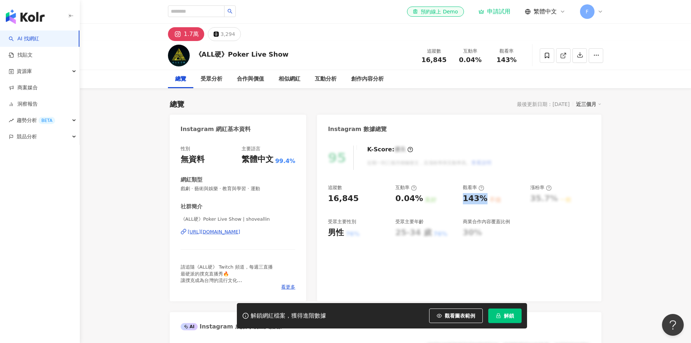
copy div "143%"
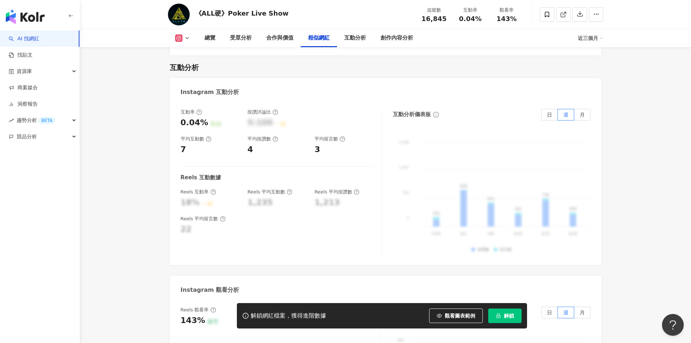
scroll to position [1488, 0]
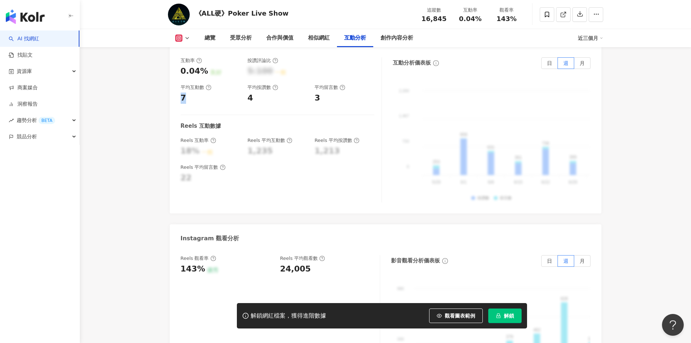
drag, startPoint x: 181, startPoint y: 86, endPoint x: 186, endPoint y: 87, distance: 4.8
click at [186, 93] on div "7" at bounding box center [211, 98] width 60 height 11
copy div "7"
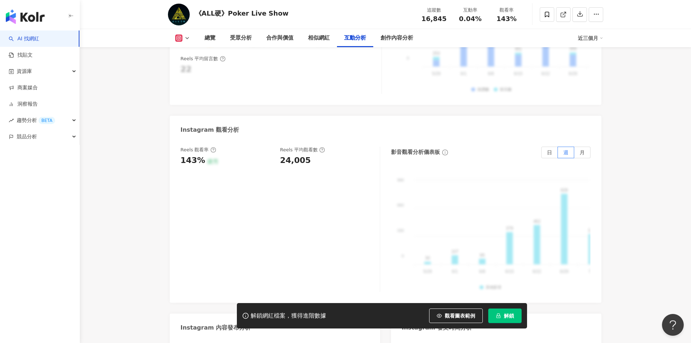
scroll to position [1597, 0]
drag, startPoint x: 202, startPoint y: 147, endPoint x: 179, endPoint y: 148, distance: 22.6
click at [179, 148] on div "Reels 觀看率 143% 優秀 Reels 平均觀看數 24,005 影音觀看分析儀表板 日 週 月 990 990 660 660 330 330 0 …" at bounding box center [386, 220] width 432 height 163
copy div "143%"
drag, startPoint x: 310, startPoint y: 151, endPoint x: 281, endPoint y: 152, distance: 29.5
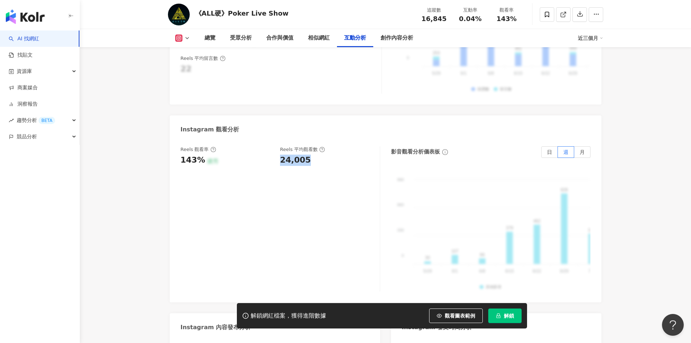
click at [281, 155] on div "24,005" at bounding box center [326, 160] width 93 height 11
copy div "24,005"
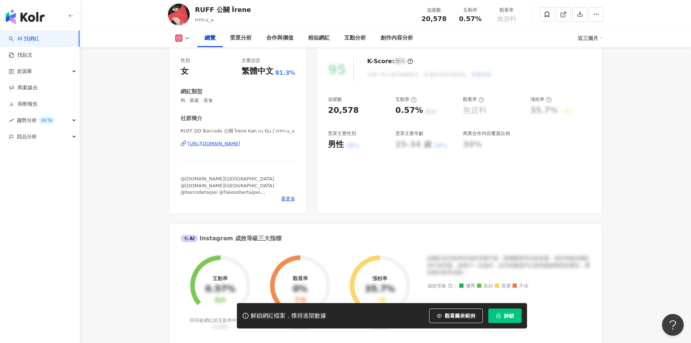
scroll to position [73, 0]
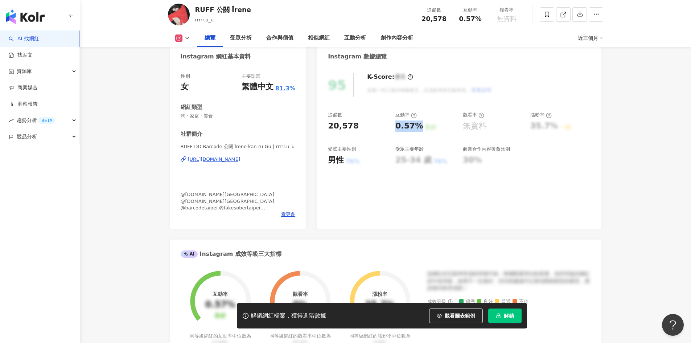
drag, startPoint x: 397, startPoint y: 123, endPoint x: 419, endPoint y: 126, distance: 22.3
click at [419, 126] on div "0.57%" at bounding box center [410, 125] width 28 height 11
copy div "0.57%"
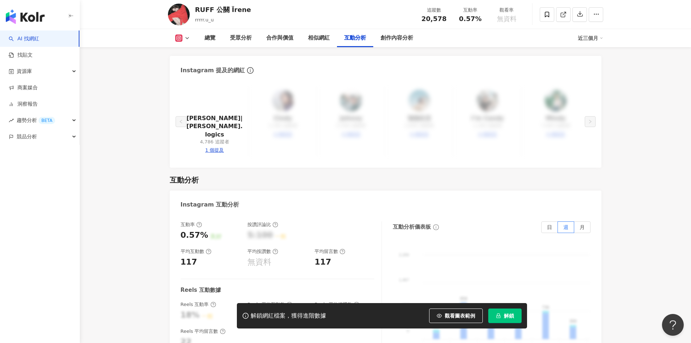
scroll to position [1452, 0]
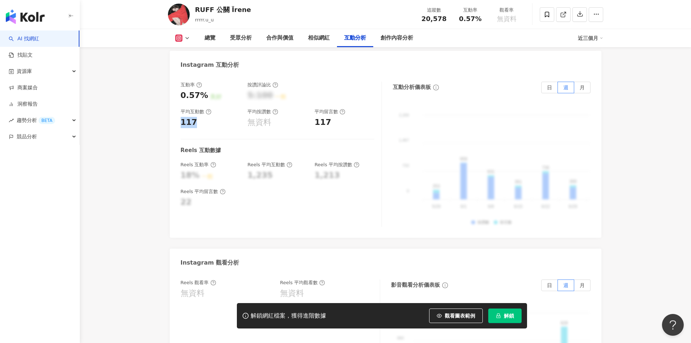
drag, startPoint x: 197, startPoint y: 93, endPoint x: 176, endPoint y: 94, distance: 21.5
click at [176, 94] on div "互動率 0.57% 良好 按讚評論比 5:100 一般 平均互動數 117 平均按讚數 無資料 平均留言數 117 Reels 互動數據 Reels 互動率 …" at bounding box center [386, 155] width 432 height 163
copy div "117"
drag, startPoint x: 328, startPoint y: 93, endPoint x: 317, endPoint y: 94, distance: 11.6
click at [317, 117] on div "117" at bounding box center [323, 122] width 17 height 11
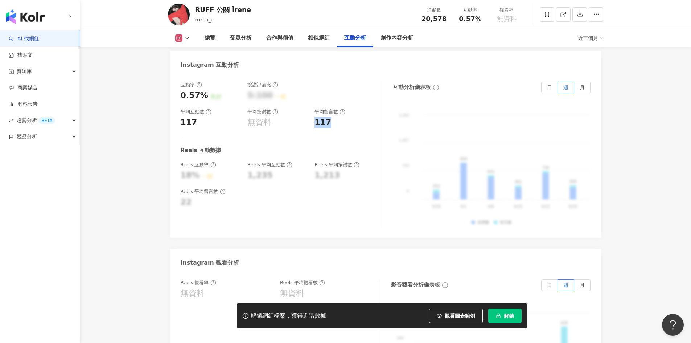
copy div "117"
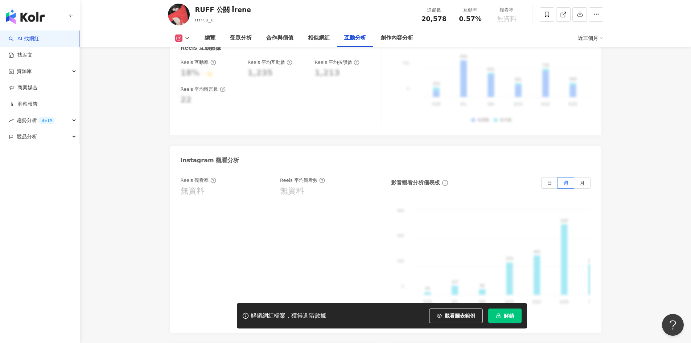
scroll to position [1488, 0]
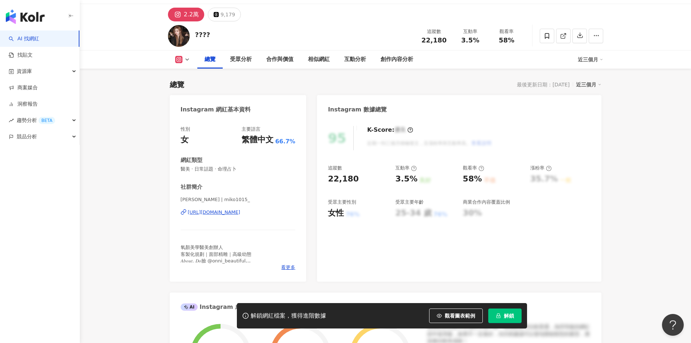
scroll to position [36, 0]
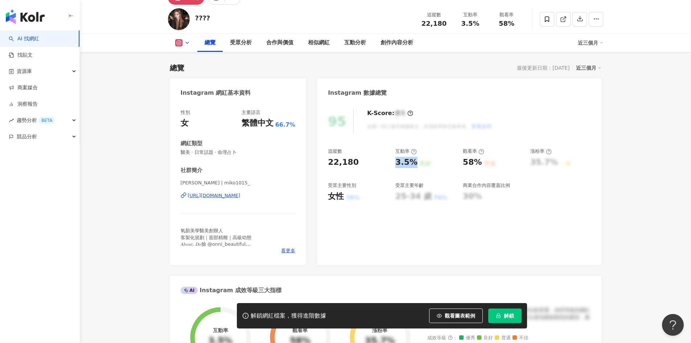
drag, startPoint x: 394, startPoint y: 162, endPoint x: 413, endPoint y: 163, distance: 19.3
click at [413, 163] on div "追蹤數 22,180 互動率 3.5% 良好 觀看率 58% 不佳 漲粉率 35.7% 一般 受眾主要性別 女性 76% 受眾主要年齡 25-34 歲 76%…" at bounding box center [459, 175] width 262 height 54
copy div "3.5%"
drag, startPoint x: 462, startPoint y: 163, endPoint x: 481, endPoint y: 166, distance: 18.4
click at [481, 166] on div "追蹤數 22,180 互動率 3.5% 良好 觀看率 58% 不佳 漲粉率 35.7% 一般 受眾主要性別 女性 76% 受眾主要年齡 25-34 歲 76%…" at bounding box center [459, 175] width 262 height 54
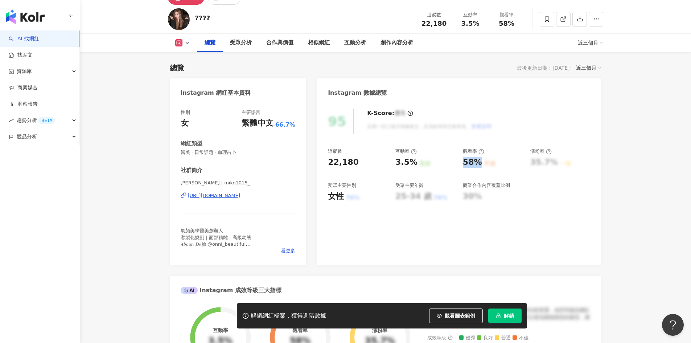
copy div "58%"
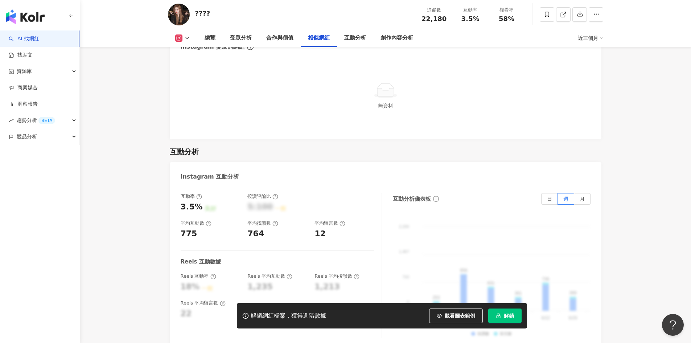
scroll to position [1415, 0]
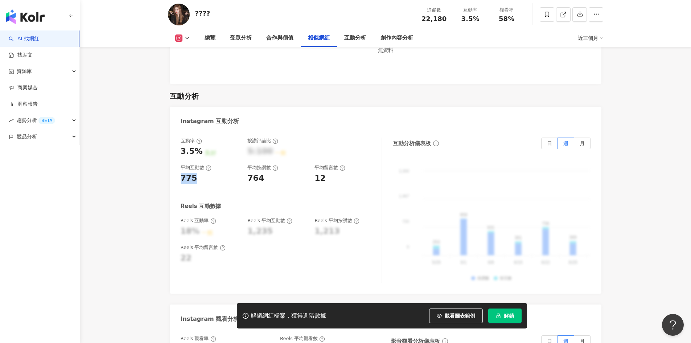
drag, startPoint x: 182, startPoint y: 168, endPoint x: 193, endPoint y: 168, distance: 11.3
click at [193, 173] on div "775" at bounding box center [189, 178] width 17 height 11
copy div "775"
drag, startPoint x: 261, startPoint y: 166, endPoint x: 247, endPoint y: 167, distance: 14.2
click at [247, 167] on div "互動率 3.5% 良好 按讚評論比 5:100 一般 平均互動數 775 平均按讚數 764 平均留言數 12" at bounding box center [278, 161] width 194 height 46
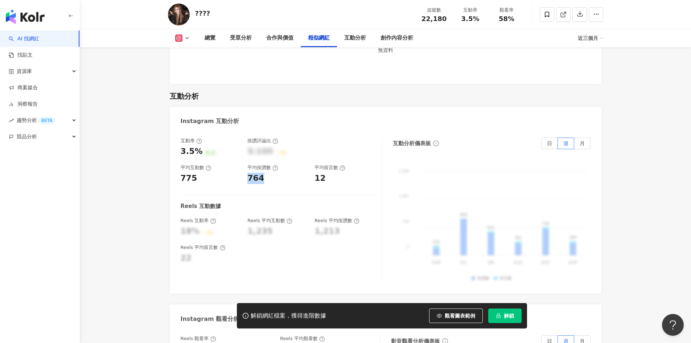
copy div "764"
drag, startPoint x: 322, startPoint y: 170, endPoint x: 309, endPoint y: 169, distance: 13.1
click at [309, 169] on div "互動率 3.5% 良好 按讚評論比 5:100 一般 平均互動數 775 平均按讚數 764 平均留言數 12" at bounding box center [278, 161] width 194 height 46
click at [314, 168] on div "互動率 3.5% 良好 按讚評論比 5:100 一般 平均互動數 775 平均按讚數 764 平均留言數 12" at bounding box center [278, 161] width 194 height 46
drag, startPoint x: 323, startPoint y: 168, endPoint x: 316, endPoint y: 169, distance: 6.6
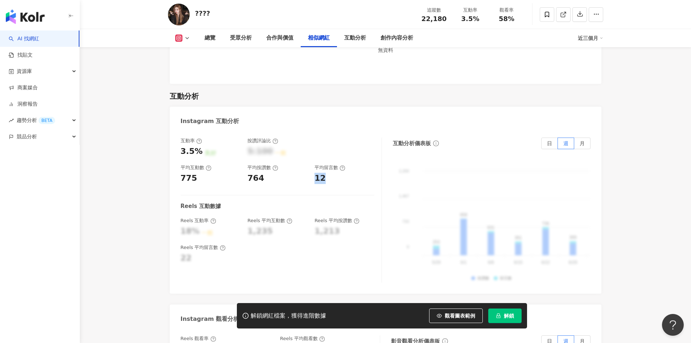
click at [316, 173] on div "12" at bounding box center [320, 178] width 11 height 11
copy div "12"
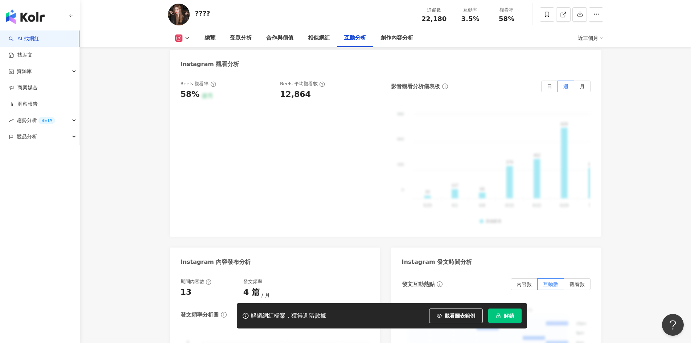
scroll to position [1669, 0]
drag, startPoint x: 196, startPoint y: 85, endPoint x: 181, endPoint y: 82, distance: 14.8
click at [181, 90] on div "58%" at bounding box center [190, 95] width 19 height 11
copy div "58%"
drag, startPoint x: 310, startPoint y: 82, endPoint x: 281, endPoint y: 82, distance: 29.8
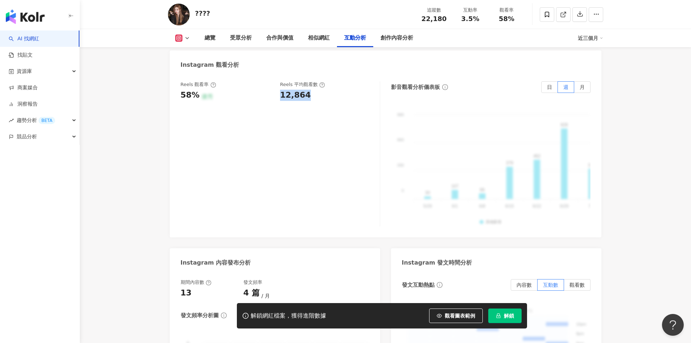
click at [281, 90] on div "12,864" at bounding box center [326, 95] width 93 height 11
copy div "12,864"
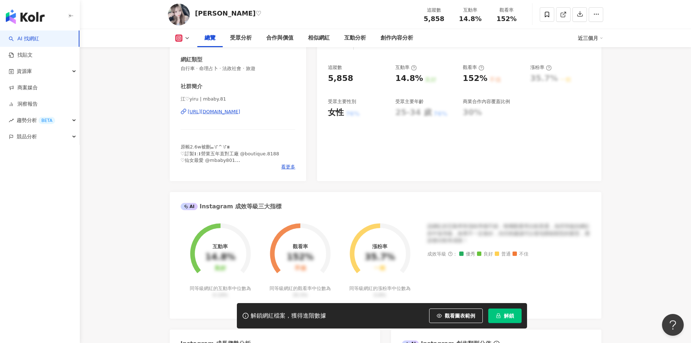
scroll to position [73, 0]
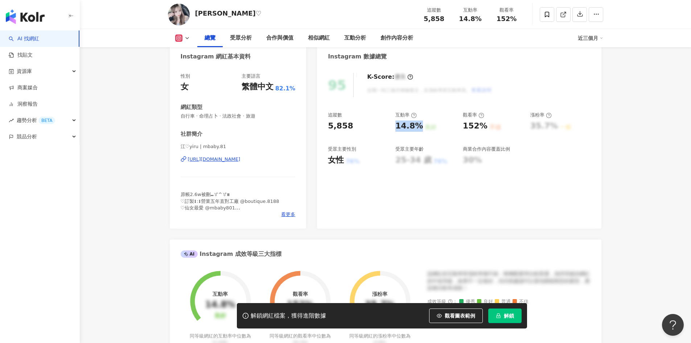
drag, startPoint x: 397, startPoint y: 127, endPoint x: 419, endPoint y: 127, distance: 21.4
click at [419, 127] on div "14.8%" at bounding box center [410, 125] width 28 height 11
copy div "14.8%"
drag, startPoint x: 462, startPoint y: 127, endPoint x: 485, endPoint y: 127, distance: 23.2
click at [485, 127] on div "追蹤數 5,858 互動率 14.8% 良好 觀看率 152% 不佳 漲粉率 35.7% 一般 受眾主要性別 女性 76% 受眾主要年齡 25-34 歲 76…" at bounding box center [459, 139] width 262 height 54
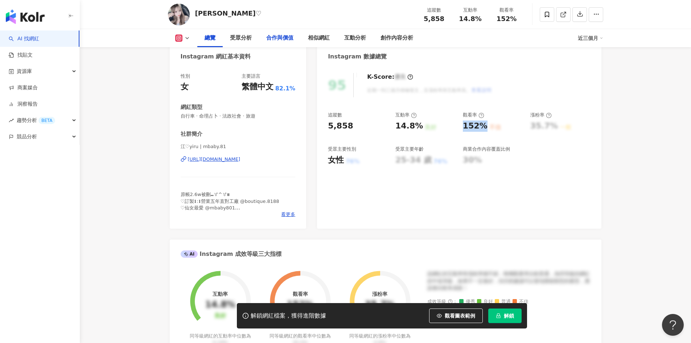
copy div "152%"
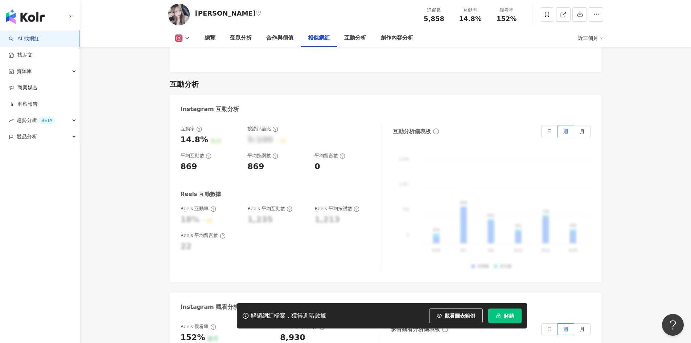
scroll to position [1452, 0]
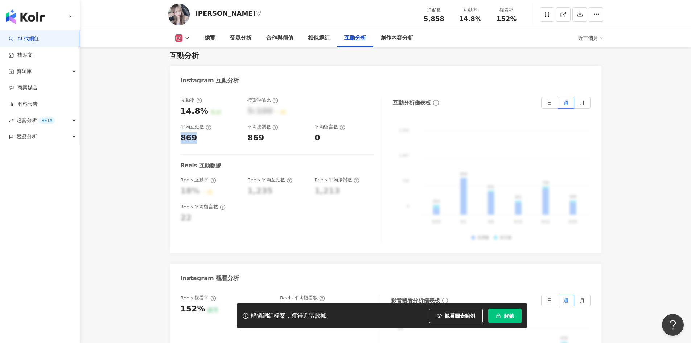
drag, startPoint x: 196, startPoint y: 127, endPoint x: 182, endPoint y: 125, distance: 13.9
click at [182, 132] on div "869" at bounding box center [211, 137] width 60 height 11
copy div "869"
drag, startPoint x: 262, startPoint y: 128, endPoint x: 249, endPoint y: 128, distance: 12.3
click at [249, 132] on div "869" at bounding box center [256, 137] width 17 height 11
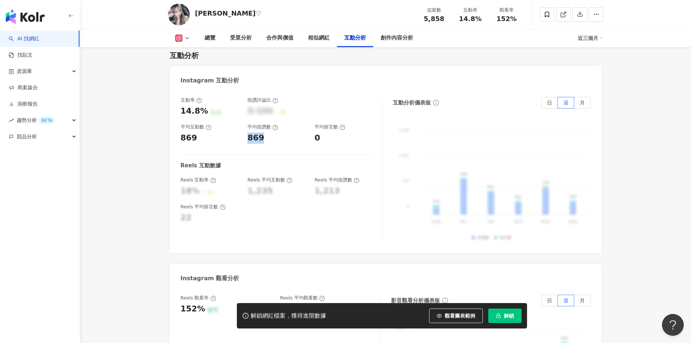
copy div "869"
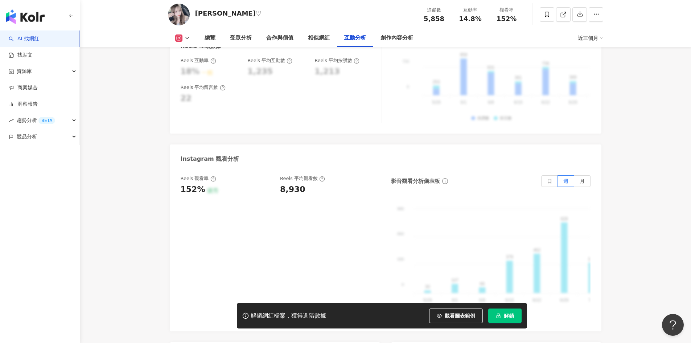
scroll to position [1561, 0]
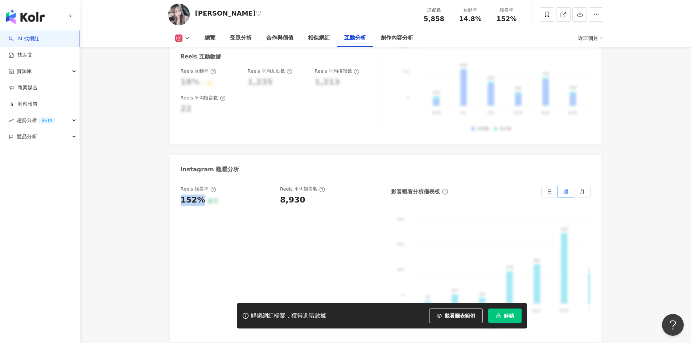
drag, startPoint x: 201, startPoint y: 187, endPoint x: 70, endPoint y: 34, distance: 201.7
click at [173, 188] on div "Reels 觀看率 152% 優秀 Reels 平均觀看數 8,930 影音觀看分析儀表板 日 週 月 990 990 660 660 330 330 0 0…" at bounding box center [386, 260] width 432 height 163
copy div "152%"
drag, startPoint x: 303, startPoint y: 187, endPoint x: 277, endPoint y: 188, distance: 26.1
click at [277, 188] on div "Reels 觀看率 152% 優秀 Reels 平均觀看數 8,930" at bounding box center [277, 196] width 192 height 20
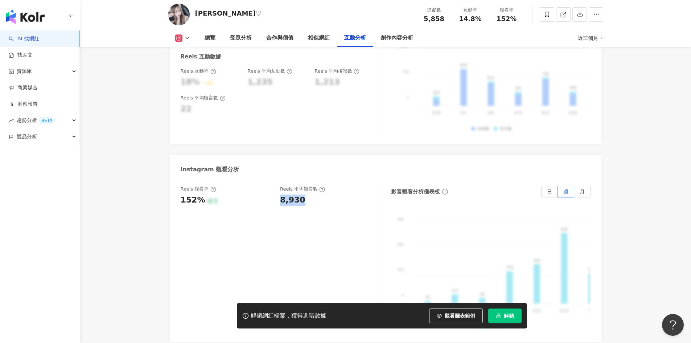
copy div "8,930"
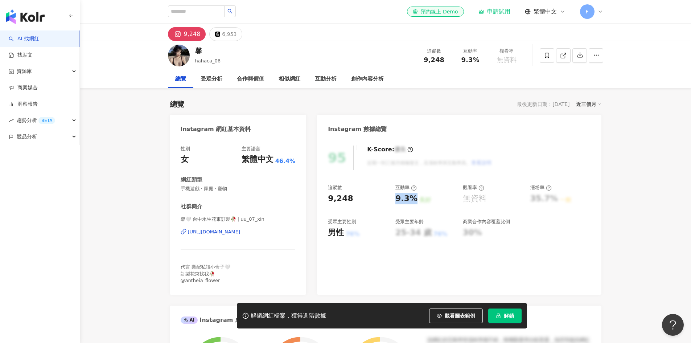
drag, startPoint x: 396, startPoint y: 200, endPoint x: 413, endPoint y: 202, distance: 17.6
click at [413, 202] on div "9.3%" at bounding box center [407, 198] width 22 height 11
copy div "9.3%"
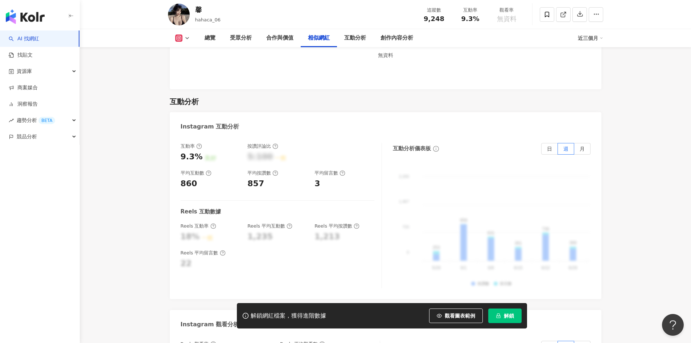
scroll to position [1415, 0]
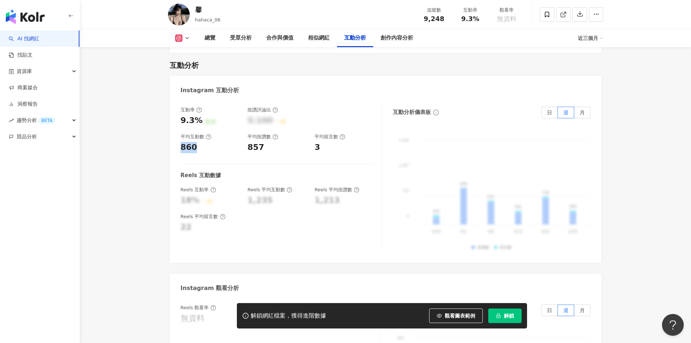
drag, startPoint x: 188, startPoint y: 137, endPoint x: 197, endPoint y: 137, distance: 9.8
click at [197, 137] on div "互動率 9.3% 良好 按讚評論比 5:100 一般 平均互動數 860 平均按讚數 857 平均留言數 3 Reels 互動數據 Reels 互動率 18%…" at bounding box center [386, 180] width 432 height 163
copy div "860"
drag, startPoint x: 260, startPoint y: 139, endPoint x: 246, endPoint y: 136, distance: 14.0
click at [246, 136] on div "互動率 9.3% 良好 按讚評論比 5:100 一般 平均互動數 860 平均按讚數 857 平均留言數 3" at bounding box center [278, 130] width 194 height 46
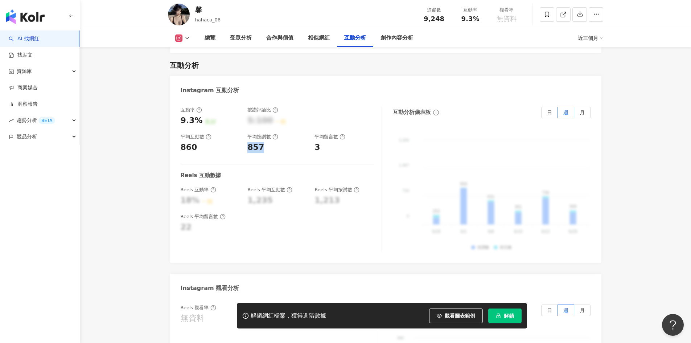
copy div "857"
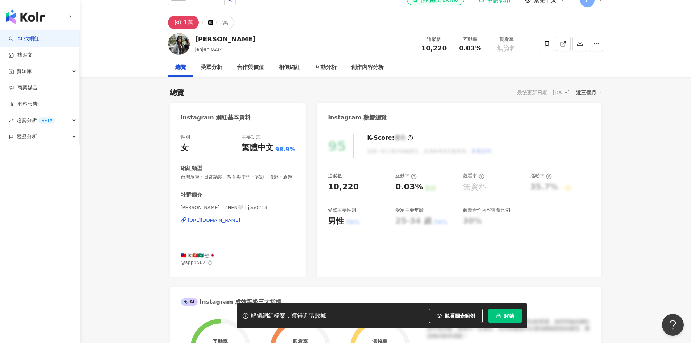
scroll to position [73, 0]
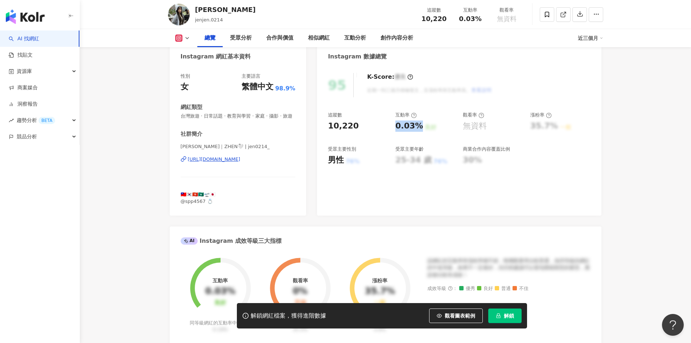
drag, startPoint x: 395, startPoint y: 129, endPoint x: 419, endPoint y: 129, distance: 24.0
click at [419, 129] on div "0.03%" at bounding box center [410, 125] width 28 height 11
copy div "0.03%"
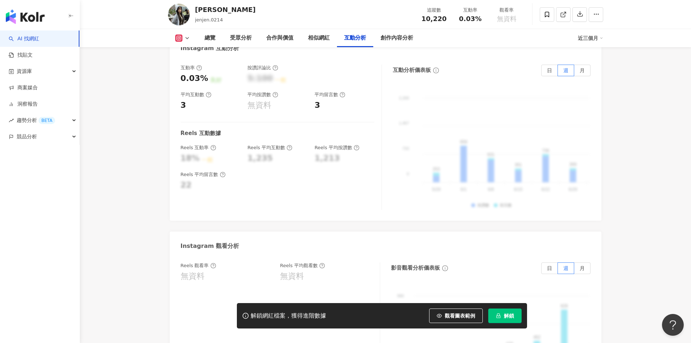
scroll to position [1452, 0]
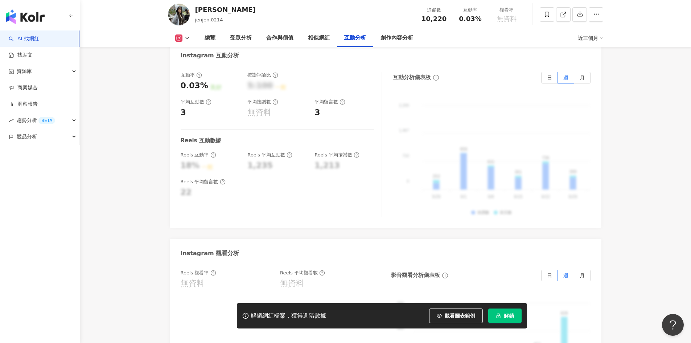
click at [175, 107] on div "互動率 0.03% 良好 按讚評論比 5:100 一般 平均互動數 3 平均按讚數 無資料 平均留言數 3 Reels 互動數據 Reels 互動率 18% …" at bounding box center [386, 146] width 432 height 163
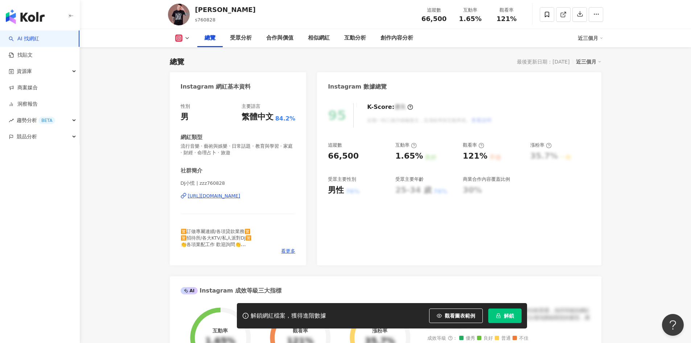
scroll to position [36, 0]
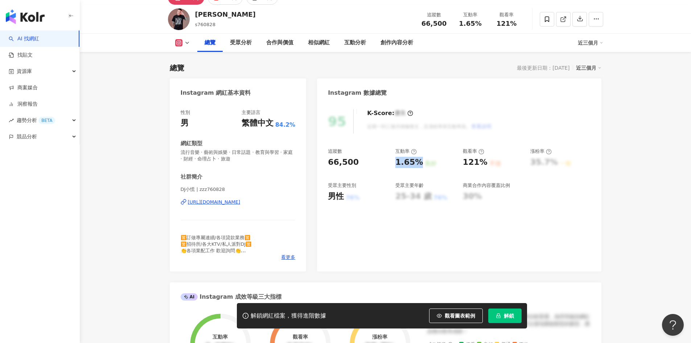
drag, startPoint x: 392, startPoint y: 161, endPoint x: 417, endPoint y: 161, distance: 24.7
click at [417, 161] on div "追蹤數 66,500 互動率 1.65% 良好 觀看率 121% 不佳 漲粉率 35.7% 一般 受眾主要性別 男性 76% 受眾主要年齡 25-34 歲 7…" at bounding box center [459, 175] width 262 height 54
copy div "1.65%"
drag, startPoint x: 467, startPoint y: 163, endPoint x: 487, endPoint y: 163, distance: 19.6
click at [487, 163] on div "121% 不佳" at bounding box center [493, 162] width 60 height 11
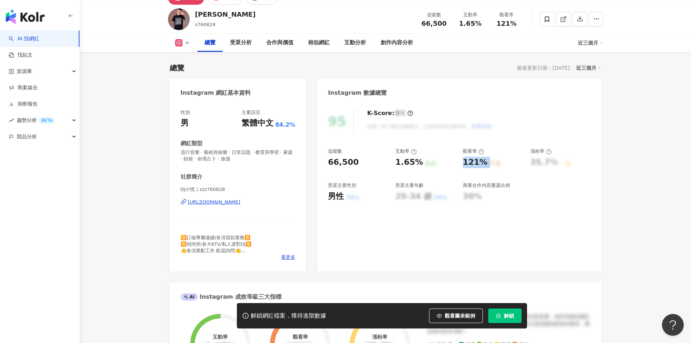
copy div "121% 不佳"
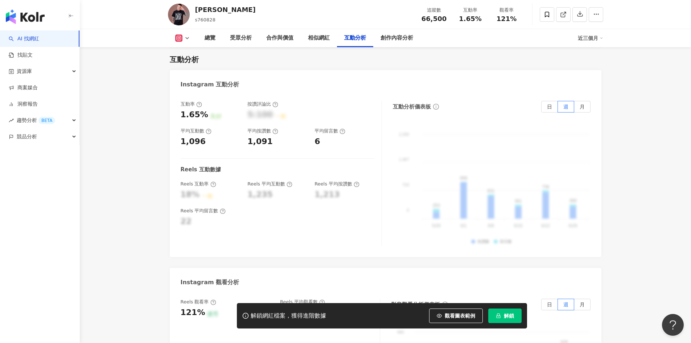
scroll to position [1452, 0]
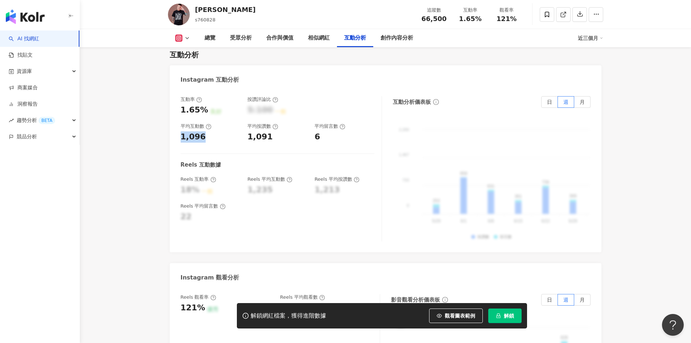
drag, startPoint x: 180, startPoint y: 110, endPoint x: 203, endPoint y: 113, distance: 23.0
click at [203, 131] on div "1,096" at bounding box center [211, 136] width 60 height 11
copy div "1,096"
drag, startPoint x: 246, startPoint y: 109, endPoint x: 267, endPoint y: 109, distance: 21.8
click at [267, 109] on div "互動率 1.65% 良好 按讚評論比 5:100 一般 平均互動數 1,096 平均按讚數 1,091 平均留言數 6" at bounding box center [278, 119] width 194 height 46
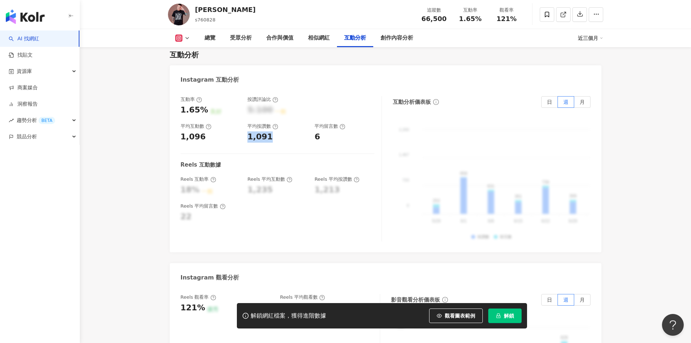
copy div "1,091"
drag, startPoint x: 319, startPoint y: 108, endPoint x: 312, endPoint y: 108, distance: 6.2
click at [312, 108] on div "互動率 1.65% 良好 按讚評論比 5:100 一般 平均互動數 1,096 平均按讚數 1,091 平均留言數 6" at bounding box center [278, 119] width 194 height 46
copy div "6"
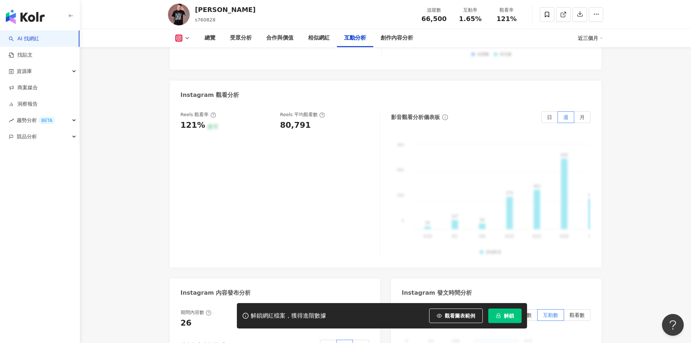
scroll to position [1633, 0]
drag, startPoint x: 201, startPoint y: 99, endPoint x: 181, endPoint y: 98, distance: 20.0
click at [181, 121] on div "121%" at bounding box center [193, 126] width 25 height 11
copy div "121%"
drag, startPoint x: 310, startPoint y: 99, endPoint x: 281, endPoint y: 102, distance: 28.8
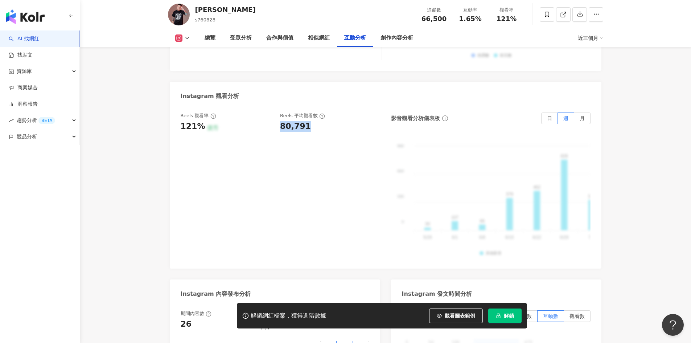
click at [281, 121] on div "80,791" at bounding box center [326, 126] width 93 height 11
copy div "80,791"
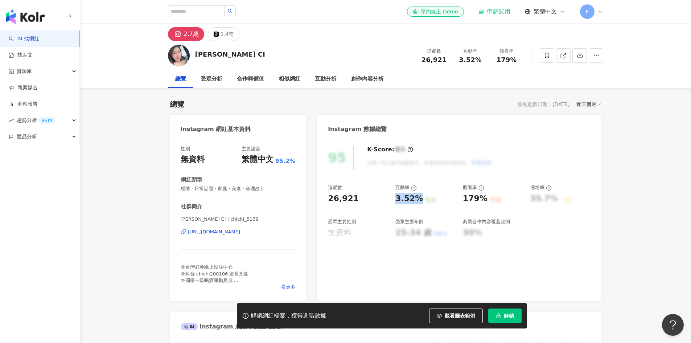
drag, startPoint x: 396, startPoint y: 199, endPoint x: 418, endPoint y: 199, distance: 21.4
click at [418, 199] on div "3.52%" at bounding box center [410, 198] width 28 height 11
copy div "3.52%"
drag, startPoint x: 463, startPoint y: 196, endPoint x: 482, endPoint y: 198, distance: 18.9
click at [482, 198] on div "179%" at bounding box center [475, 198] width 25 height 11
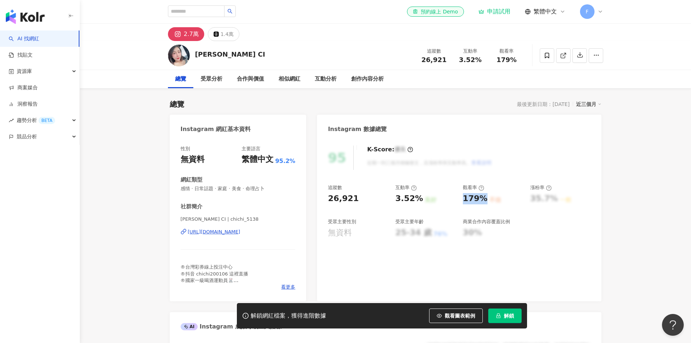
copy div "179%"
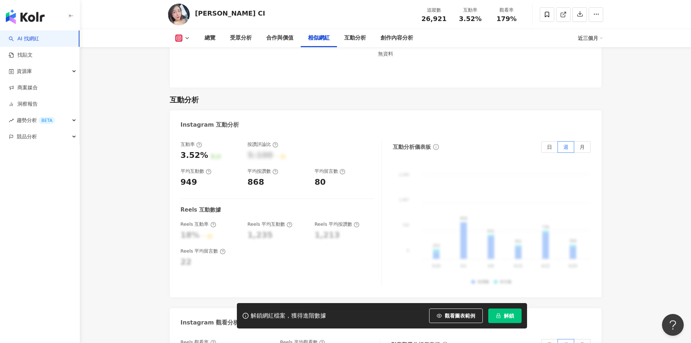
scroll to position [1452, 0]
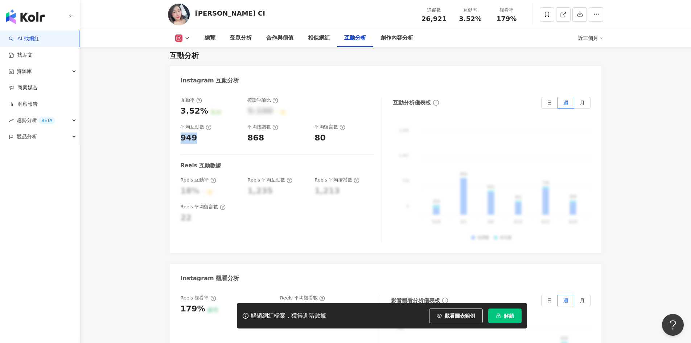
drag, startPoint x: 192, startPoint y: 125, endPoint x: 182, endPoint y: 123, distance: 10.0
click at [182, 132] on div "949" at bounding box center [189, 137] width 17 height 11
copy div "949"
drag, startPoint x: 255, startPoint y: 126, endPoint x: 249, endPoint y: 126, distance: 6.5
click at [249, 132] on div "868" at bounding box center [278, 137] width 60 height 11
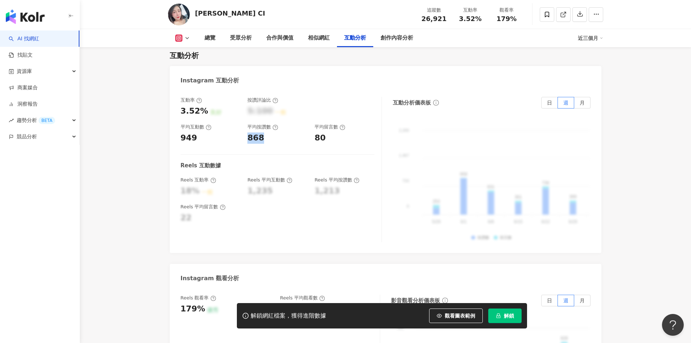
copy div "868"
drag, startPoint x: 322, startPoint y: 131, endPoint x: 315, endPoint y: 130, distance: 7.7
click at [315, 132] on div "80" at bounding box center [320, 137] width 11 height 11
copy div "80"
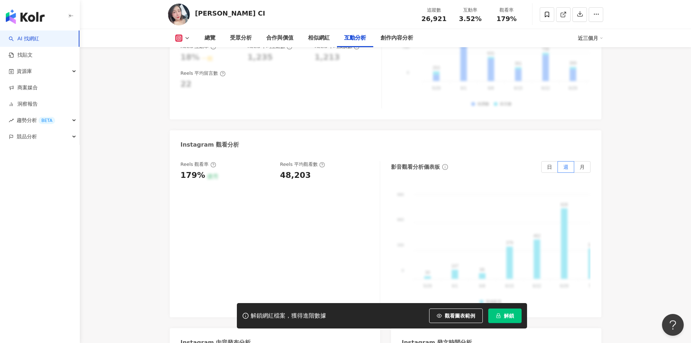
scroll to position [1561, 0]
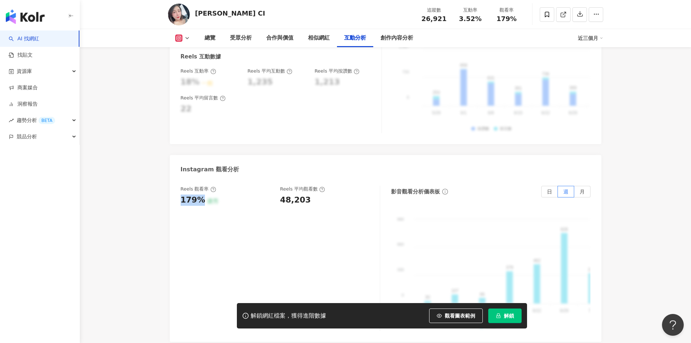
drag, startPoint x: 202, startPoint y: 188, endPoint x: 181, endPoint y: 188, distance: 21.0
click at [181, 195] on div "179%" at bounding box center [193, 200] width 25 height 11
copy div "179%"
drag, startPoint x: 305, startPoint y: 191, endPoint x: 270, endPoint y: 186, distance: 35.2
click at [280, 191] on div "Reels 觀看率 179% 優秀 Reels 平均觀看數 48,203" at bounding box center [277, 196] width 192 height 20
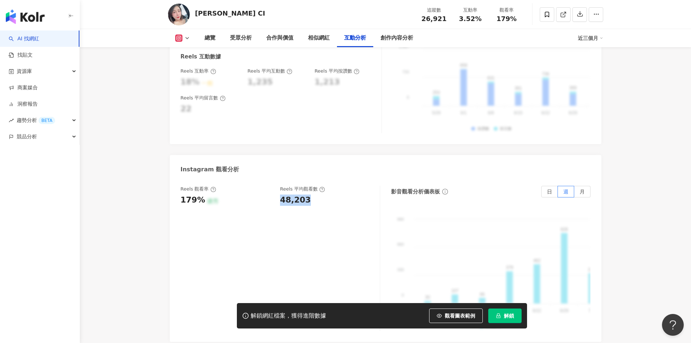
copy div "48,203"
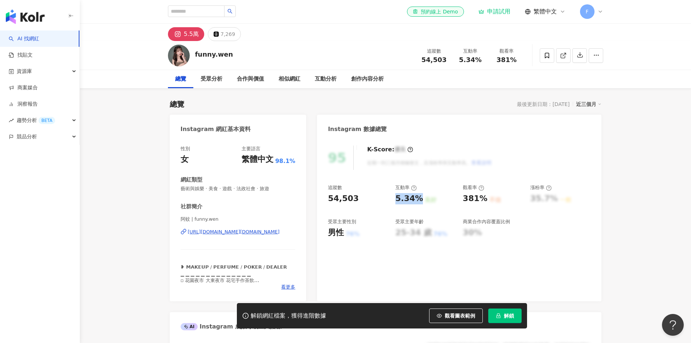
drag, startPoint x: 392, startPoint y: 197, endPoint x: 420, endPoint y: 197, distance: 27.9
click at [420, 197] on div "追蹤數 54,503 互動率 5.34% 良好 觀看率 381% 不佳 漲粉率 35.7% 一般 受眾主要性別 男性 76% 受眾主要年齡 25-34 歲 7…" at bounding box center [459, 211] width 262 height 54
copy div "5.34%"
drag, startPoint x: 465, startPoint y: 197, endPoint x: 482, endPoint y: 197, distance: 17.4
click at [482, 197] on div "381%" at bounding box center [475, 198] width 25 height 11
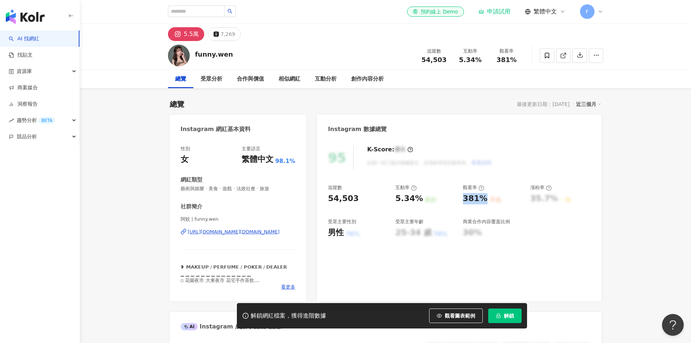
copy div "381%"
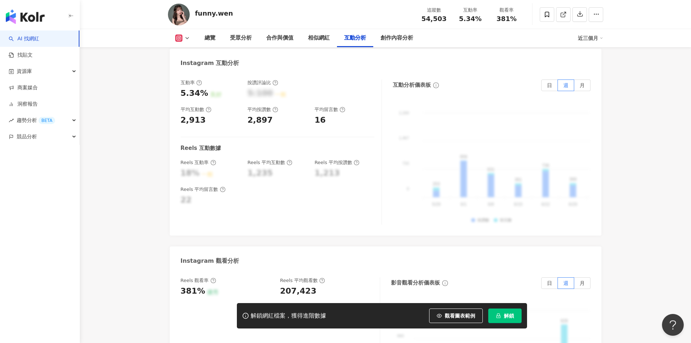
scroll to position [1452, 0]
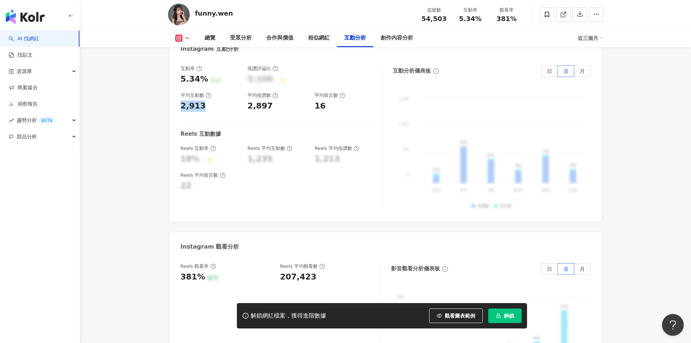
drag, startPoint x: 180, startPoint y: 91, endPoint x: 202, endPoint y: 96, distance: 22.7
click at [202, 96] on div "互動率 5.34% 良好 按讚評論比 5:100 一般 平均互動數 2,913 平均按讚數 2,897 平均留言數 16 Reels 互動數據 Reels 互…" at bounding box center [386, 139] width 432 height 163
copy div "2,913"
drag, startPoint x: 246, startPoint y: 100, endPoint x: 276, endPoint y: 98, distance: 30.2
click at [276, 98] on div "互動率 5.34% 良好 按讚評論比 5:100 一般 平均互動數 2,913 平均按讚數 2,897 平均留言數 16" at bounding box center [278, 88] width 194 height 46
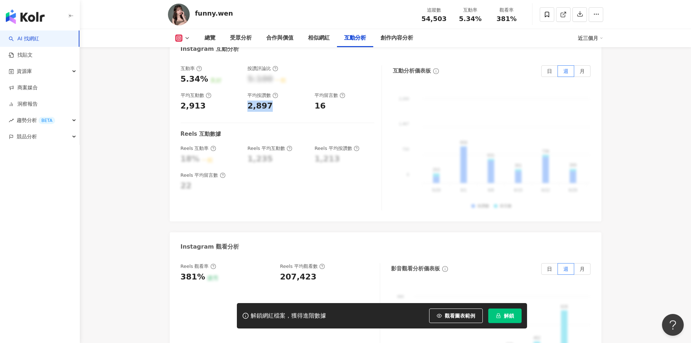
copy div "2,897"
drag, startPoint x: 314, startPoint y: 100, endPoint x: 323, endPoint y: 99, distance: 8.7
click at [323, 99] on div "互動率 5.34% 良好 按讚評論比 5:100 一般 平均互動數 2,913 平均按讚數 2,897 平均留言數 16" at bounding box center [278, 88] width 194 height 46
copy div "16"
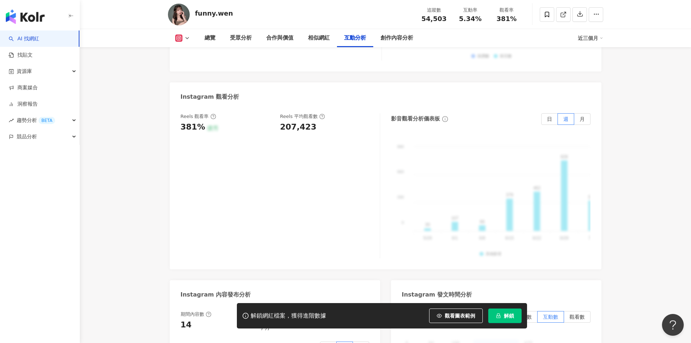
scroll to position [1597, 0]
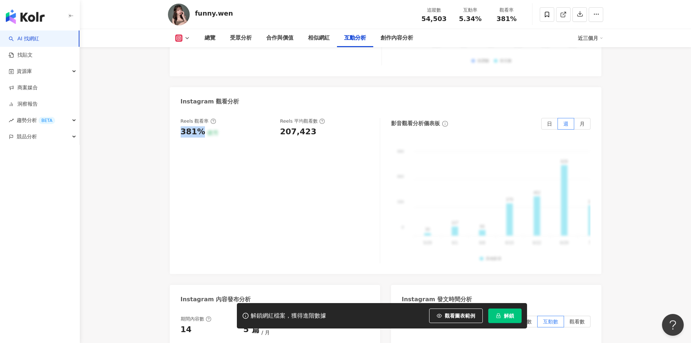
drag, startPoint x: 183, startPoint y: 123, endPoint x: 201, endPoint y: 124, distance: 18.6
click at [201, 124] on div "Reels 觀看率 381% 優秀 Reels 平均觀看數 207,423 影音觀看分析儀表板 日 週 月 990 990 660 660 330 330 0…" at bounding box center [386, 192] width 432 height 163
copy div "381%"
drag, startPoint x: 277, startPoint y: 121, endPoint x: 316, endPoint y: 119, distance: 38.9
click at [316, 119] on div "Reels 觀看率 381% 優秀 Reels 平均觀看數 207,423" at bounding box center [277, 128] width 192 height 20
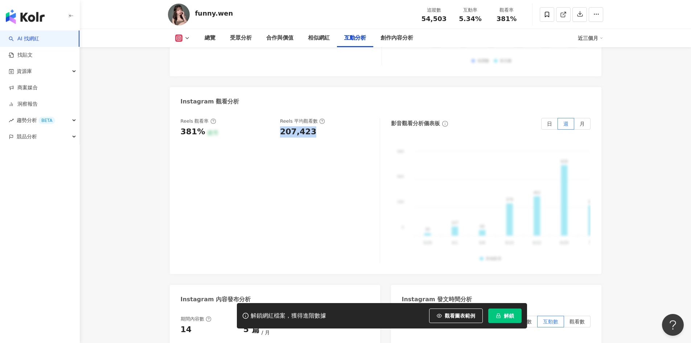
copy div "207,423"
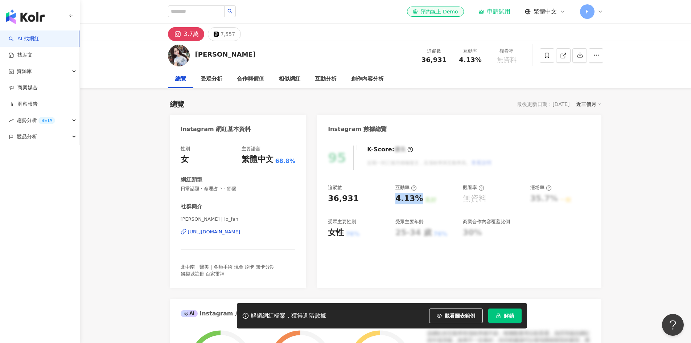
drag, startPoint x: 397, startPoint y: 199, endPoint x: 417, endPoint y: 200, distance: 20.3
click at [417, 200] on div "4.13%" at bounding box center [410, 198] width 28 height 11
copy div "4.13%"
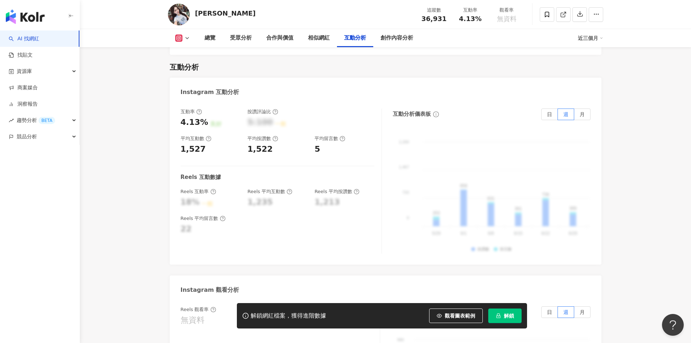
scroll to position [1415, 0]
drag, startPoint x: 179, startPoint y: 132, endPoint x: 205, endPoint y: 129, distance: 26.7
click at [205, 129] on div "互動率 4.13% 良好 按讚評論比 5:100 一般 平均互動數 1,527 平均按讚數 1,522 平均留言數 5 Reels 互動數據 Reels 互動…" at bounding box center [386, 182] width 432 height 163
copy div "1,527"
drag, startPoint x: 249, startPoint y: 127, endPoint x: 273, endPoint y: 130, distance: 24.4
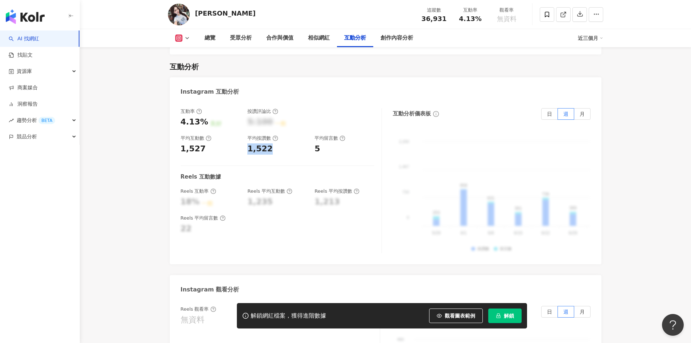
click at [273, 143] on div "1,522" at bounding box center [278, 148] width 60 height 11
copy div "1,522"
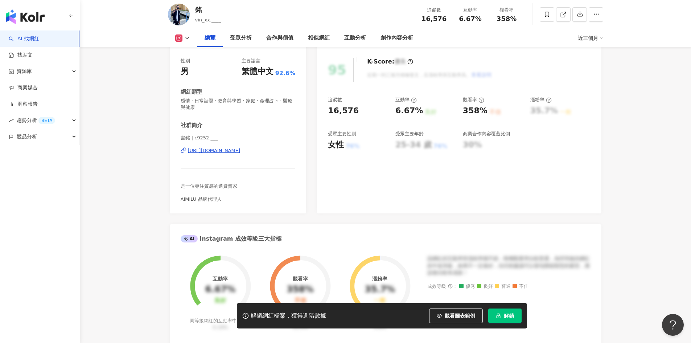
scroll to position [145, 0]
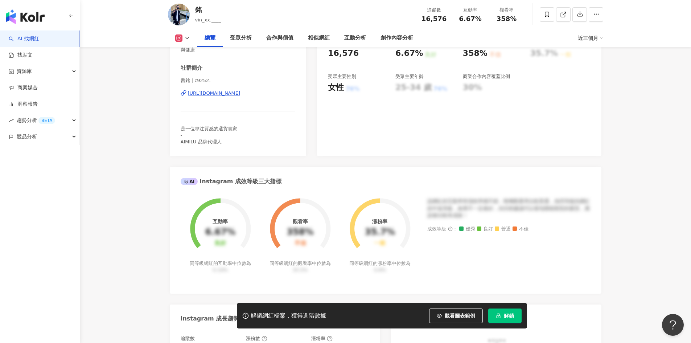
click at [396, 88] on div "25-34 歲" at bounding box center [414, 87] width 36 height 11
drag, startPoint x: 396, startPoint y: 56, endPoint x: 419, endPoint y: 56, distance: 22.9
click at [419, 56] on div "6.67%" at bounding box center [410, 53] width 28 height 11
copy div "6.67%"
drag, startPoint x: 462, startPoint y: 54, endPoint x: 485, endPoint y: 54, distance: 22.9
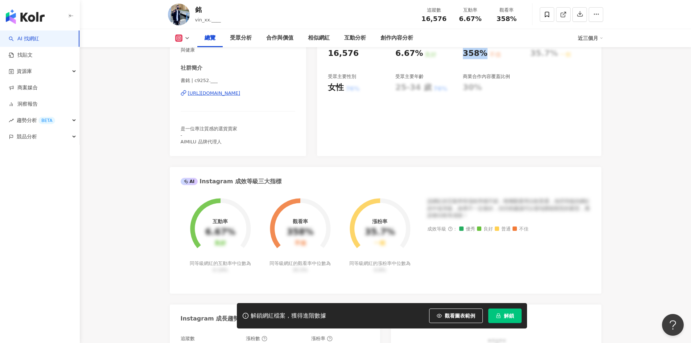
click at [485, 54] on div "追蹤數 16,576 互動率 6.67% 良好 觀看率 358% 不佳 漲粉率 35.7% 一般 受眾主要性別 女性 76% 受眾主要年齡 25-34 歲 7…" at bounding box center [459, 66] width 262 height 54
copy div "358%"
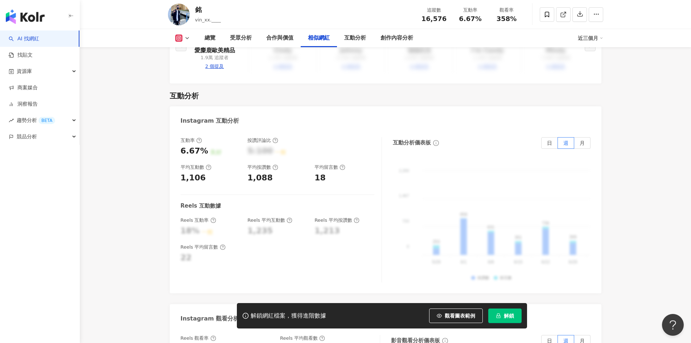
scroll to position [1379, 0]
drag, startPoint x: 203, startPoint y: 168, endPoint x: 181, endPoint y: 166, distance: 21.5
click at [181, 173] on div "1,106" at bounding box center [211, 178] width 60 height 11
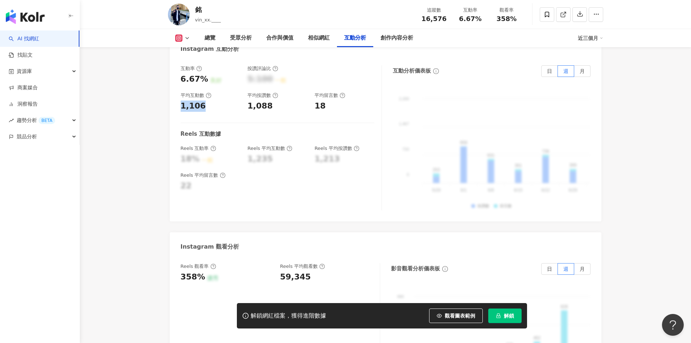
copy div "1,106"
drag, startPoint x: 269, startPoint y: 97, endPoint x: 248, endPoint y: 96, distance: 20.7
click at [248, 101] on div "1,088" at bounding box center [260, 106] width 25 height 11
copy div "1,088"
drag, startPoint x: 334, startPoint y: 98, endPoint x: 310, endPoint y: 98, distance: 23.2
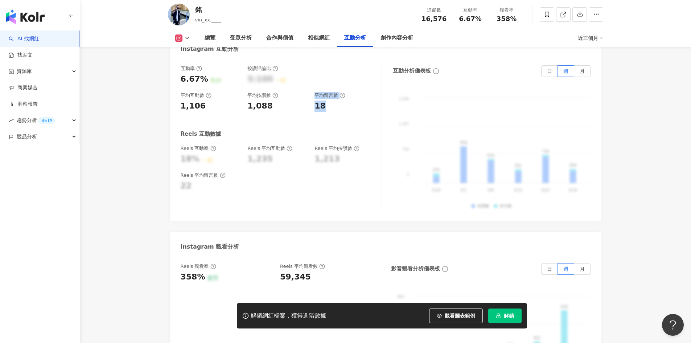
click at [310, 98] on div "互動率 6.67% 良好 按讚評論比 5:100 一般 平均互動數 1,106 平均按讚數 1,088 平均留言數 18" at bounding box center [278, 88] width 194 height 46
click at [327, 107] on div "互動率 6.67% 良好 按讚評論比 5:100 一般 平均互動數 1,106 平均按讚數 1,088 平均留言數 18 Reels 互動數據 Reels 互…" at bounding box center [281, 137] width 201 height 145
drag, startPoint x: 324, startPoint y: 97, endPoint x: 307, endPoint y: 97, distance: 17.4
click at [308, 97] on div "互動率 6.67% 良好 按讚評論比 5:100 一般 平均互動數 1,106 平均按讚數 1,088 平均留言數 18" at bounding box center [278, 88] width 194 height 46
drag, startPoint x: 321, startPoint y: 98, endPoint x: 326, endPoint y: 98, distance: 5.4
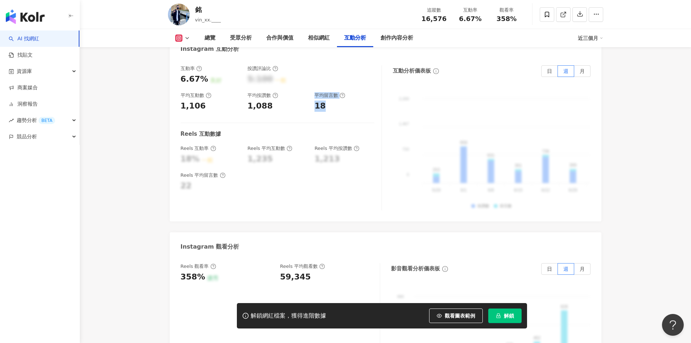
click at [321, 101] on div "18" at bounding box center [320, 106] width 11 height 11
drag, startPoint x: 327, startPoint y: 97, endPoint x: 315, endPoint y: 96, distance: 11.3
click at [326, 101] on div "18" at bounding box center [345, 106] width 60 height 11
click at [315, 101] on div "18" at bounding box center [320, 106] width 11 height 11
drag, startPoint x: 323, startPoint y: 97, endPoint x: 315, endPoint y: 96, distance: 8.4
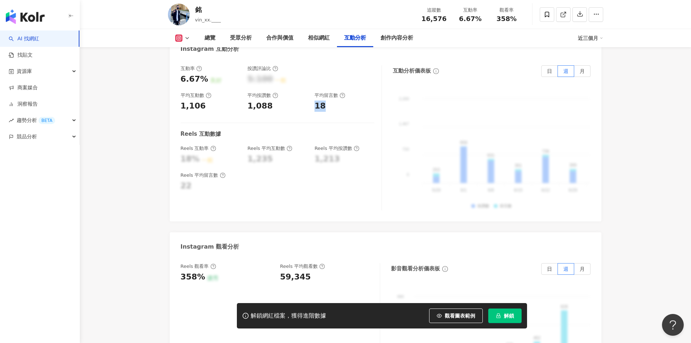
click at [315, 101] on div "18" at bounding box center [320, 106] width 11 height 11
copy div "18"
drag, startPoint x: 203, startPoint y: 267, endPoint x: 176, endPoint y: 272, distance: 26.6
click at [176, 272] on div "Reels 觀看率 358% 優秀 Reels 平均觀看數 59,345 影音觀看分析儀表板 日 週 月 990 990 660 660 330 330 0 …" at bounding box center [386, 337] width 432 height 163
copy div "358%"
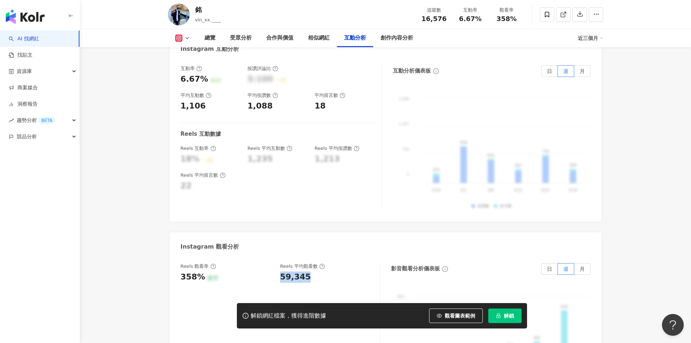
drag, startPoint x: 290, startPoint y: 270, endPoint x: 168, endPoint y: 188, distance: 146.9
click at [281, 271] on div "59,345" at bounding box center [326, 276] width 93 height 11
copy div "59,345"
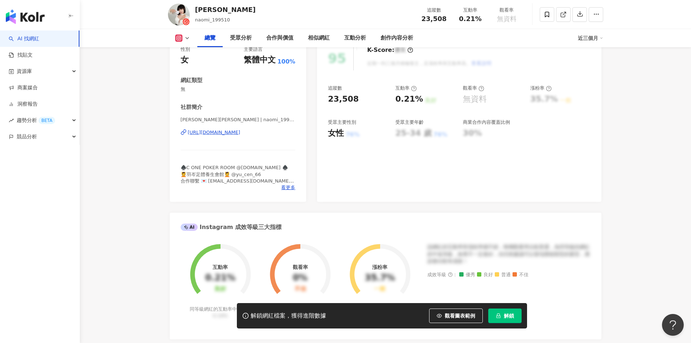
scroll to position [109, 0]
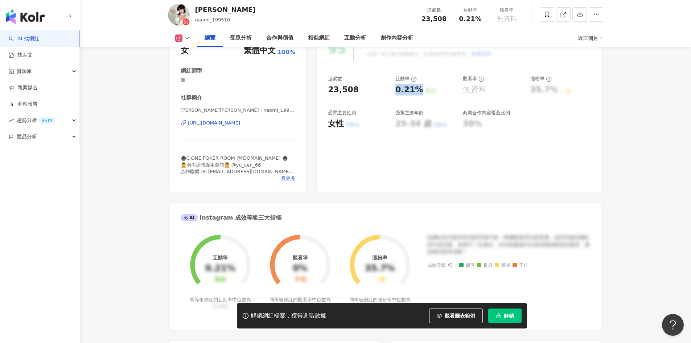
drag, startPoint x: 394, startPoint y: 88, endPoint x: 419, endPoint y: 89, distance: 25.0
click at [419, 89] on div "追蹤數 23,508 互動率 0.21% 良好 觀看率 無資料 漲粉率 35.7% 一般 受眾主要性別 女性 76% 受眾主要年齡 25-34 歲 76% 商…" at bounding box center [459, 102] width 262 height 54
copy div "0.21%"
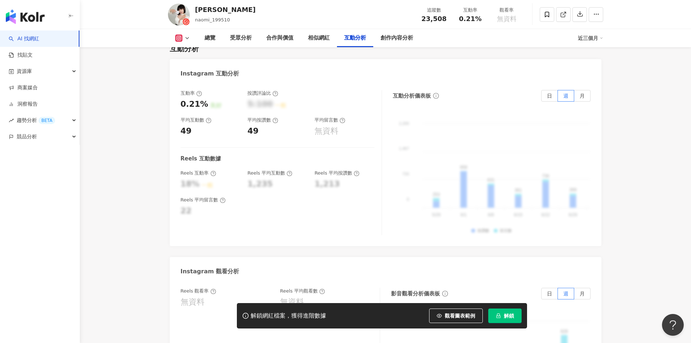
scroll to position [1415, 0]
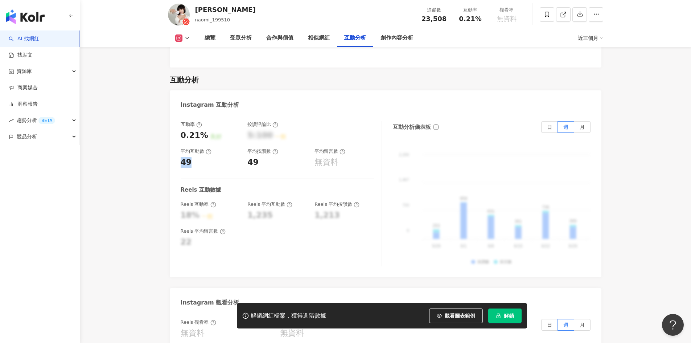
drag, startPoint x: 192, startPoint y: 154, endPoint x: 182, endPoint y: 151, distance: 11.0
click at [182, 157] on div "49" at bounding box center [211, 162] width 60 height 11
copy div "49"
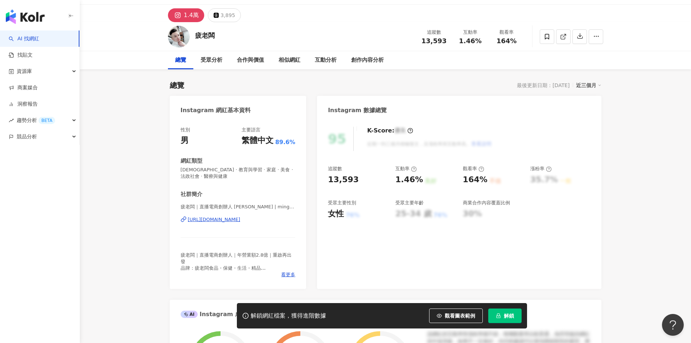
scroll to position [73, 0]
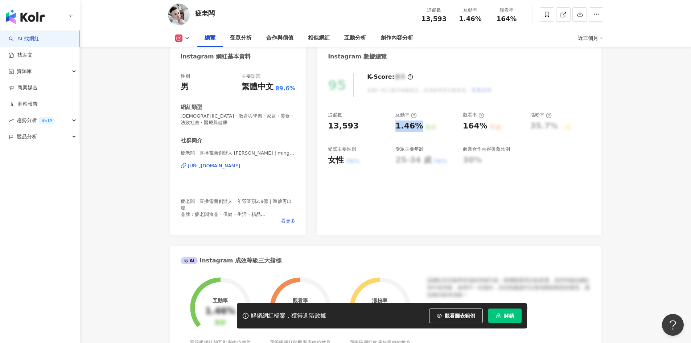
drag, startPoint x: 396, startPoint y: 127, endPoint x: 417, endPoint y: 127, distance: 21.8
click at [417, 127] on div "1.46%" at bounding box center [410, 125] width 28 height 11
copy div "1.46%"
drag, startPoint x: 465, startPoint y: 125, endPoint x: 482, endPoint y: 128, distance: 18.0
click at [482, 128] on div "164%" at bounding box center [475, 125] width 25 height 11
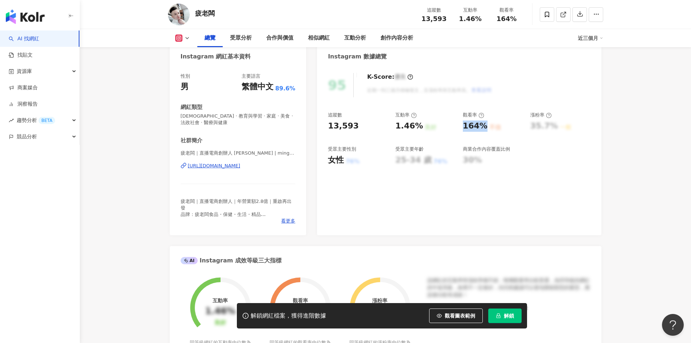
copy div "164%"
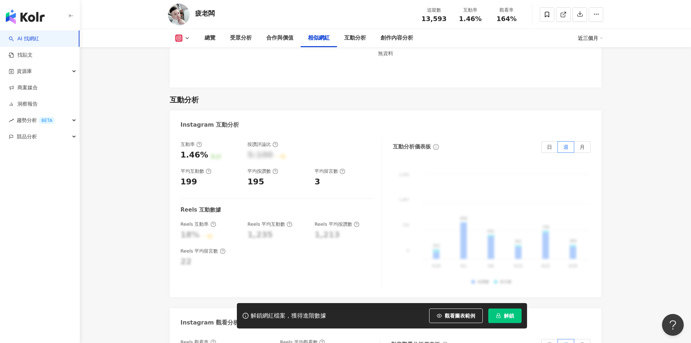
scroll to position [1415, 0]
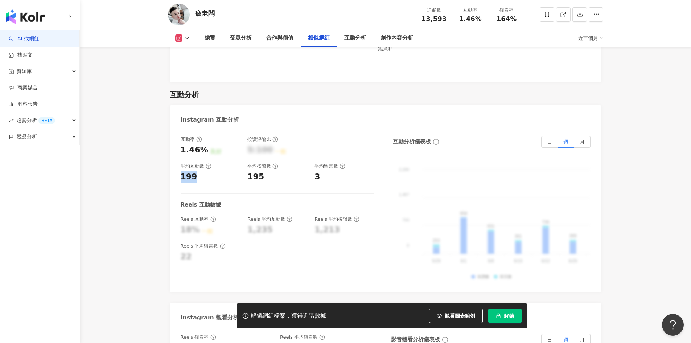
drag, startPoint x: 183, startPoint y: 165, endPoint x: 193, endPoint y: 166, distance: 10.9
click at [193, 171] on div "199" at bounding box center [189, 176] width 17 height 11
copy div "199"
drag, startPoint x: 261, startPoint y: 165, endPoint x: 249, endPoint y: 165, distance: 11.3
click at [249, 171] on div "195" at bounding box center [256, 176] width 17 height 11
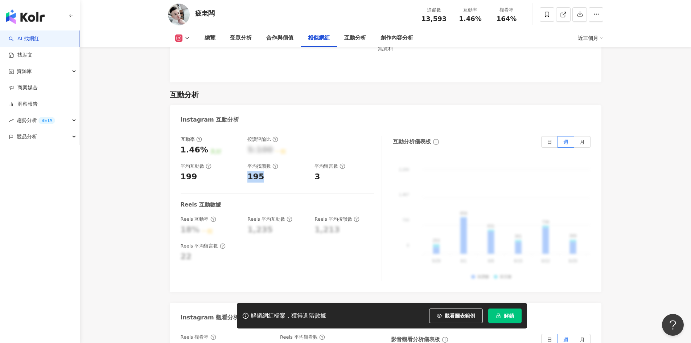
copy div "195"
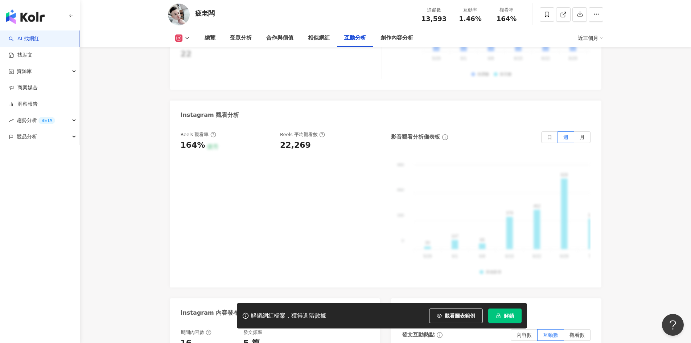
scroll to position [1669, 0]
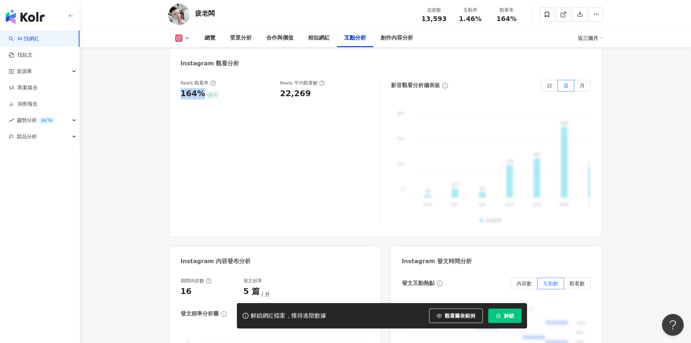
drag, startPoint x: 202, startPoint y: 82, endPoint x: 181, endPoint y: 81, distance: 21.4
click at [181, 88] on div "164%" at bounding box center [193, 93] width 25 height 11
copy div "164%"
drag, startPoint x: 306, startPoint y: 86, endPoint x: 281, endPoint y: 83, distance: 25.9
click at [281, 88] on div "22,269" at bounding box center [295, 93] width 31 height 11
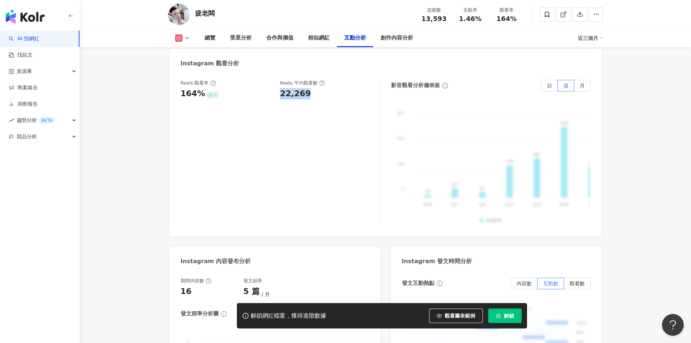
copy div "22,269"
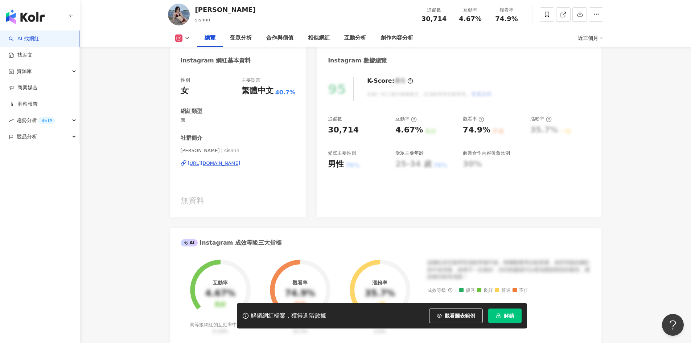
scroll to position [73, 0]
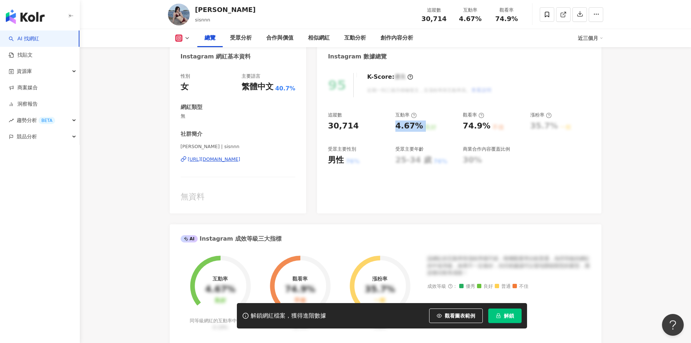
drag, startPoint x: 418, startPoint y: 127, endPoint x: 422, endPoint y: 127, distance: 4.7
click at [422, 127] on div "4.67% 良好" at bounding box center [426, 125] width 60 height 11
copy div "4.67% 良好"
drag, startPoint x: 463, startPoint y: 125, endPoint x: 486, endPoint y: 127, distance: 22.9
click at [486, 127] on div "74.9%" at bounding box center [477, 125] width 28 height 11
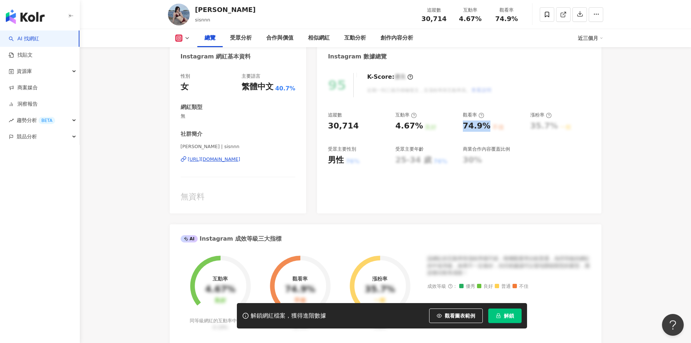
copy div "74.9%"
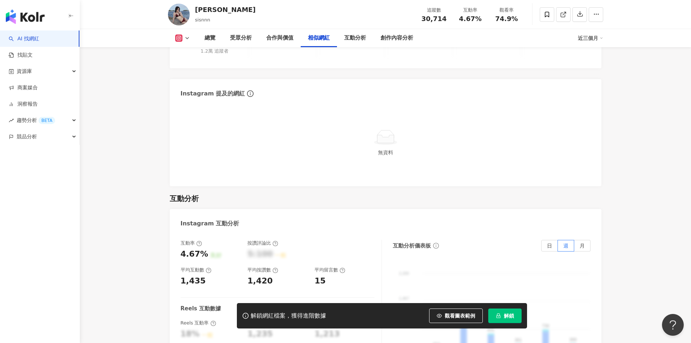
scroll to position [1452, 0]
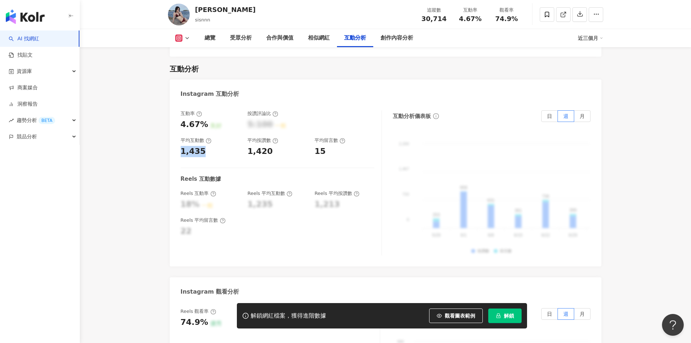
drag, startPoint x: 203, startPoint y: 124, endPoint x: 181, endPoint y: 124, distance: 22.5
click at [181, 146] on div "1,435" at bounding box center [211, 151] width 60 height 11
copy div "1,435"
drag, startPoint x: 270, startPoint y: 124, endPoint x: 247, endPoint y: 124, distance: 22.9
click at [247, 124] on div "互動率 4.67% 良好 按讚評論比 5:100 一般 平均互動數 1,435 平均按讚數 1,420 平均留言數 15" at bounding box center [278, 133] width 194 height 46
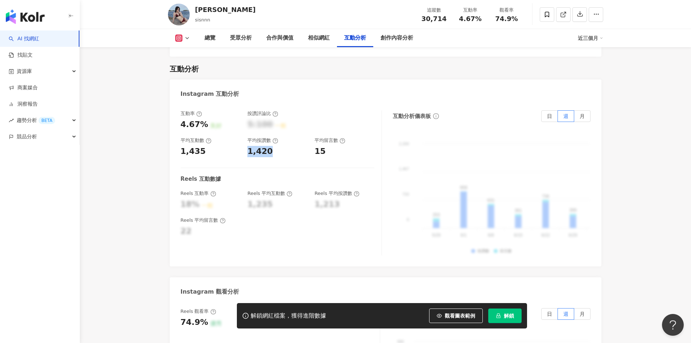
copy div "1,420"
drag, startPoint x: 334, startPoint y: 122, endPoint x: 303, endPoint y: 124, distance: 30.6
click at [303, 124] on div "互動率 4.67% 良好 按讚評論比 5:100 一般 平均互動數 1,435 平均按讚數 1,420 平均留言數 15" at bounding box center [278, 133] width 194 height 46
drag, startPoint x: 337, startPoint y: 131, endPoint x: 331, endPoint y: 129, distance: 6.2
click at [337, 131] on div "互動率 4.67% 良好 按讚評論比 5:100 一般 平均互動數 1,435 平均按讚數 1,420 平均留言數 15 Reels 互動數據 Reels 互…" at bounding box center [281, 182] width 201 height 145
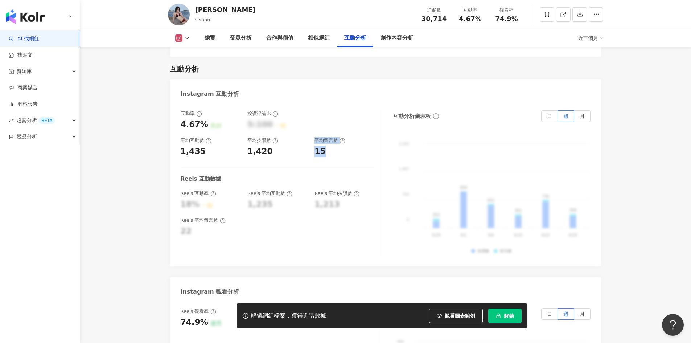
click at [326, 146] on div "15" at bounding box center [345, 151] width 60 height 11
click at [317, 146] on div "15" at bounding box center [320, 151] width 11 height 11
copy div "15"
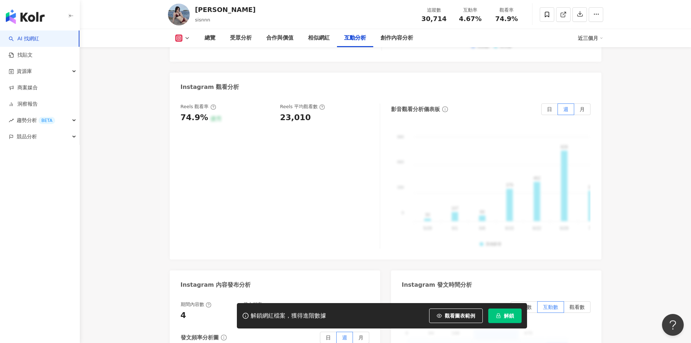
scroll to position [1597, 0]
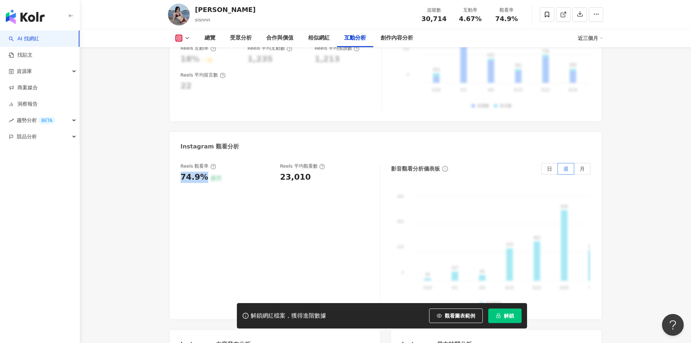
drag, startPoint x: 204, startPoint y: 148, endPoint x: 178, endPoint y: 147, distance: 25.8
click at [178, 156] on div "Reels 觀看率 74.9% 優秀 Reels 平均觀看數 23,010 影音觀看分析儀表板 日 週 月 990 990 660 660 330 330 0…" at bounding box center [386, 237] width 432 height 163
copy div "74.9%"
drag, startPoint x: 293, startPoint y: 151, endPoint x: 279, endPoint y: 151, distance: 13.4
click at [279, 163] on div "Reels 觀看率 74.9% 優秀 Reels 平均觀看數 23,010" at bounding box center [277, 173] width 192 height 20
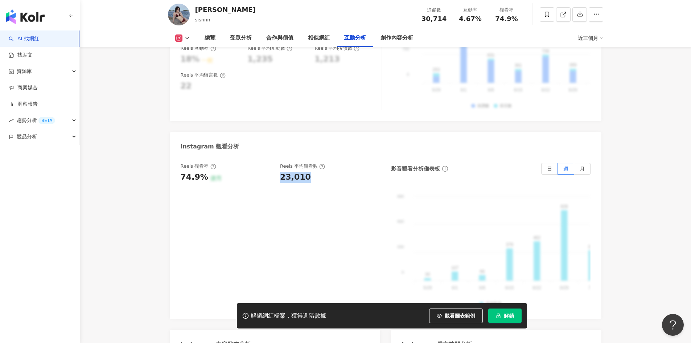
copy div "23,010"
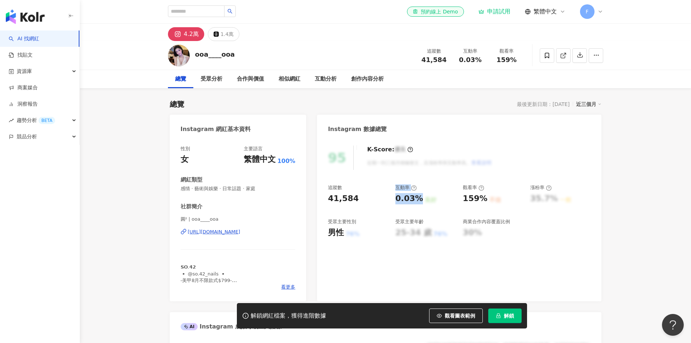
drag, startPoint x: 393, startPoint y: 199, endPoint x: 417, endPoint y: 198, distance: 24.3
click at [417, 198] on div "追蹤數 41,584 互動率 0.03% 良好 觀看率 159% 不佳 漲粉率 35.7% 一般 受眾主要性別 男性 76% 受眾主要年齡 25-34 歲 7…" at bounding box center [459, 211] width 262 height 54
click at [418, 201] on div "0.03%" at bounding box center [410, 198] width 28 height 11
drag, startPoint x: 413, startPoint y: 200, endPoint x: 396, endPoint y: 199, distance: 17.1
click at [396, 199] on div "0.03%" at bounding box center [410, 198] width 28 height 11
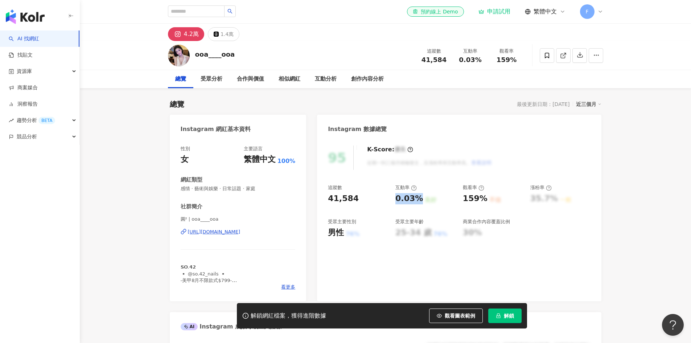
copy div "0.03%"
drag, startPoint x: 463, startPoint y: 197, endPoint x: 484, endPoint y: 198, distance: 21.4
click at [484, 198] on div "159%" at bounding box center [475, 198] width 25 height 11
copy div "159%"
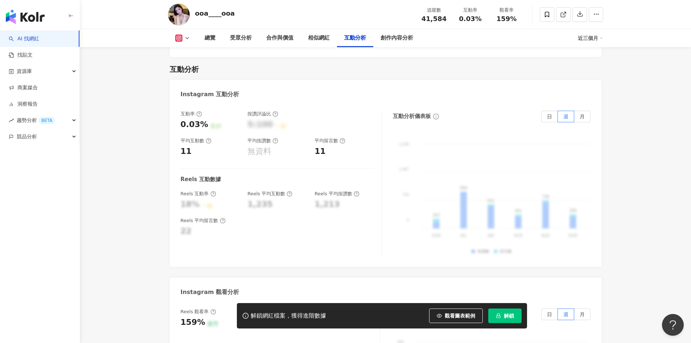
scroll to position [1415, 0]
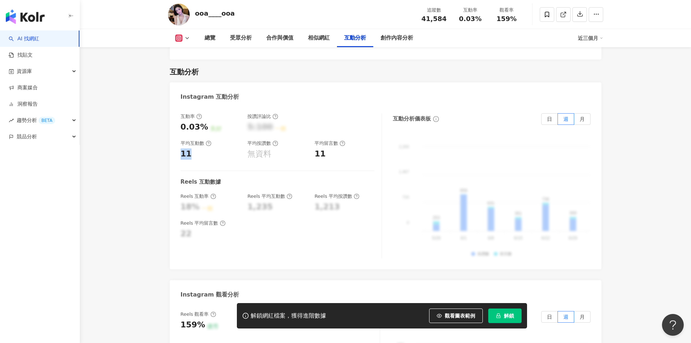
drag, startPoint x: 186, startPoint y: 143, endPoint x: 109, endPoint y: 64, distance: 110.6
click at [179, 143] on div "互動率 0.03% 良好 按讚評論比 5:100 一般 平均互動數 11 平均按讚數 無資料 平均留言數 11 Reels 互動數據 Reels 互動率 18…" at bounding box center [386, 187] width 432 height 163
copy div "11"
drag, startPoint x: 325, startPoint y: 140, endPoint x: 234, endPoint y: 109, distance: 96.4
click at [312, 142] on div "互動率 0.03% 良好 按讚評論比 5:100 一般 平均互動數 11 平均按讚數 無資料 平均留言數 11" at bounding box center [278, 136] width 194 height 46
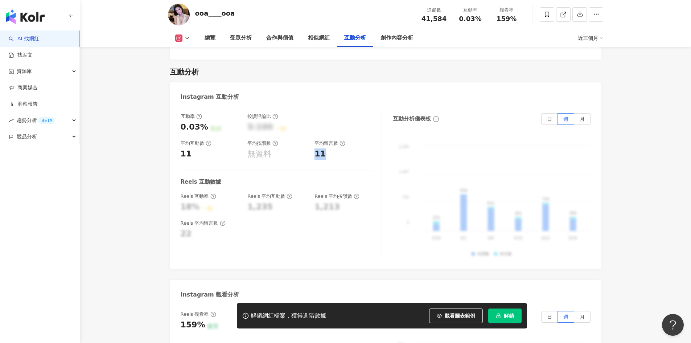
copy div "11"
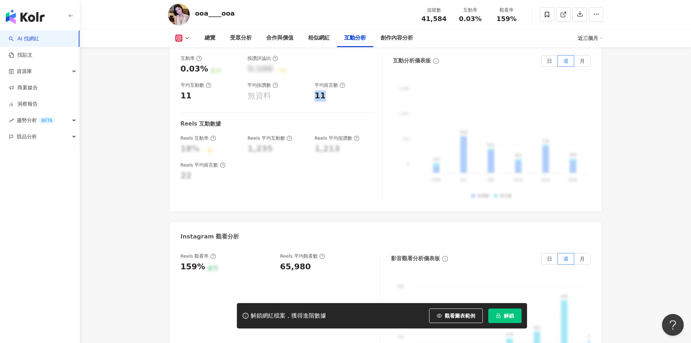
scroll to position [1561, 0]
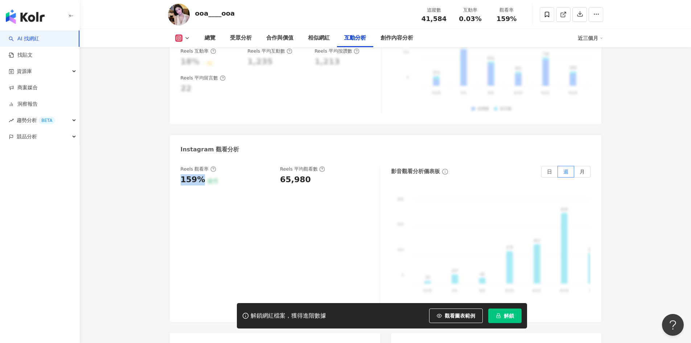
drag, startPoint x: 201, startPoint y: 171, endPoint x: 175, endPoint y: 171, distance: 26.9
click at [175, 171] on div "Reels 觀看率 159% 優秀 Reels 平均觀看數 65,980 影音觀看分析儀表板 日 週 月 990 990 660 660 330 330 0 …" at bounding box center [386, 240] width 432 height 163
copy div "159%"
drag, startPoint x: 307, startPoint y: 167, endPoint x: 279, endPoint y: 169, distance: 27.6
click at [279, 169] on div "Reels 觀看率 159% 優秀 Reels 平均觀看數 65,980" at bounding box center [277, 176] width 192 height 20
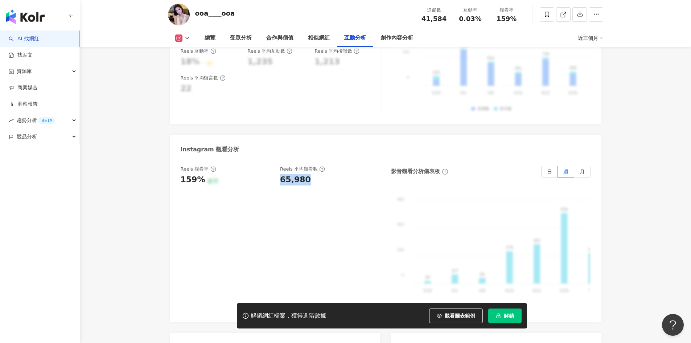
copy div "65,980"
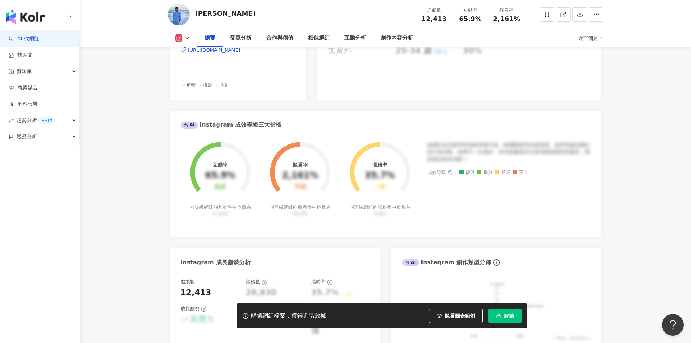
scroll to position [73, 0]
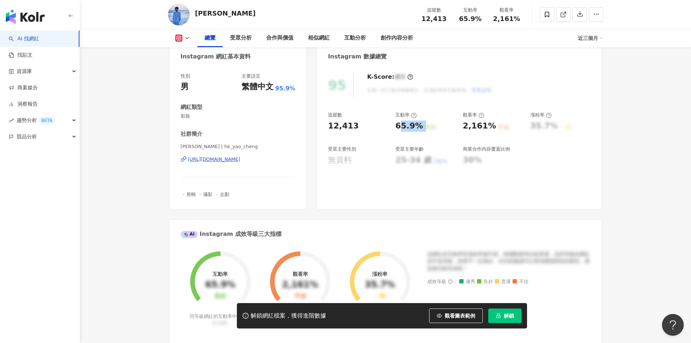
click at [421, 126] on div "65.9% 良好" at bounding box center [426, 125] width 60 height 11
click at [396, 126] on div "65.9%" at bounding box center [410, 125] width 28 height 11
drag, startPoint x: 396, startPoint y: 127, endPoint x: 419, endPoint y: 128, distance: 22.9
click at [419, 128] on div "65.9%" at bounding box center [410, 125] width 28 height 11
copy div "65.9%"
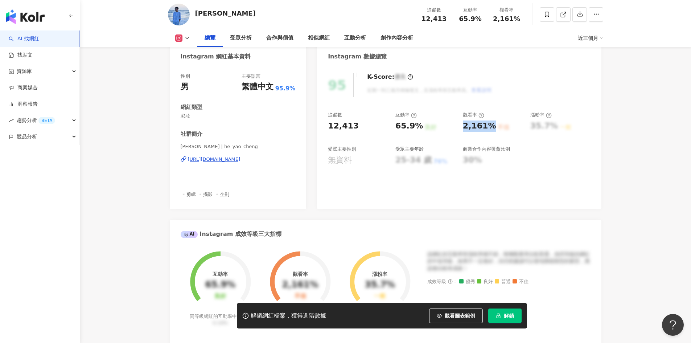
drag, startPoint x: 463, startPoint y: 125, endPoint x: 492, endPoint y: 126, distance: 28.3
click at [492, 126] on div "2,161%" at bounding box center [479, 125] width 33 height 11
copy div "2,161%"
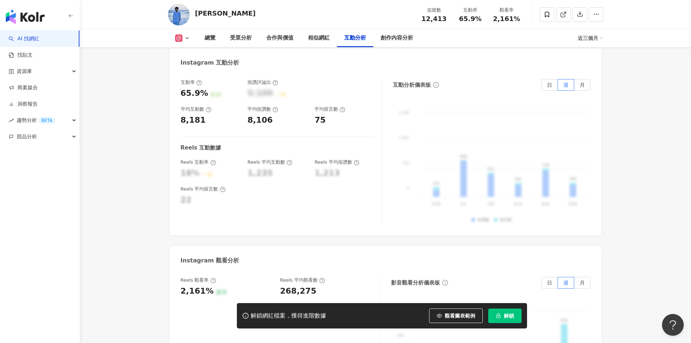
scroll to position [1379, 0]
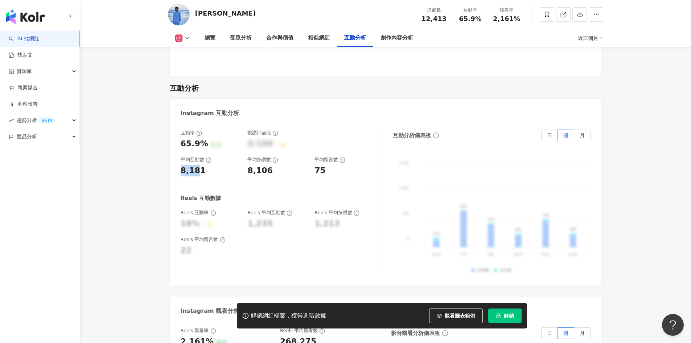
drag, startPoint x: 199, startPoint y: 159, endPoint x: 176, endPoint y: 159, distance: 23.2
click at [176, 159] on div "互動率 65.9% 良好 按讚評論比 5:100 一般 平均互動數 8,181 平均按讚數 8,106 平均留言數 75 Reels 互動數據 Reels 互…" at bounding box center [386, 203] width 432 height 163
click at [205, 165] on div "8,181" at bounding box center [211, 170] width 60 height 11
drag, startPoint x: 188, startPoint y: 160, endPoint x: 182, endPoint y: 159, distance: 6.6
click at [182, 165] on div "8,181" at bounding box center [211, 170] width 60 height 11
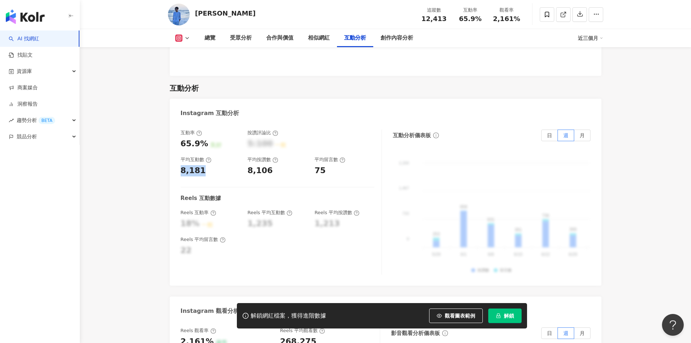
copy div "8,181"
drag, startPoint x: 273, startPoint y: 160, endPoint x: 244, endPoint y: 160, distance: 28.3
click at [244, 160] on div "互動率 65.9% 良好 按讚評論比 5:100 一般 平均互動數 8,181 平均按讚數 8,106 平均留言數 75" at bounding box center [278, 153] width 194 height 46
copy div "8,106"
drag, startPoint x: 326, startPoint y: 158, endPoint x: 314, endPoint y: 161, distance: 12.4
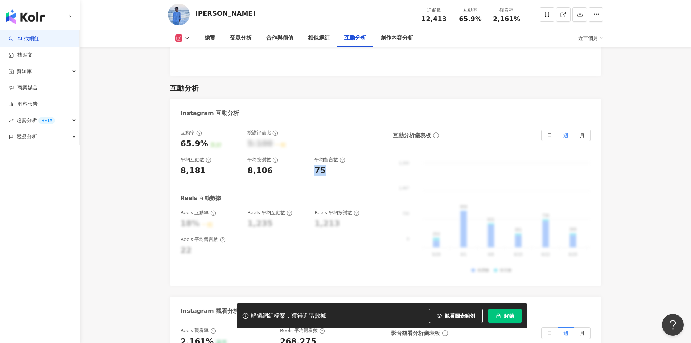
click at [314, 161] on div "互動率 65.9% 良好 按讚評論比 5:100 一般 平均互動數 8,181 平均按讚數 8,106 平均留言數 75" at bounding box center [278, 153] width 194 height 46
copy div "75"
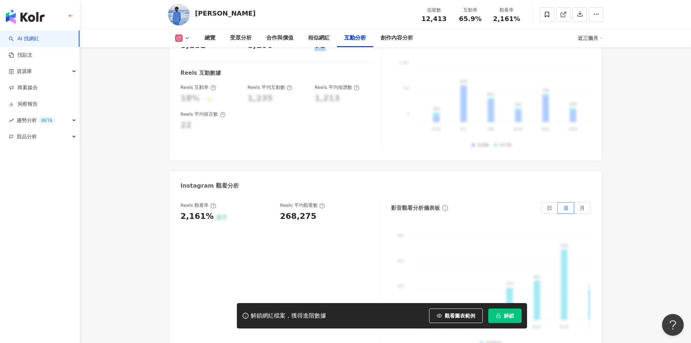
scroll to position [1633, 0]
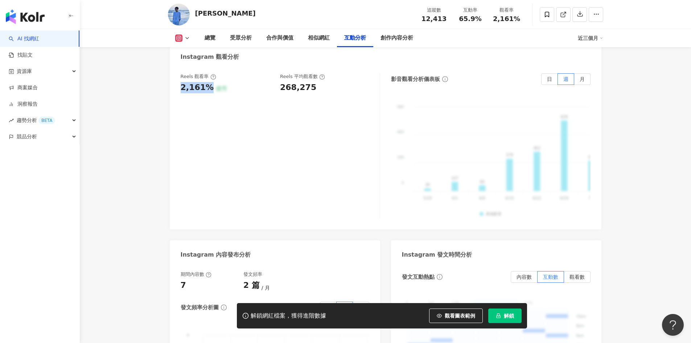
drag, startPoint x: 209, startPoint y: 77, endPoint x: 180, endPoint y: 77, distance: 28.7
click at [180, 77] on div "Reels 觀看率 2,161% 優秀 Reels 平均觀看數 268,275 影音觀看分析儀表板 日 週 月 990 990 660 660 330 330…" at bounding box center [386, 147] width 432 height 163
copy div "2,161%"
click at [307, 82] on div "268,275" at bounding box center [298, 87] width 36 height 11
drag, startPoint x: 312, startPoint y: 77, endPoint x: 279, endPoint y: 82, distance: 32.7
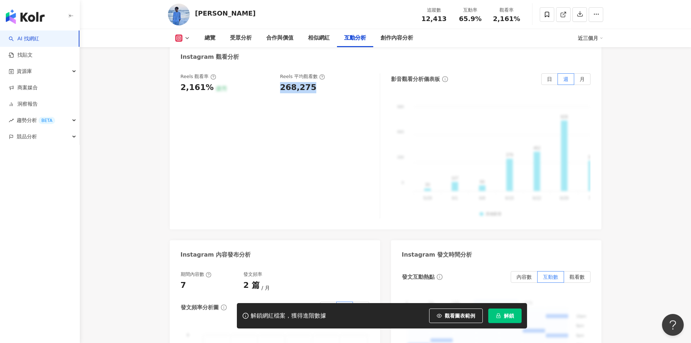
click at [279, 82] on div "Reels 觀看率 2,161% 優秀 Reels 平均觀看數 268,275" at bounding box center [277, 83] width 192 height 20
copy div "268,275"
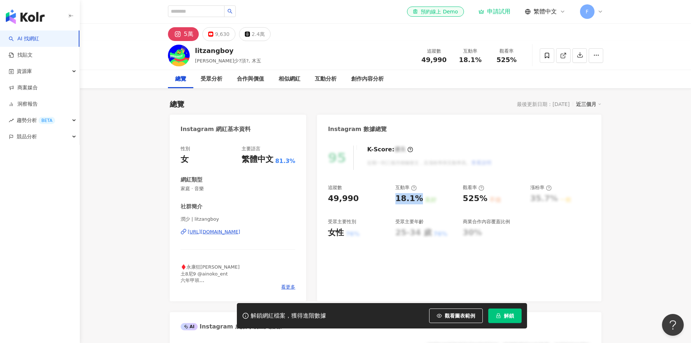
drag, startPoint x: 396, startPoint y: 197, endPoint x: 420, endPoint y: 197, distance: 24.0
click at [420, 197] on div "18.1%" at bounding box center [410, 198] width 28 height 11
copy div "18.1%"
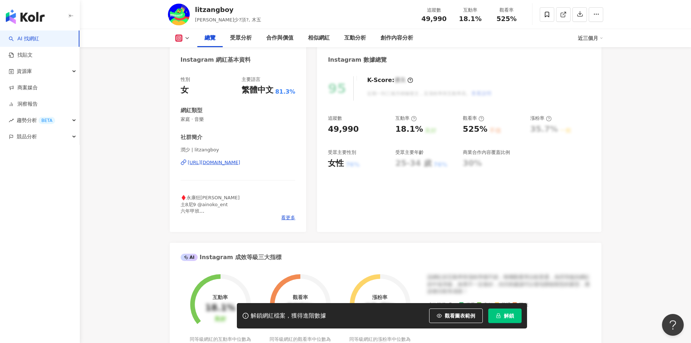
scroll to position [73, 0]
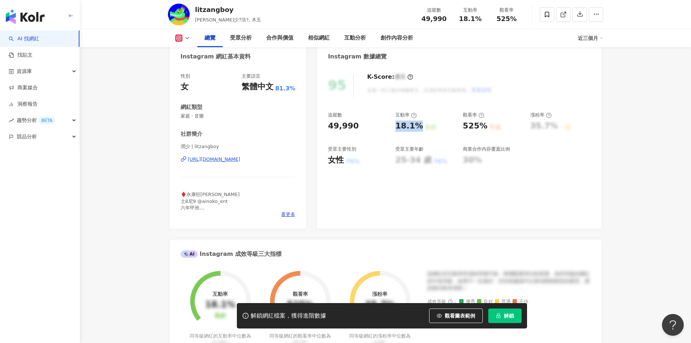
drag, startPoint x: 396, startPoint y: 126, endPoint x: 418, endPoint y: 126, distance: 22.5
click at [418, 126] on div "追蹤數 49,990 互動率 18.1% 良好 觀看率 525% 不佳 漲粉率 35.7% 一般 受眾主要性別 女性 76% 受眾主要年齡 25-34 歲 7…" at bounding box center [459, 139] width 262 height 54
copy div "18.1%"
drag, startPoint x: 465, startPoint y: 125, endPoint x: 485, endPoint y: 127, distance: 20.4
click at [485, 127] on div "525% 不佳" at bounding box center [493, 125] width 60 height 11
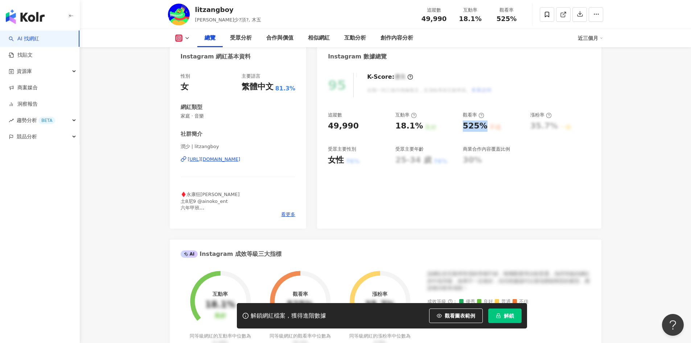
copy div "525%"
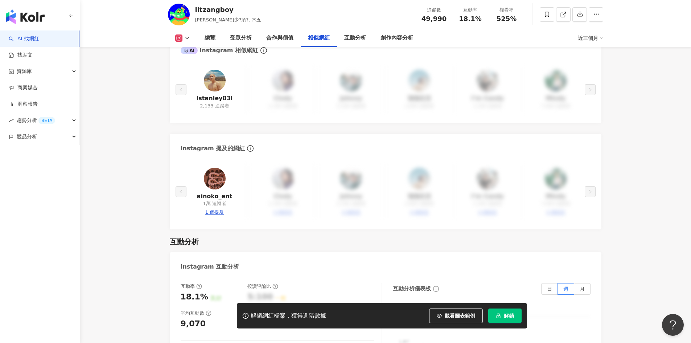
scroll to position [1415, 0]
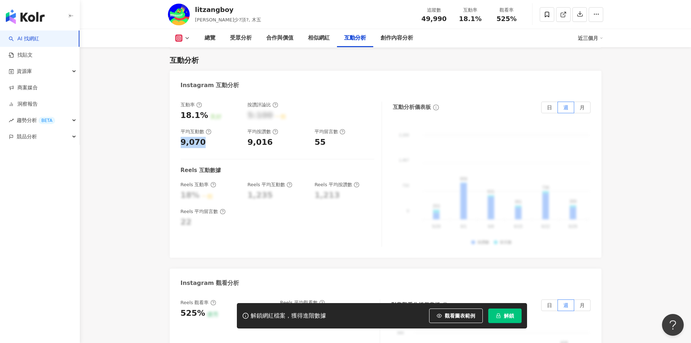
drag, startPoint x: 203, startPoint y: 131, endPoint x: 179, endPoint y: 130, distance: 24.3
click at [179, 130] on div "互動率 18.1% 良好 按讚評論比 5:100 一般 平均互動數 9,070 平均按讚數 9,016 平均留言數 55 Reels 互動數據 Reels 互…" at bounding box center [386, 175] width 432 height 163
copy div "9,070"
drag, startPoint x: 270, startPoint y: 130, endPoint x: 247, endPoint y: 131, distance: 23.2
click at [247, 131] on div "互動率 18.1% 良好 按讚評論比 5:100 一般 平均互動數 9,070 平均按讚數 9,016 平均留言數 55" at bounding box center [278, 125] width 194 height 46
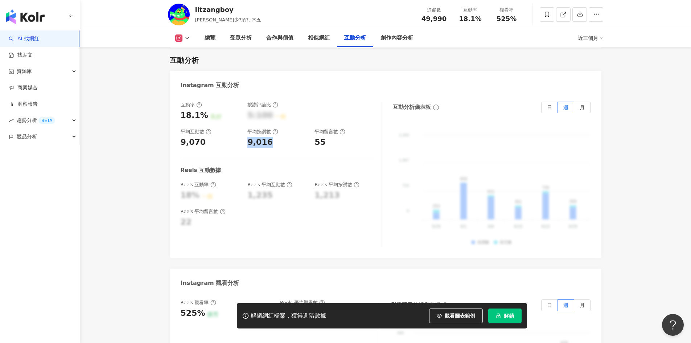
copy div "9,016"
drag, startPoint x: 324, startPoint y: 131, endPoint x: 316, endPoint y: 131, distance: 8.0
click at [316, 137] on div "55" at bounding box center [345, 142] width 60 height 11
copy div "55"
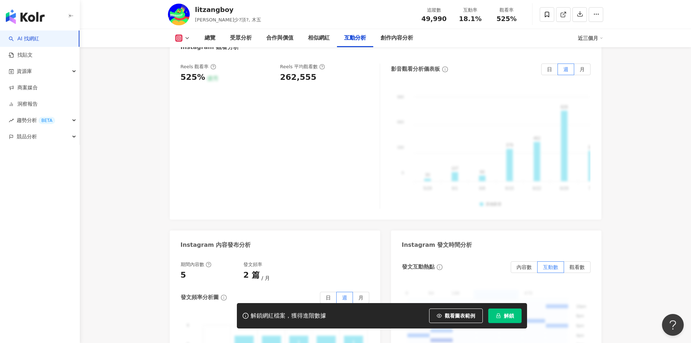
scroll to position [1633, 0]
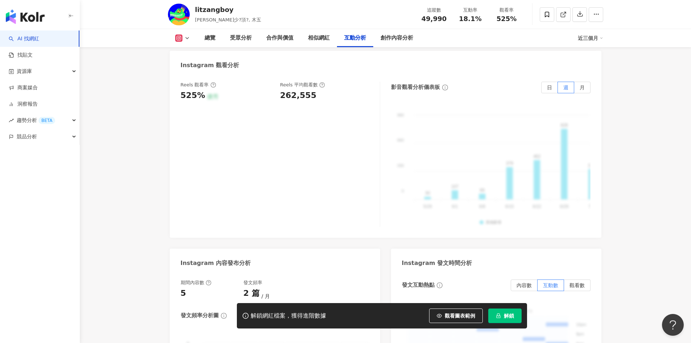
click at [196, 90] on div "525%" at bounding box center [193, 95] width 25 height 11
drag, startPoint x: 199, startPoint y: 84, endPoint x: 171, endPoint y: 83, distance: 28.3
click at [171, 83] on div "Reels 觀看率 525% 優秀 Reels 平均觀看數 262,555 影音觀看分析儀表板 日 週 月 990 990 660 660 330 330 0…" at bounding box center [386, 155] width 432 height 163
copy div "525% 優秀"
drag, startPoint x: 313, startPoint y: 83, endPoint x: 281, endPoint y: 84, distance: 32.0
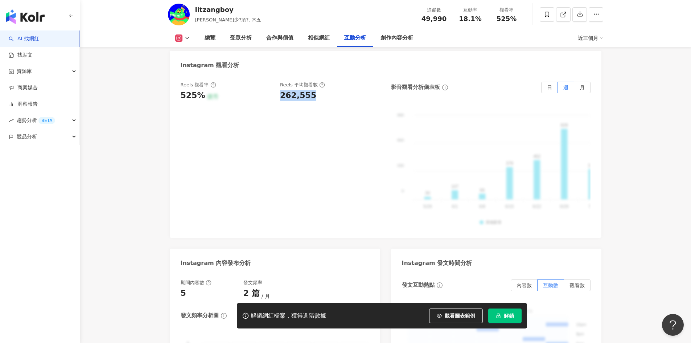
click at [281, 90] on div "262,555" at bounding box center [326, 95] width 93 height 11
copy div "262,555"
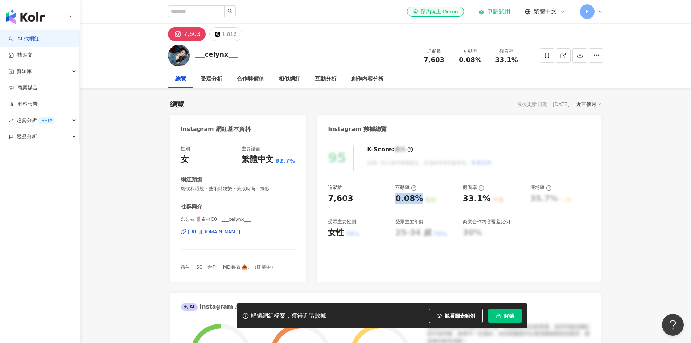
drag, startPoint x: 395, startPoint y: 196, endPoint x: 420, endPoint y: 200, distance: 25.3
click at [420, 200] on div "追蹤數 7,603 互動率 0.08% 良好 觀看率 33.1% 不佳 漲粉率 35.7% 一般 受眾主要性別 女性 76% 受眾主要年齡 25-34 歲 7…" at bounding box center [459, 211] width 262 height 54
copy div "0.08%"
drag, startPoint x: 465, startPoint y: 197, endPoint x: 486, endPoint y: 202, distance: 22.4
click at [486, 202] on div "33.1%" at bounding box center [477, 198] width 28 height 11
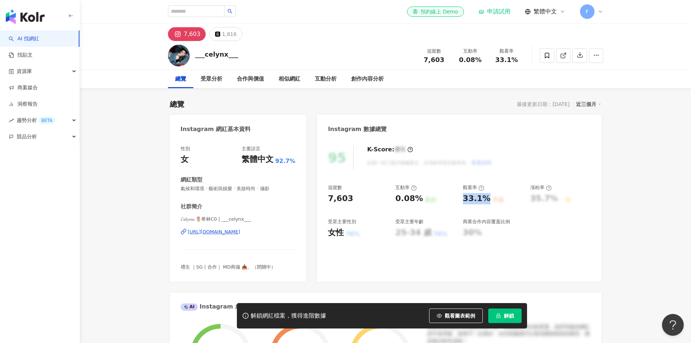
copy div "33.1%"
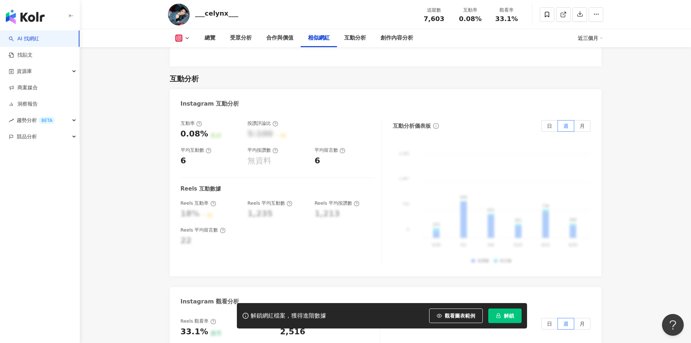
scroll to position [1415, 0]
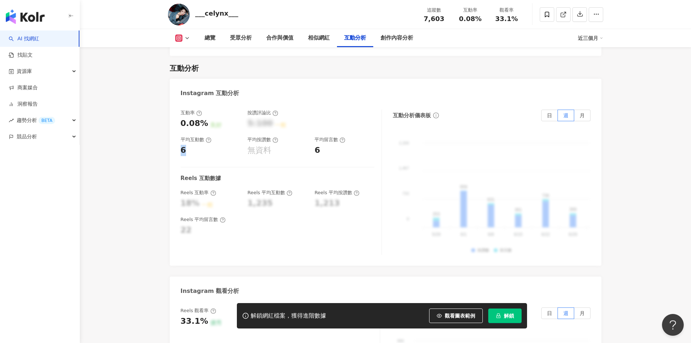
drag, startPoint x: 186, startPoint y: 140, endPoint x: 181, endPoint y: 139, distance: 4.4
click at [181, 145] on div "6" at bounding box center [211, 150] width 60 height 11
copy div "6"
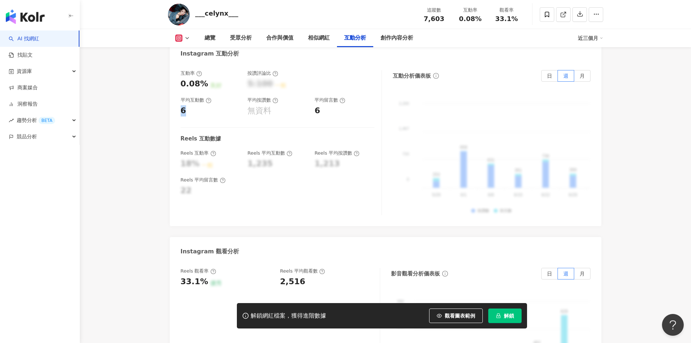
scroll to position [1561, 0]
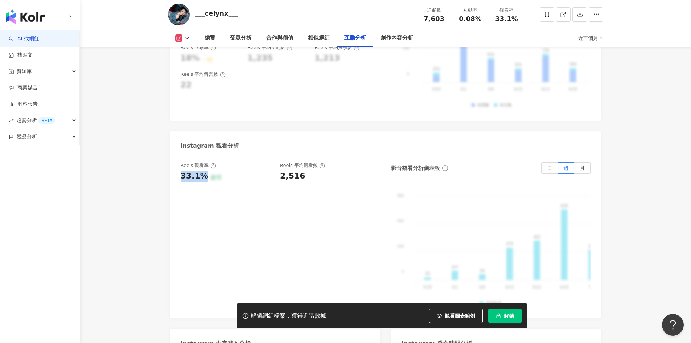
drag, startPoint x: 198, startPoint y: 167, endPoint x: 182, endPoint y: 167, distance: 16.3
click at [182, 171] on div "33.1%" at bounding box center [195, 176] width 28 height 11
copy div "33.1%"
drag, startPoint x: 300, startPoint y: 164, endPoint x: 276, endPoint y: 165, distance: 24.7
click at [276, 165] on div "Reels 觀看率 33.1% 優秀 Reels 平均觀看數 2,516" at bounding box center [277, 172] width 192 height 20
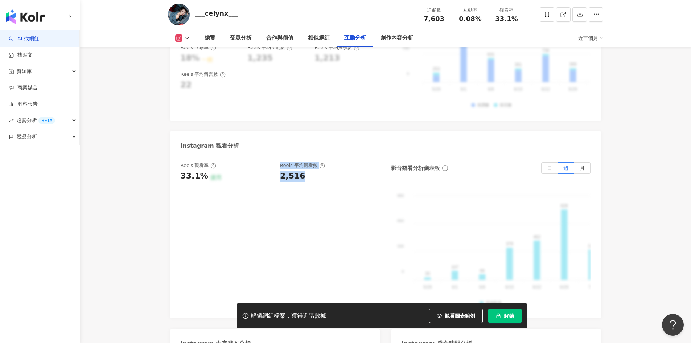
click at [302, 171] on div "2,516" at bounding box center [292, 176] width 25 height 11
drag, startPoint x: 294, startPoint y: 168, endPoint x: 278, endPoint y: 168, distance: 15.6
click at [278, 168] on div "Reels 觀看率 33.1% 優秀 Reels 平均觀看數 2,516" at bounding box center [277, 172] width 192 height 20
copy div "2,516"
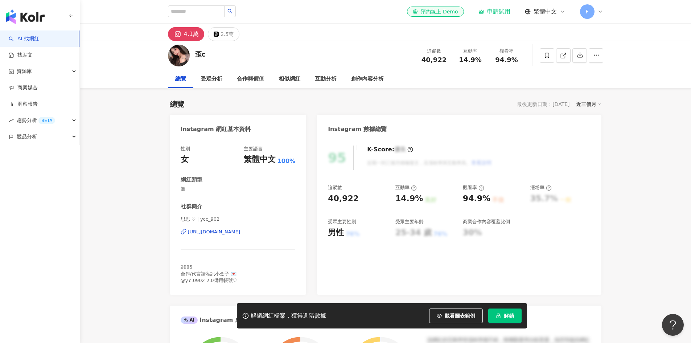
click at [413, 101] on div "總覽 最後更新日期：[DATE] 近三個月" at bounding box center [386, 104] width 432 height 10
drag, startPoint x: 403, startPoint y: 197, endPoint x: 421, endPoint y: 200, distance: 17.6
click at [420, 200] on div "追蹤數 40,922 互動率 14.9% 良好 觀看率 94.9% 不佳 漲粉率 35.7% 一般 受眾主要性別 男性 76% 受眾主要年齡 25-34 歲 …" at bounding box center [459, 211] width 262 height 54
copy div "14.9%"
drag, startPoint x: 467, startPoint y: 199, endPoint x: 486, endPoint y: 198, distance: 18.9
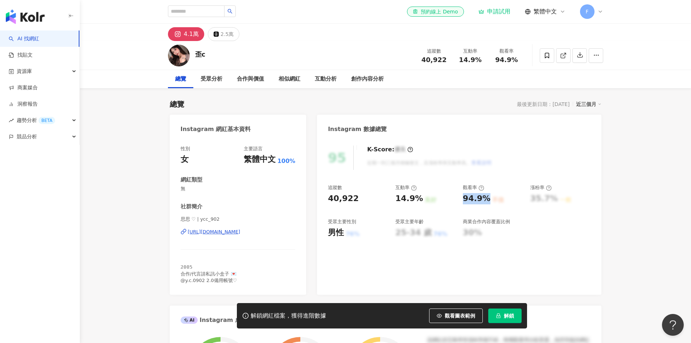
click at [486, 198] on div "94.9%" at bounding box center [477, 198] width 28 height 11
copy div "94.9%"
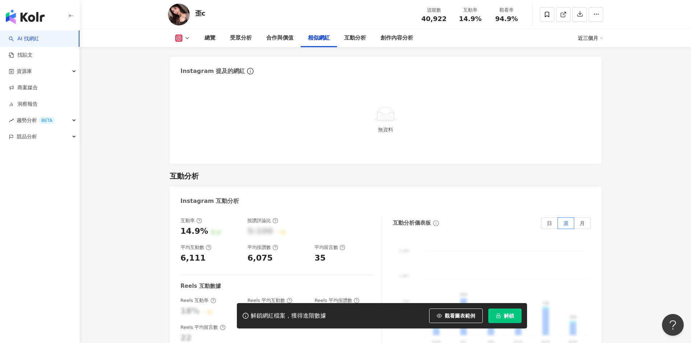
scroll to position [1415, 0]
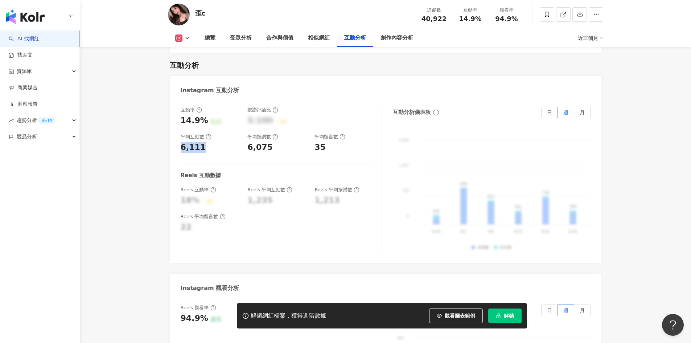
drag, startPoint x: 181, startPoint y: 134, endPoint x: 205, endPoint y: 138, distance: 24.2
click at [205, 142] on div "6,111" at bounding box center [211, 147] width 60 height 11
copy div "6,111"
drag, startPoint x: 246, startPoint y: 134, endPoint x: 269, endPoint y: 137, distance: 23.1
click at [269, 137] on div "互動率 14.9% 良好 按讚評論比 5:100 一般 平均互動數 6,111 平均按讚數 6,075 平均留言數 35" at bounding box center [278, 130] width 194 height 46
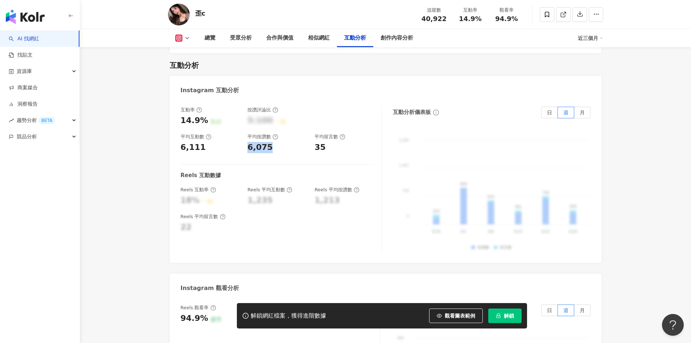
copy div "6,075"
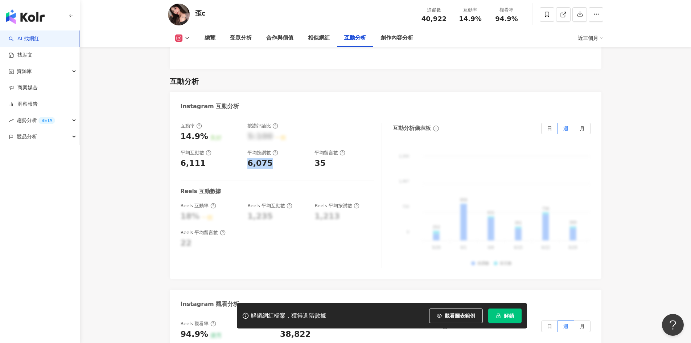
scroll to position [1397, 0]
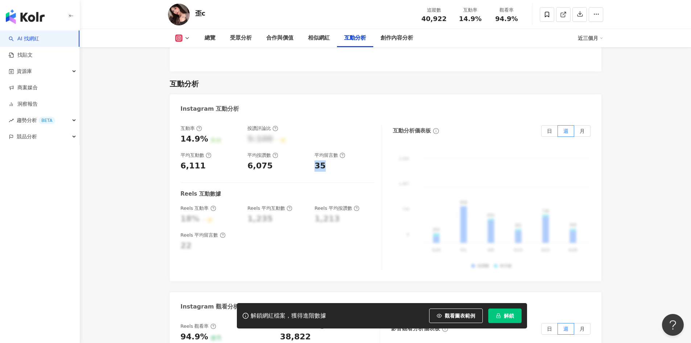
drag, startPoint x: 317, startPoint y: 153, endPoint x: 327, endPoint y: 153, distance: 9.8
click at [327, 160] on div "35" at bounding box center [345, 165] width 60 height 11
copy div "35"
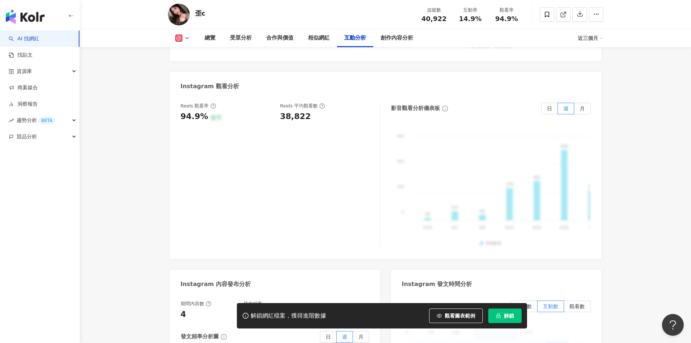
scroll to position [1615, 0]
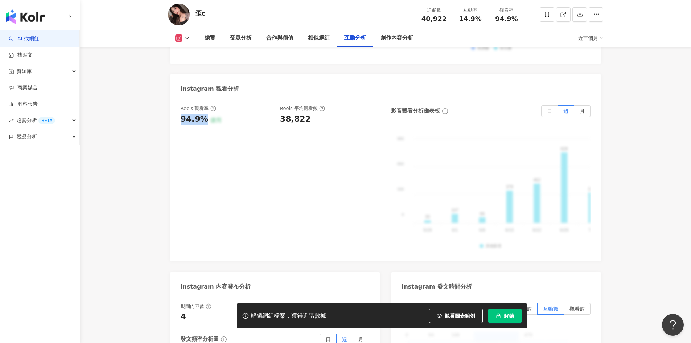
drag, startPoint x: 205, startPoint y: 110, endPoint x: 173, endPoint y: 105, distance: 32.3
click at [176, 109] on div "Reels 觀看率 94.9% 優秀 Reels 平均觀看數 38,822 影音觀看分析儀表板 日 週 月 990 990 660 660 330 330 0…" at bounding box center [386, 179] width 432 height 163
copy div "94.9%"
drag, startPoint x: 307, startPoint y: 109, endPoint x: 281, endPoint y: 107, distance: 26.2
click at [281, 114] on div "38,822" at bounding box center [326, 119] width 93 height 11
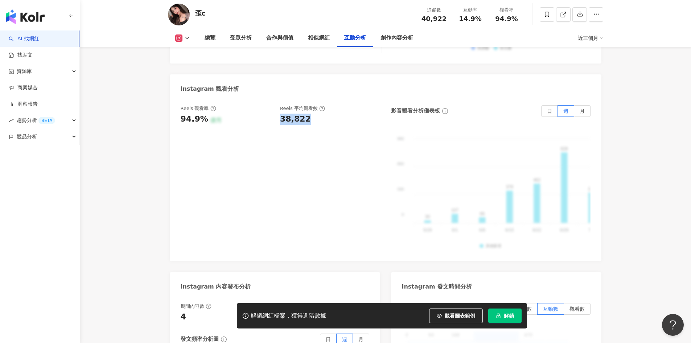
copy div "38,822"
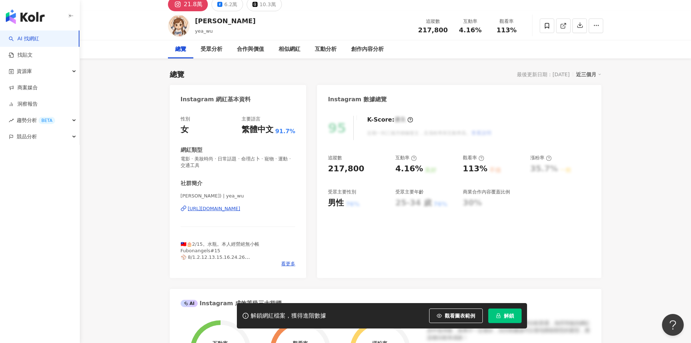
scroll to position [109, 0]
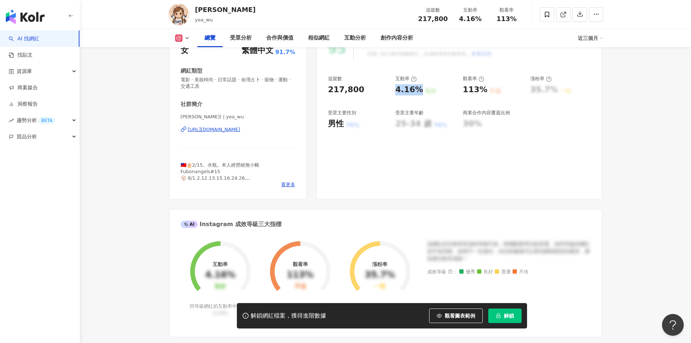
drag, startPoint x: 411, startPoint y: 90, endPoint x: 420, endPoint y: 87, distance: 9.4
click at [420, 87] on div "追蹤數 217,800 互動率 4.16% 良好 觀看率 113% 不佳 漲粉率 35.7% 一般 受眾主要性別 男性 76% 受眾主要年齡 25-34 歲 …" at bounding box center [459, 102] width 262 height 54
copy div "4.16%"
drag, startPoint x: 466, startPoint y: 88, endPoint x: 486, endPoint y: 92, distance: 20.4
click at [486, 92] on div "113% 不佳" at bounding box center [493, 89] width 60 height 11
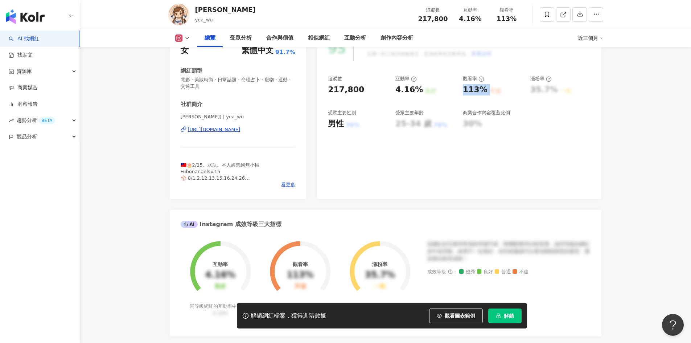
copy div "113% 不佳"
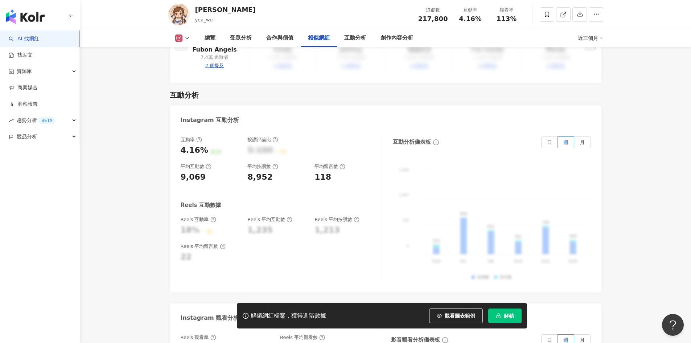
scroll to position [1379, 0]
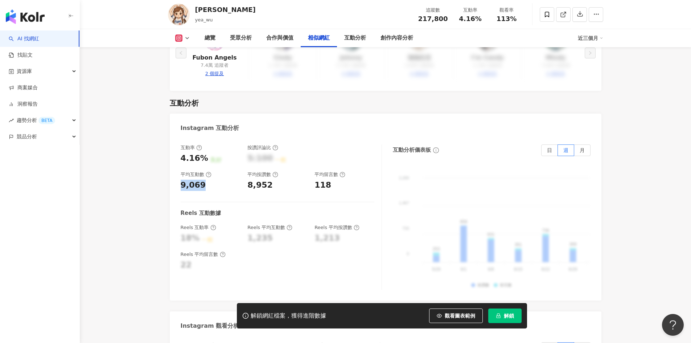
drag, startPoint x: 183, startPoint y: 174, endPoint x: 202, endPoint y: 173, distance: 19.2
click at [202, 180] on div "9,069" at bounding box center [193, 185] width 25 height 11
copy div "9,069"
drag, startPoint x: 246, startPoint y: 177, endPoint x: 271, endPoint y: 176, distance: 25.5
click at [271, 176] on div "互動率 4.16% 良好 按讚評論比 5:100 一般 平均互動數 9,069 平均按讚數 8,952 平均留言數 118" at bounding box center [278, 167] width 194 height 46
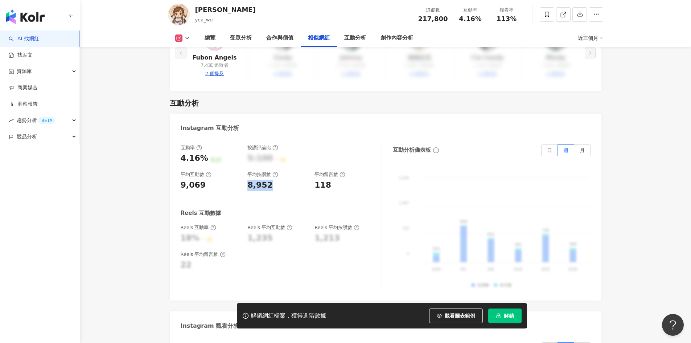
copy div "8,952"
drag, startPoint x: 316, startPoint y: 176, endPoint x: 328, endPoint y: 176, distance: 12.3
click at [328, 180] on div "118" at bounding box center [323, 185] width 17 height 11
copy div "118"
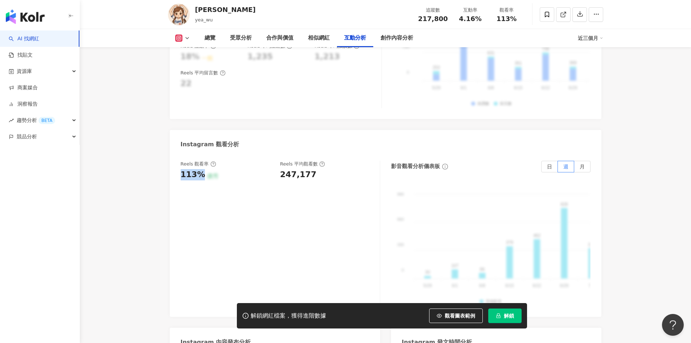
drag, startPoint x: 182, startPoint y: 164, endPoint x: 202, endPoint y: 164, distance: 20.0
click at [202, 169] on div "113%" at bounding box center [193, 174] width 25 height 11
copy div "113%"
drag, startPoint x: 310, startPoint y: 166, endPoint x: 281, endPoint y: 166, distance: 29.0
click at [281, 169] on div "247,177" at bounding box center [298, 174] width 36 height 11
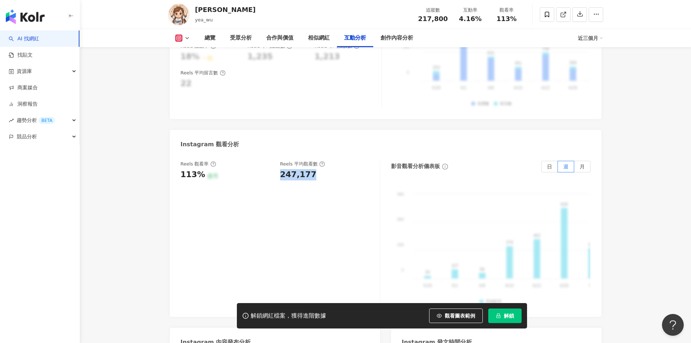
copy div "247,177"
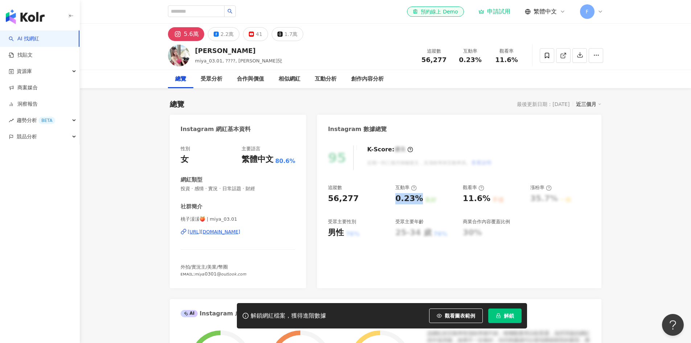
drag, startPoint x: 395, startPoint y: 196, endPoint x: 418, endPoint y: 199, distance: 23.8
click at [418, 199] on div "追蹤數 56,277 互動率 0.23% 良好 觀看率 11.6% 不佳 漲粉率 35.7% 一般 受眾主要性別 男性 76% 受眾主要年齡 25-34 歲 …" at bounding box center [459, 211] width 262 height 54
copy div "0.23%"
drag, startPoint x: 463, startPoint y: 198, endPoint x: 485, endPoint y: 197, distance: 22.1
click at [485, 197] on div "11.6%" at bounding box center [477, 198] width 28 height 11
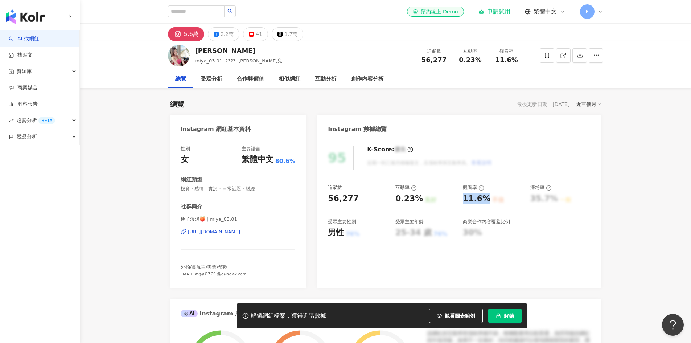
copy div "11.6%"
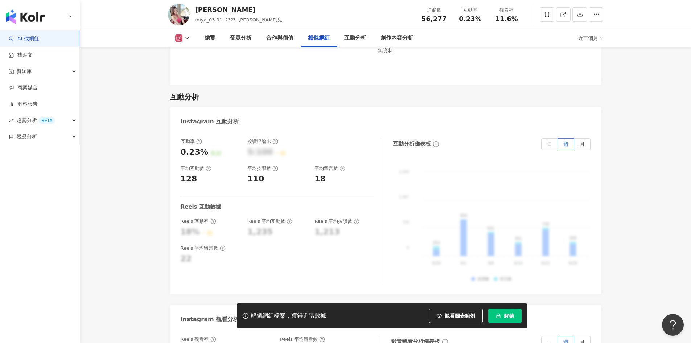
scroll to position [1379, 0]
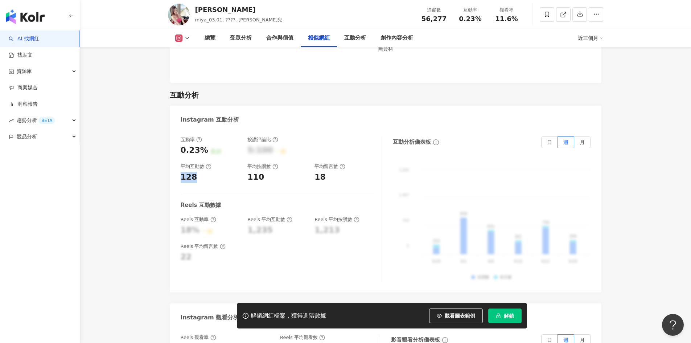
drag, startPoint x: 179, startPoint y: 165, endPoint x: 195, endPoint y: 165, distance: 16.0
click at [195, 165] on div "互動率 0.23% 良好 按讚評論比 5:100 一般 平均互動數 128 平均按讚數 110 平均留言數 18 Reels 互動數據 Reels 互動率 1…" at bounding box center [386, 210] width 432 height 163
copy div "128"
drag, startPoint x: 263, startPoint y: 165, endPoint x: 249, endPoint y: 165, distance: 14.2
click at [249, 172] on div "110" at bounding box center [278, 177] width 60 height 11
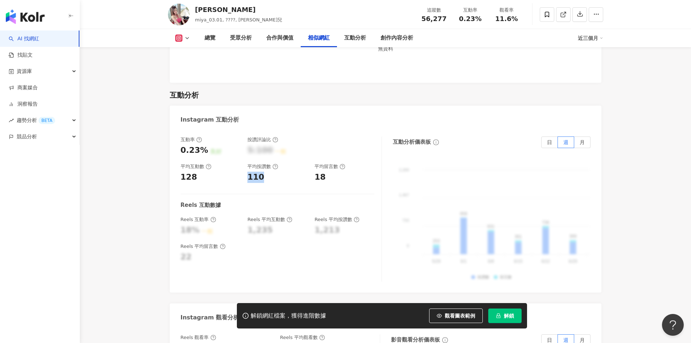
copy div "110"
drag, startPoint x: 327, startPoint y: 165, endPoint x: 316, endPoint y: 165, distance: 10.2
click at [316, 172] on div "18" at bounding box center [345, 177] width 60 height 11
copy div "18"
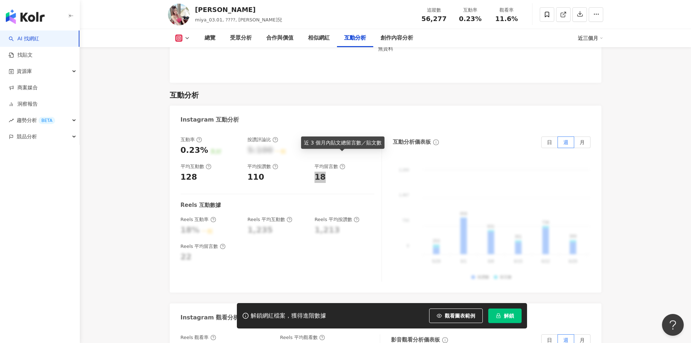
scroll to position [1597, 0]
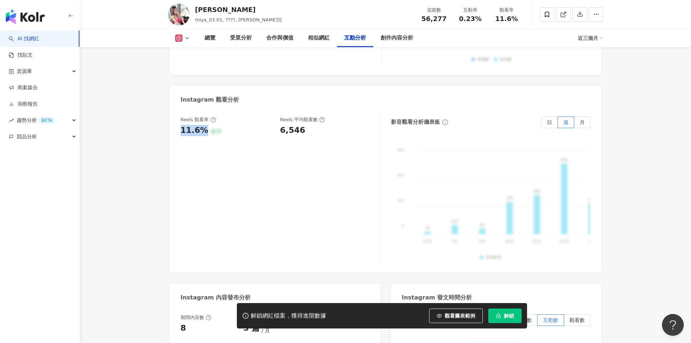
drag, startPoint x: 203, startPoint y: 120, endPoint x: 179, endPoint y: 120, distance: 24.0
click at [179, 120] on div "Reels 觀看率 11.6% 優秀 Reels 平均觀看數 6,546 影音觀看分析儀表板 日 週 月 990 990 660 660 330 330 0 …" at bounding box center [386, 190] width 432 height 163
copy div "11.6%"
drag, startPoint x: 302, startPoint y: 122, endPoint x: 281, endPoint y: 123, distance: 21.5
click at [281, 125] on div "6,546" at bounding box center [326, 130] width 93 height 11
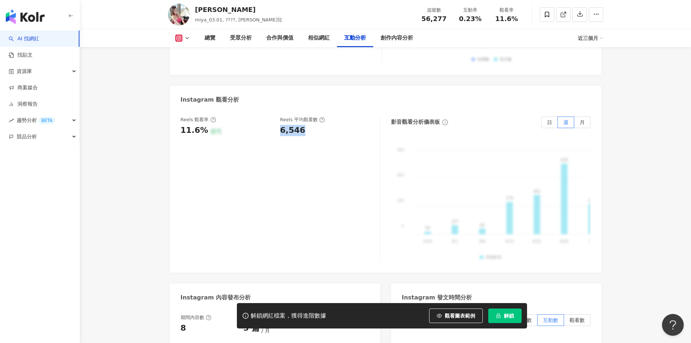
copy div "6,546"
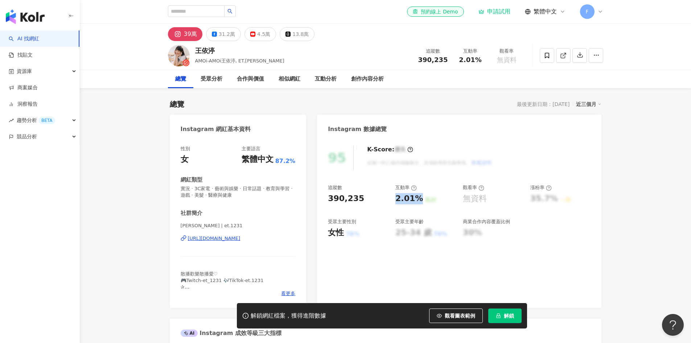
drag, startPoint x: 397, startPoint y: 200, endPoint x: 418, endPoint y: 199, distance: 20.3
click at [418, 199] on div "追蹤數 390,235 互動率 2.01% 良好 觀看率 無資料 漲粉率 35.7% 一般 受眾主要性別 女性 76% 受眾主要年齡 25-34 歲 76% …" at bounding box center [459, 211] width 262 height 54
copy div "2.01%"
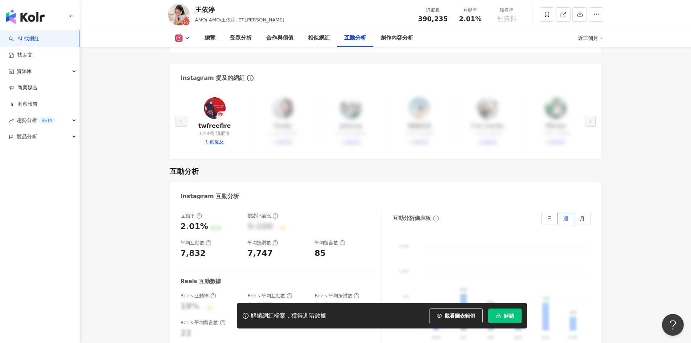
scroll to position [1415, 0]
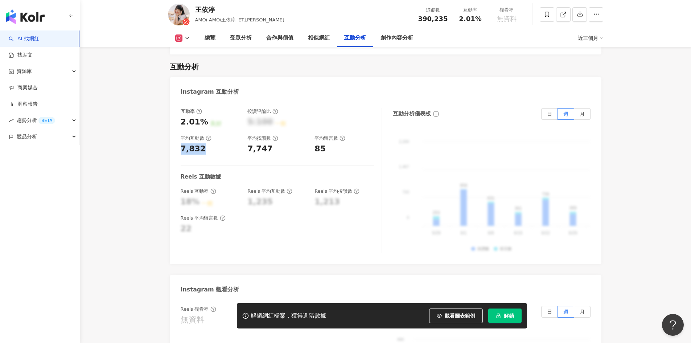
drag, startPoint x: 197, startPoint y: 138, endPoint x: 180, endPoint y: 139, distance: 16.4
click at [181, 143] on div "7,832" at bounding box center [211, 148] width 60 height 11
copy div "7,832"
drag, startPoint x: 269, startPoint y: 141, endPoint x: 248, endPoint y: 139, distance: 20.8
click at [248, 143] on div "7,747" at bounding box center [278, 148] width 60 height 11
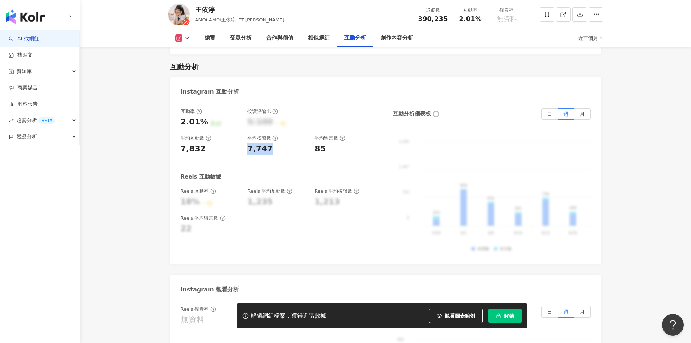
copy div "7,747"
drag, startPoint x: 326, startPoint y: 139, endPoint x: 315, endPoint y: 138, distance: 10.9
click at [315, 143] on div "85" at bounding box center [345, 148] width 60 height 11
copy div "85"
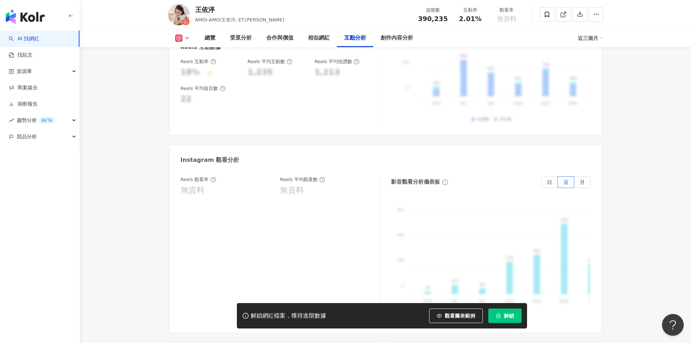
scroll to position [1471, 0]
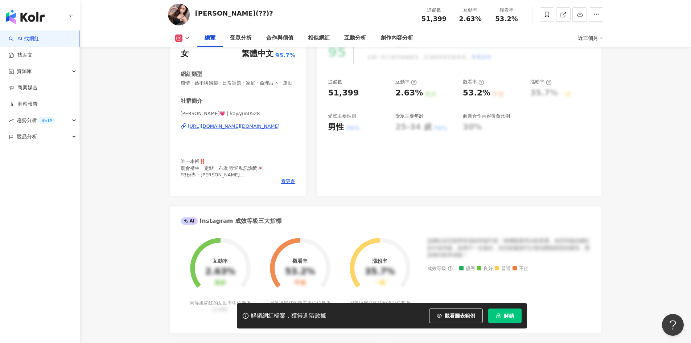
scroll to position [109, 0]
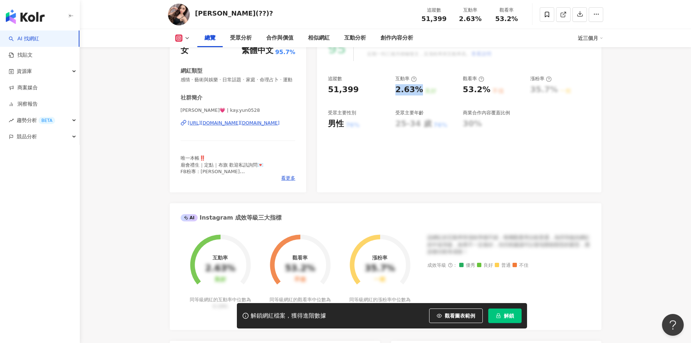
drag, startPoint x: 396, startPoint y: 91, endPoint x: 420, endPoint y: 92, distance: 24.0
click at [420, 92] on div "追蹤數 51,399 互動率 2.63% 良好 觀看率 53.2% 不佳 漲粉率 35.7% 一般 受眾主要性別 男性 76% 受眾主要年齡 25-34 歲 …" at bounding box center [459, 102] width 262 height 54
copy div "2.63%"
drag, startPoint x: 463, startPoint y: 86, endPoint x: 488, endPoint y: 90, distance: 26.0
click at [488, 90] on div "53.2% 不佳" at bounding box center [493, 89] width 60 height 11
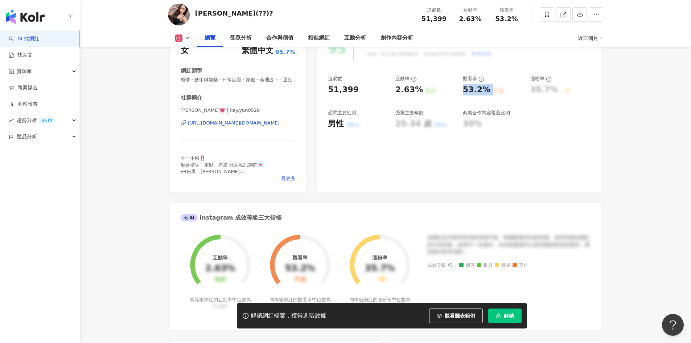
click at [483, 96] on div "追蹤數 51,399 互動率 2.63% 良好 觀看率 53.2% 不佳 漲粉率 35.7% 一般 受眾主要性別 男性 76% 受眾主要年齡 25-34 歲 …" at bounding box center [459, 102] width 262 height 54
drag, startPoint x: 464, startPoint y: 90, endPoint x: 486, endPoint y: 91, distance: 21.4
click at [486, 91] on div "53.2%" at bounding box center [477, 89] width 28 height 11
copy div "53.2%"
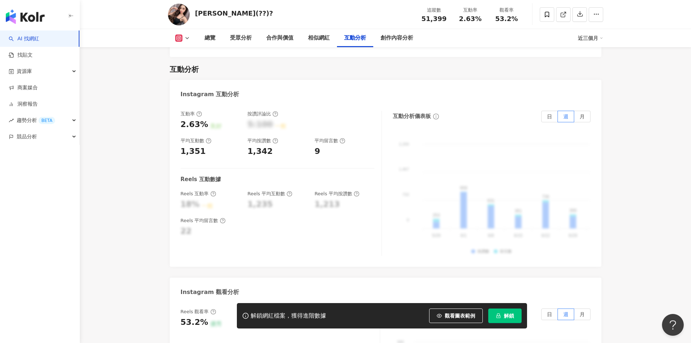
scroll to position [1379, 0]
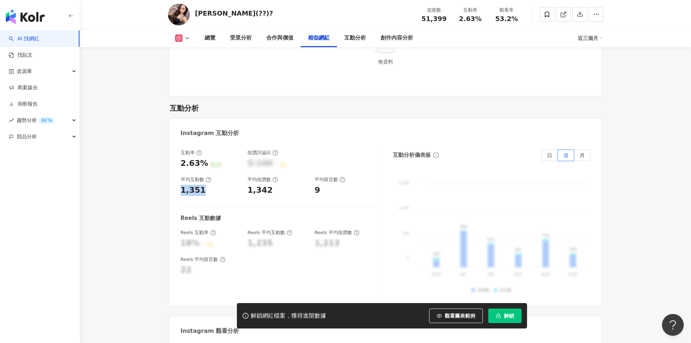
drag, startPoint x: 180, startPoint y: 187, endPoint x: 205, endPoint y: 187, distance: 24.3
click at [205, 187] on div "1,351" at bounding box center [211, 190] width 60 height 11
copy div "1,351"
drag, startPoint x: 248, startPoint y: 185, endPoint x: 279, endPoint y: 187, distance: 31.6
click at [279, 187] on div "1,342" at bounding box center [278, 190] width 60 height 11
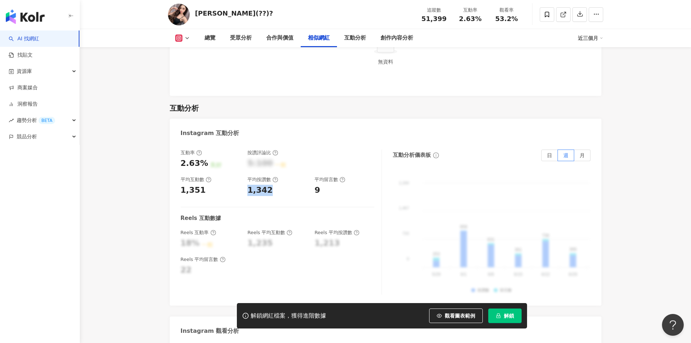
copy div "1,342"
click at [315, 187] on div "9" at bounding box center [345, 190] width 60 height 11
copy div "9"
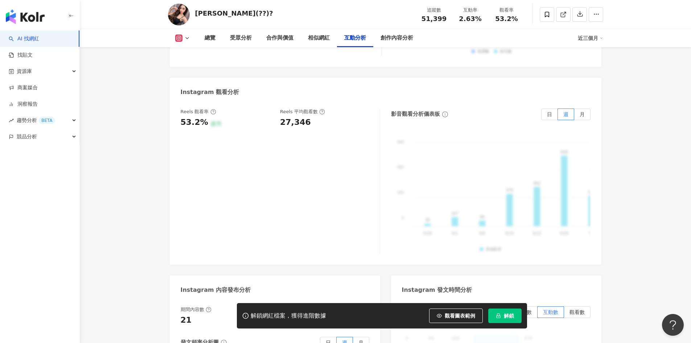
scroll to position [1633, 0]
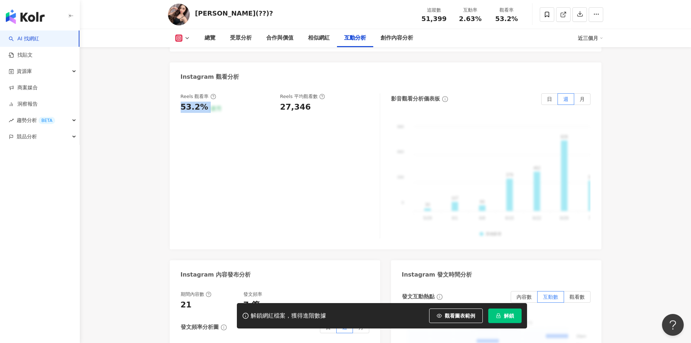
drag, startPoint x: 205, startPoint y: 105, endPoint x: 179, endPoint y: 105, distance: 26.9
click at [179, 105] on div "Reels 觀看率 53.2% 優秀 Reels 平均觀看數 27,346 影音觀看分析儀表板 日 週 月 990 990 660 660 330 330 0…" at bounding box center [386, 167] width 432 height 163
copy div "53.2% 優秀"
drag, startPoint x: 305, startPoint y: 104, endPoint x: 279, endPoint y: 106, distance: 25.8
click at [279, 106] on div "Reels 觀看率 53.2% 優秀 Reels 平均觀看數 27,346" at bounding box center [277, 103] width 192 height 20
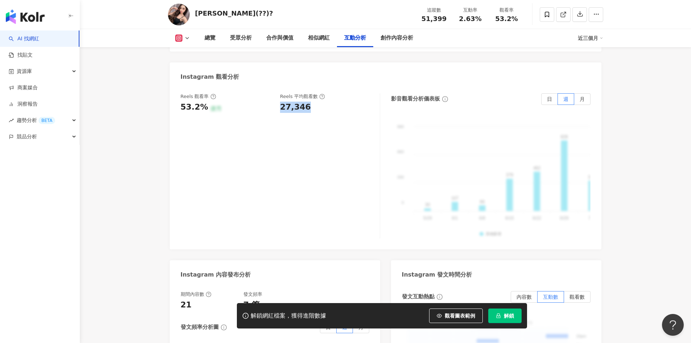
copy div "27,346"
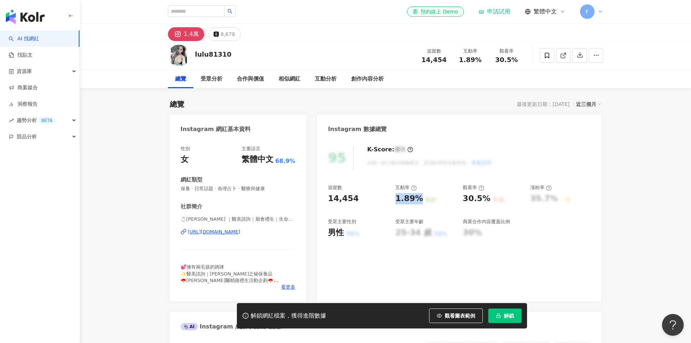
drag, startPoint x: 397, startPoint y: 198, endPoint x: 420, endPoint y: 198, distance: 23.2
click at [420, 198] on div "1.89%" at bounding box center [410, 198] width 28 height 11
copy div "1.89%"
drag, startPoint x: 464, startPoint y: 199, endPoint x: 487, endPoint y: 199, distance: 22.9
click at [487, 199] on div "30.5%" at bounding box center [477, 198] width 28 height 11
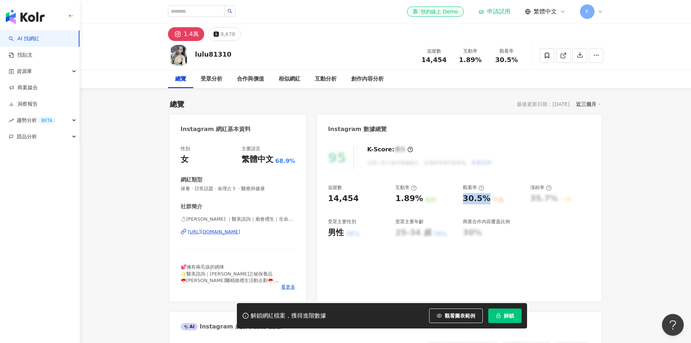
copy div "30.5%"
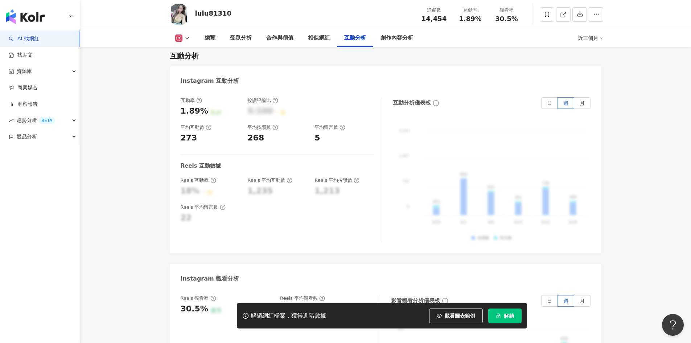
scroll to position [1415, 0]
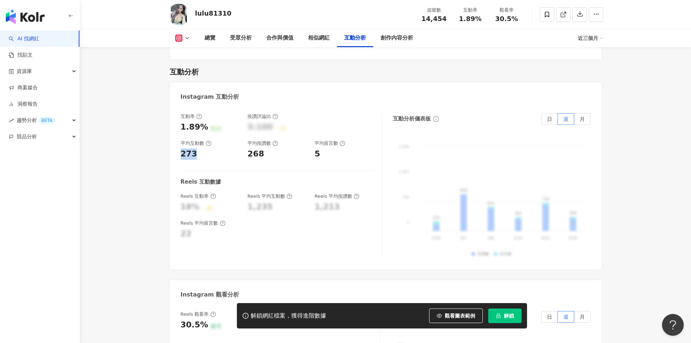
drag, startPoint x: 194, startPoint y: 144, endPoint x: 177, endPoint y: 143, distance: 16.7
click at [177, 143] on div "互動率 1.89% 良好 按讚評論比 5:100 一般 平均互動數 273 平均按讚數 268 平均留言數 5 Reels 互動數據 Reels 互動率 18…" at bounding box center [386, 187] width 432 height 163
copy div "273"
drag, startPoint x: 261, startPoint y: 144, endPoint x: 246, endPoint y: 144, distance: 15.6
click at [246, 144] on div "互動率 1.89% 良好 按讚評論比 5:100 一般 平均互動數 273 平均按讚數 268 平均留言數 5" at bounding box center [278, 136] width 194 height 46
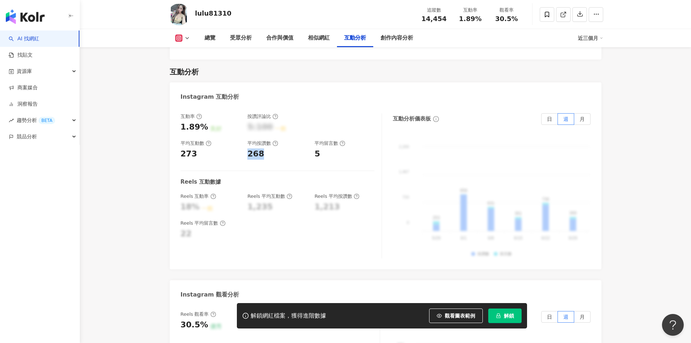
copy div "268"
drag, startPoint x: 316, startPoint y: 146, endPoint x: 312, endPoint y: 146, distance: 4.0
click at [312, 146] on div "互動率 1.89% 良好 按讚評論比 5:100 一般 平均互動數 273 平均按讚數 268 平均留言數 5" at bounding box center [278, 136] width 194 height 46
copy div "5"
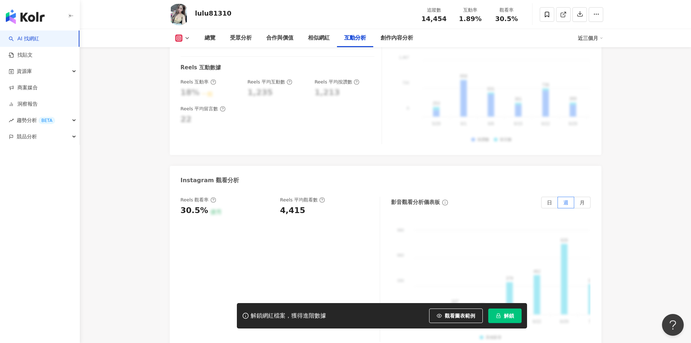
scroll to position [1561, 0]
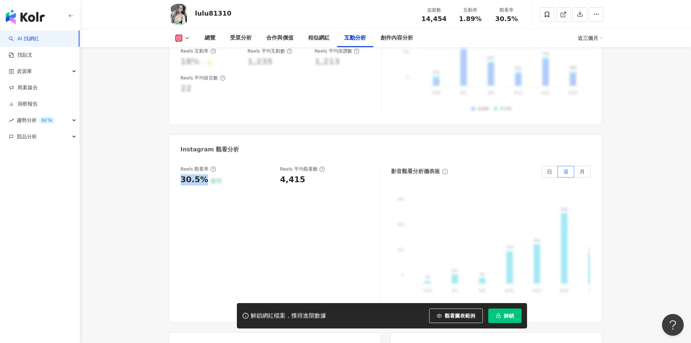
drag, startPoint x: 204, startPoint y: 171, endPoint x: 162, endPoint y: 155, distance: 44.6
click at [180, 168] on div "Reels 觀看率 30.5% 優秀 Reels 平均觀看數 4,415 影音觀看分析儀表板 日 週 月 990 990 660 660 330 330 0 …" at bounding box center [386, 240] width 432 height 163
copy div "30.5%"
drag, startPoint x: 300, startPoint y: 171, endPoint x: 274, endPoint y: 169, distance: 26.2
click at [277, 169] on div "Reels 觀看率 30.5% 優秀 Reels 平均觀看數 4,415" at bounding box center [277, 176] width 192 height 20
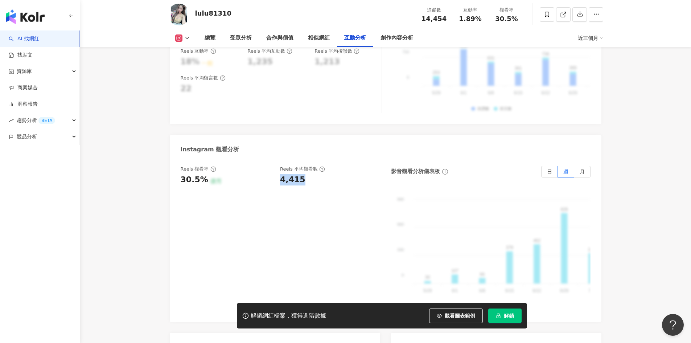
copy div "4,415"
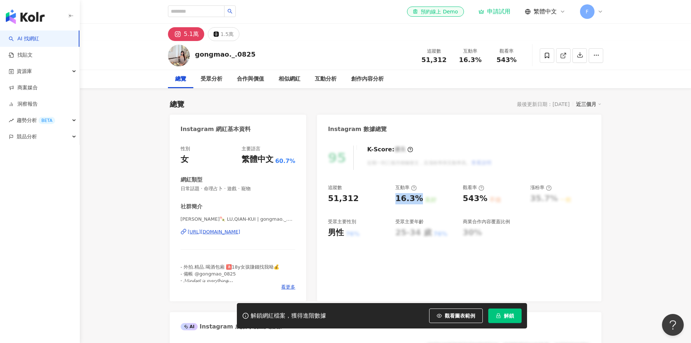
drag, startPoint x: 394, startPoint y: 200, endPoint x: 360, endPoint y: 170, distance: 45.0
click at [420, 200] on div "追蹤數 51,312 互動率 16.3% 良好 觀看率 543% 不佳 漲粉率 35.7% 一般 受眾主要性別 男性 76% 受眾主要年齡 25-34 歲 7…" at bounding box center [459, 211] width 262 height 54
copy div "16.3%"
drag, startPoint x: 470, startPoint y: 202, endPoint x: 482, endPoint y: 202, distance: 11.6
click at [482, 202] on div "543%" at bounding box center [475, 198] width 25 height 11
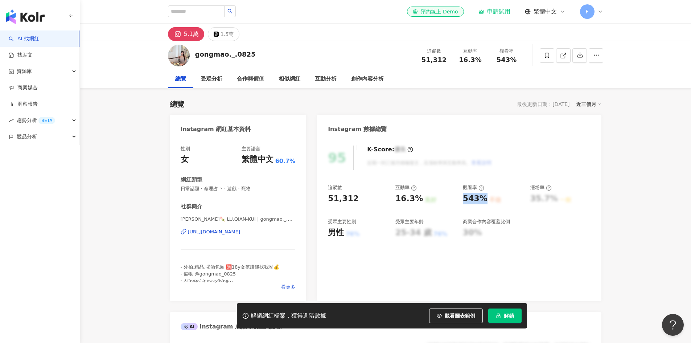
copy div "543%"
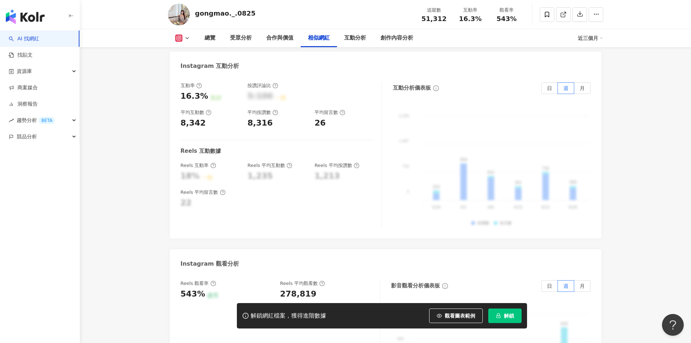
scroll to position [1452, 0]
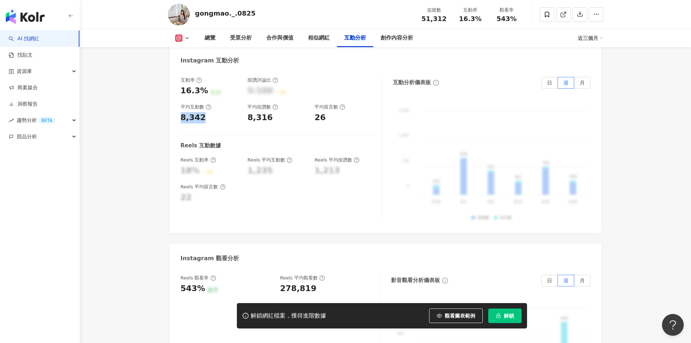
drag, startPoint x: 200, startPoint y: 106, endPoint x: 181, endPoint y: 106, distance: 18.5
click at [181, 112] on div "8,342" at bounding box center [193, 117] width 25 height 11
copy div "8,342"
drag, startPoint x: 271, startPoint y: 110, endPoint x: 245, endPoint y: 109, distance: 25.8
click at [245, 109] on div "互動率 16.3% 良好 按讚評論比 5:100 一般 平均互動數 8,342 平均按讚數 8,316 平均留言數 26" at bounding box center [278, 100] width 194 height 46
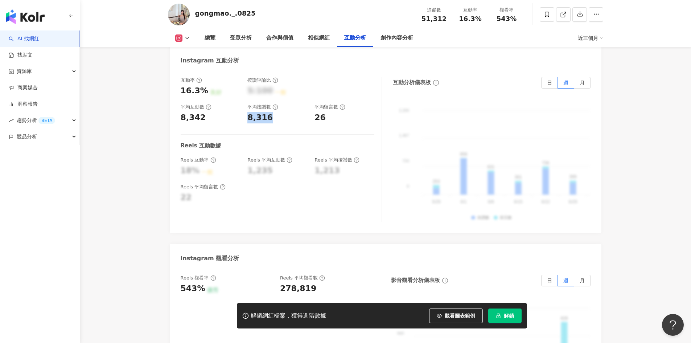
copy div "8,316"
drag, startPoint x: 323, startPoint y: 109, endPoint x: 316, endPoint y: 109, distance: 6.9
click at [316, 112] on div "26" at bounding box center [320, 117] width 11 height 11
copy div "26"
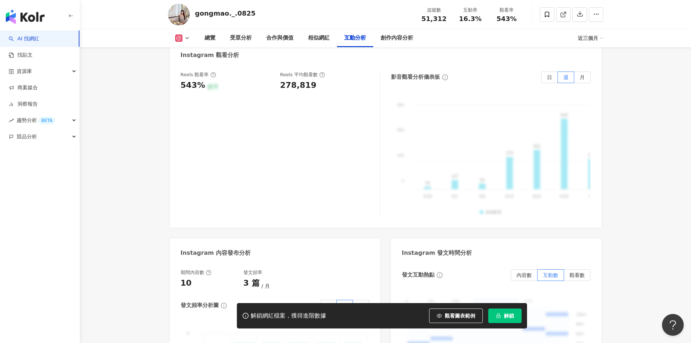
scroll to position [1524, 0]
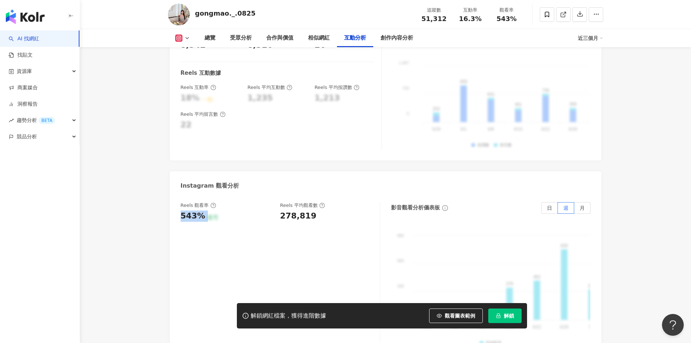
drag, startPoint x: 204, startPoint y: 204, endPoint x: 172, endPoint y: 200, distance: 31.9
click at [180, 205] on div "Reels 觀看率 543% 優秀 Reels 平均觀看數 278,819 影音觀看分析儀表板 日 週 月 990 990 660 660 330 330 0…" at bounding box center [386, 276] width 432 height 163
copy div "543% 優秀"
drag, startPoint x: 315, startPoint y: 201, endPoint x: 281, endPoint y: 205, distance: 35.2
click at [281, 210] on div "278,819" at bounding box center [326, 215] width 93 height 11
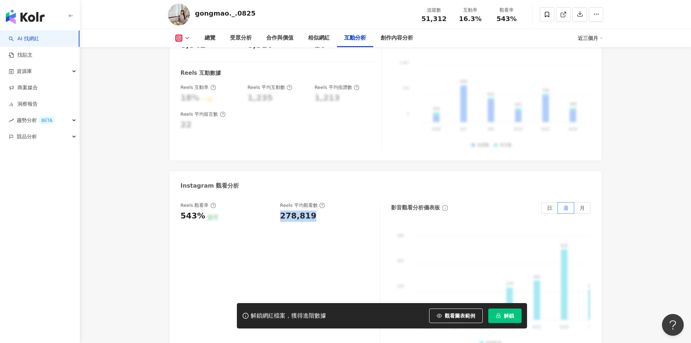
copy div "278,819"
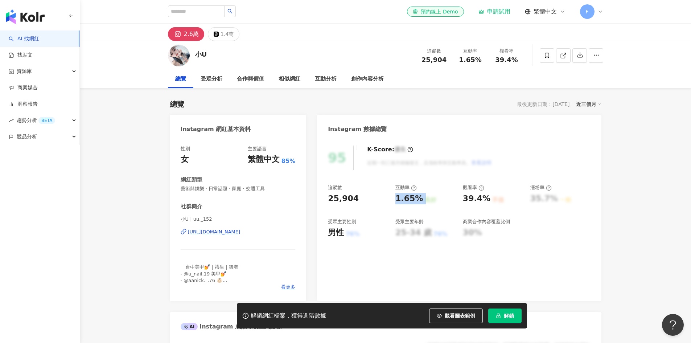
drag, startPoint x: 396, startPoint y: 200, endPoint x: 422, endPoint y: 201, distance: 26.2
click at [422, 201] on div "1.65% 良好" at bounding box center [426, 198] width 60 height 11
copy div "1.65% 良好"
drag, startPoint x: 465, startPoint y: 199, endPoint x: 484, endPoint y: 200, distance: 20.0
click at [484, 200] on div "39.4%" at bounding box center [477, 198] width 28 height 11
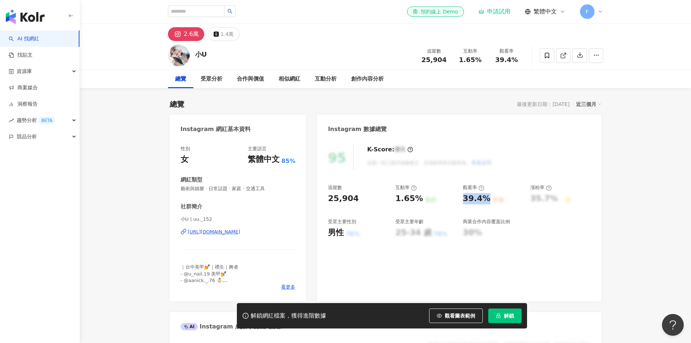
copy div "39.4%"
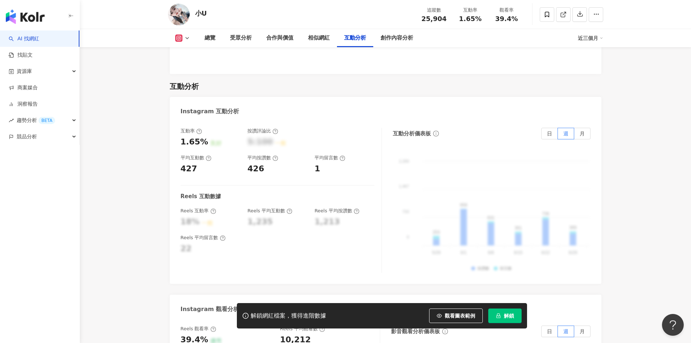
scroll to position [1415, 0]
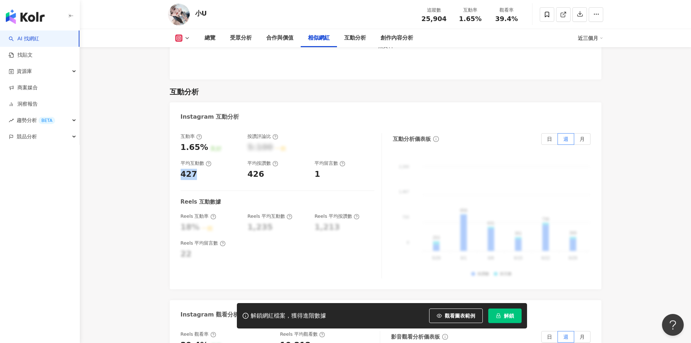
drag, startPoint x: 196, startPoint y: 164, endPoint x: 181, endPoint y: 163, distance: 15.3
click at [181, 169] on div "427" at bounding box center [211, 174] width 60 height 11
copy div "427"
drag, startPoint x: 261, startPoint y: 163, endPoint x: 163, endPoint y: 74, distance: 133.1
click at [245, 165] on div "互動率 1.65% 良好 按讚評論比 5:100 一般 平均互動數 427 平均按讚數 426 平均留言數 1" at bounding box center [278, 156] width 194 height 46
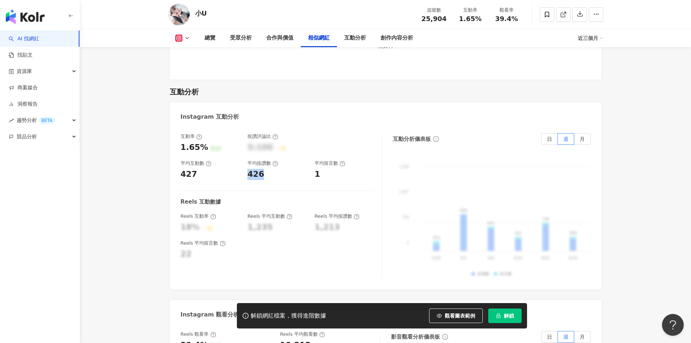
copy div "426"
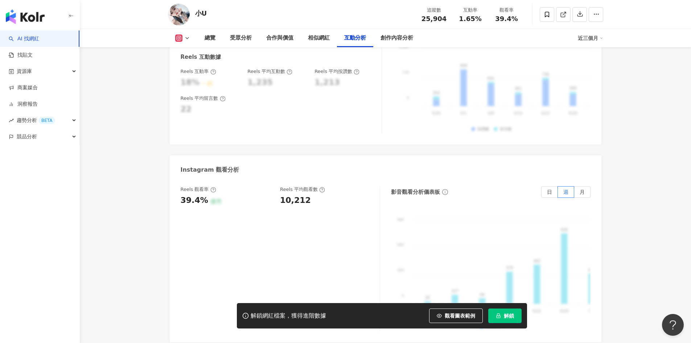
scroll to position [1561, 0]
drag, startPoint x: 204, startPoint y: 189, endPoint x: 179, endPoint y: 189, distance: 24.7
click at [179, 189] on div "Reels 觀看率 39.4% 優秀 Reels 平均觀看數 10,212 影音觀看分析儀表板 日 週 月 990 990 660 660 330 330 0…" at bounding box center [386, 260] width 432 height 163
copy div "39.4%"
drag, startPoint x: 282, startPoint y: 190, endPoint x: 277, endPoint y: 190, distance: 5.1
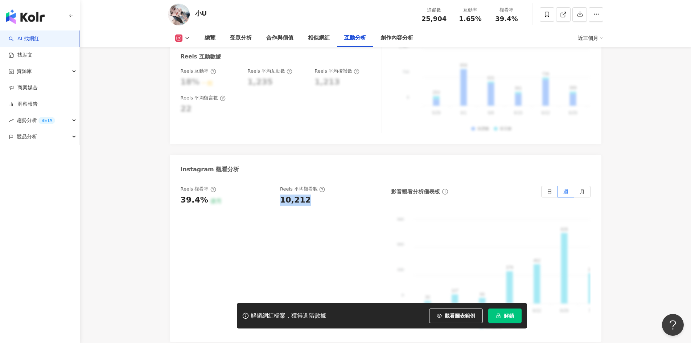
click at [277, 190] on div "Reels 觀看率 39.4% 優秀 Reels 平均觀看數 10,212" at bounding box center [277, 196] width 192 height 20
copy div "10,212"
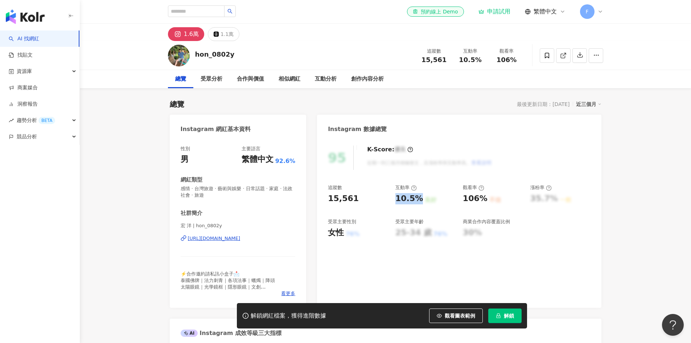
drag, startPoint x: 396, startPoint y: 199, endPoint x: 417, endPoint y: 202, distance: 22.0
click at [417, 202] on div "10.5%" at bounding box center [410, 198] width 28 height 11
copy div "10.5%"
drag, startPoint x: 463, startPoint y: 200, endPoint x: 484, endPoint y: 200, distance: 20.3
click at [484, 200] on div "106%" at bounding box center [475, 198] width 25 height 11
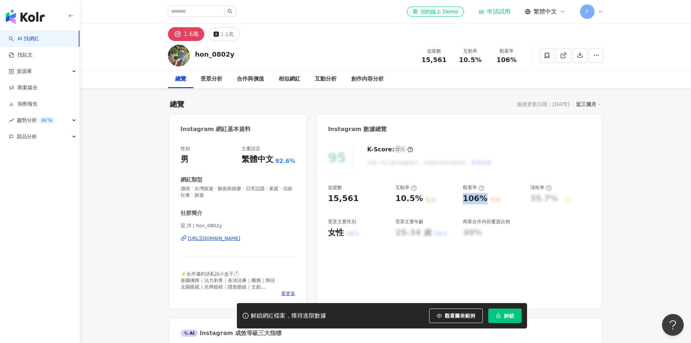
copy div "106%"
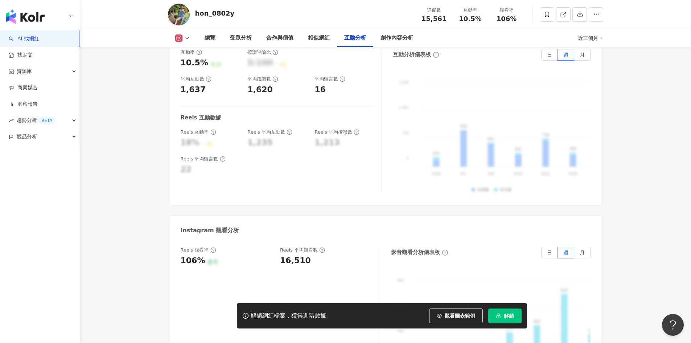
scroll to position [1488, 0]
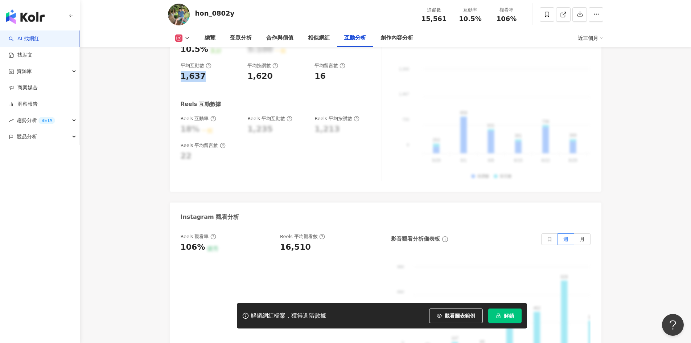
drag, startPoint x: 203, startPoint y: 66, endPoint x: 181, endPoint y: 66, distance: 21.0
click at [182, 71] on div "1,637" at bounding box center [211, 76] width 60 height 11
copy div "1,637"
drag, startPoint x: 269, startPoint y: 64, endPoint x: 245, endPoint y: 65, distance: 24.0
click at [245, 65] on div "互動率 10.5% 良好 按讚評論比 5:100 一般 平均互動數 1,637 平均按讚數 1,620 平均留言數 16" at bounding box center [278, 59] width 194 height 46
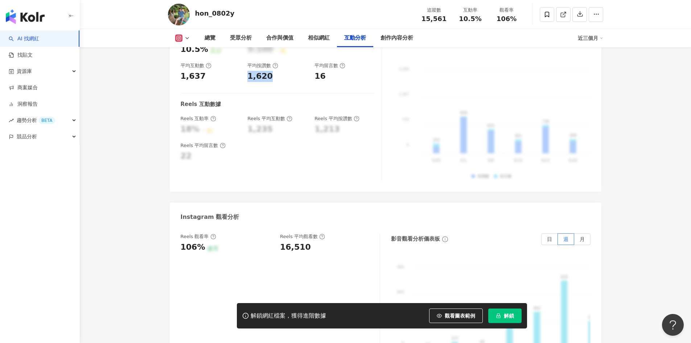
copy div "1,620"
drag, startPoint x: 328, startPoint y: 66, endPoint x: 316, endPoint y: 66, distance: 12.0
click at [316, 71] on div "16" at bounding box center [345, 76] width 60 height 11
copy div "16"
drag, startPoint x: 192, startPoint y: 237, endPoint x: 181, endPoint y: 237, distance: 11.3
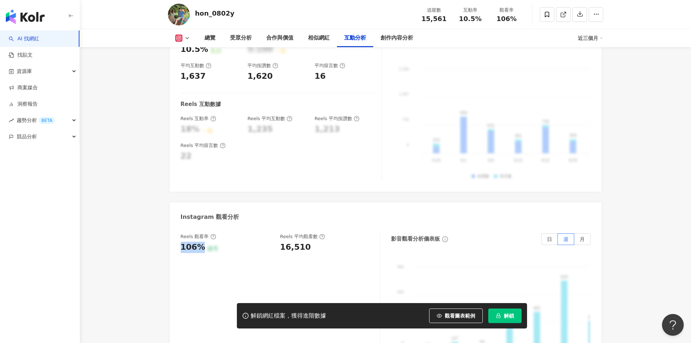
click at [181, 242] on div "106%" at bounding box center [193, 247] width 25 height 11
copy div "106%"
drag, startPoint x: 307, startPoint y: 239, endPoint x: 281, endPoint y: 240, distance: 26.9
click at [281, 242] on div "16,510" at bounding box center [326, 247] width 93 height 11
copy div "16,510"
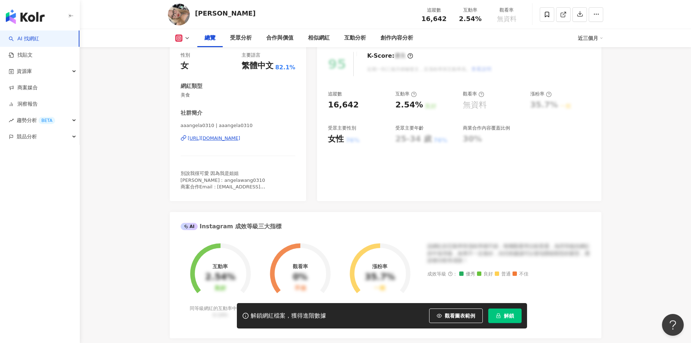
scroll to position [109, 0]
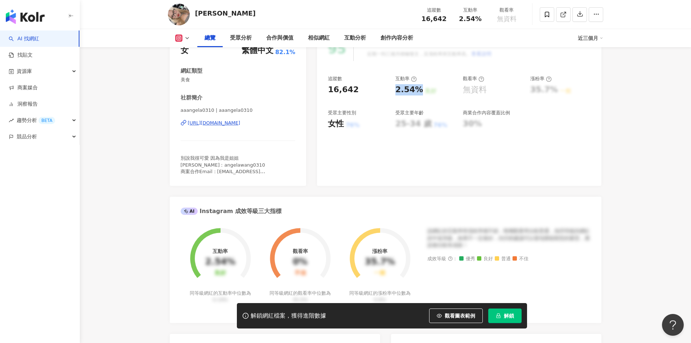
drag, startPoint x: 396, startPoint y: 92, endPoint x: 420, endPoint y: 93, distance: 23.3
click at [420, 93] on div "2.54%" at bounding box center [410, 89] width 28 height 11
copy div "2.54%"
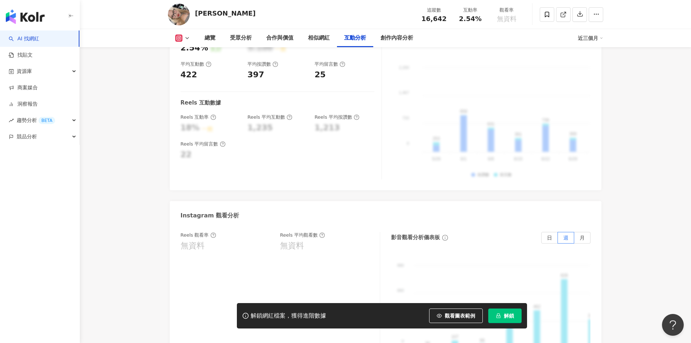
scroll to position [1452, 0]
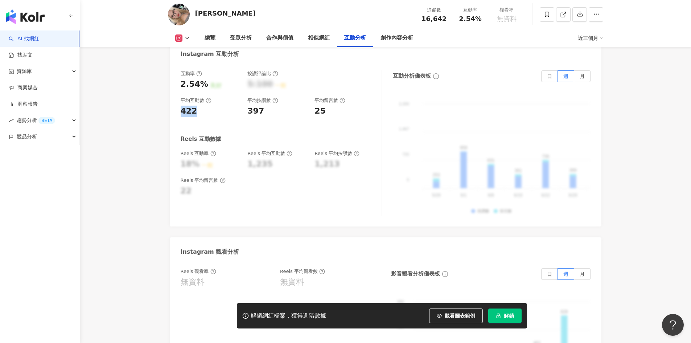
drag, startPoint x: 194, startPoint y: 100, endPoint x: 160, endPoint y: 101, distance: 34.1
copy div "422"
drag, startPoint x: 248, startPoint y: 99, endPoint x: 262, endPoint y: 102, distance: 14.4
click at [262, 106] on div "397" at bounding box center [278, 111] width 60 height 11
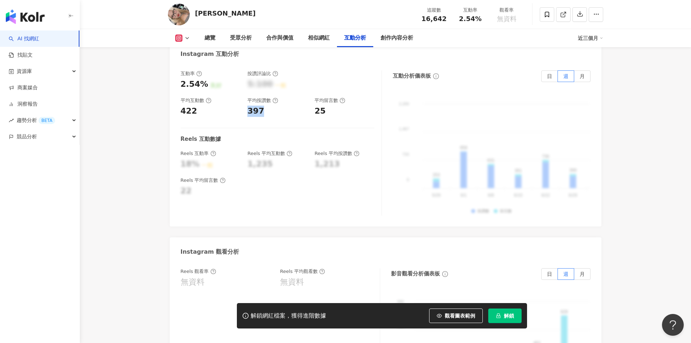
copy div "397"
drag, startPoint x: 331, startPoint y: 106, endPoint x: 310, endPoint y: 104, distance: 20.4
click at [310, 104] on div "互動率 2.54% 良好 按讚評論比 5:100 一般 平均互動數 422 平均按讚數 397 平均留言數 25" at bounding box center [278, 93] width 194 height 46
click at [319, 106] on div "25" at bounding box center [320, 111] width 11 height 11
drag, startPoint x: 322, startPoint y: 101, endPoint x: 312, endPoint y: 100, distance: 9.5
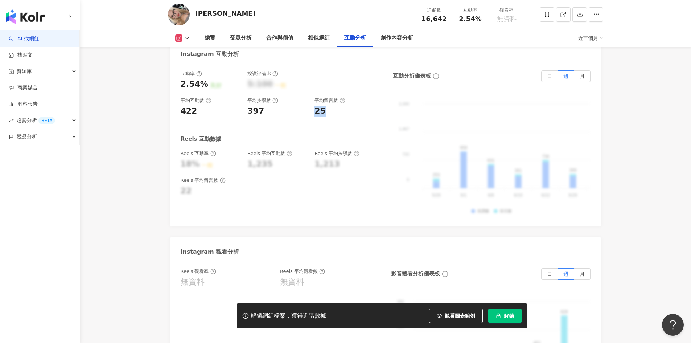
click at [312, 100] on div "互動率 2.54% 良好 按讚評論比 5:100 一般 平均互動數 422 平均按讚數 397 平均留言數 25" at bounding box center [278, 93] width 194 height 46
copy div "25"
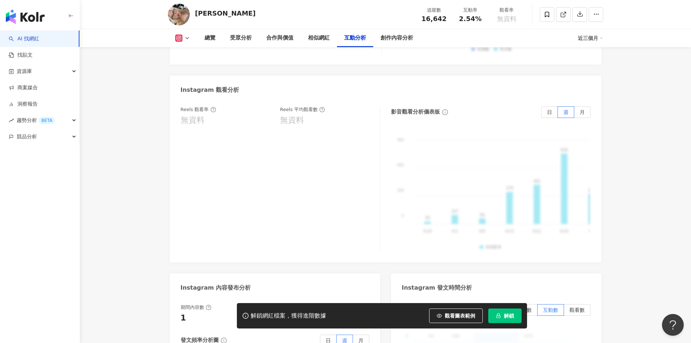
scroll to position [1524, 0]
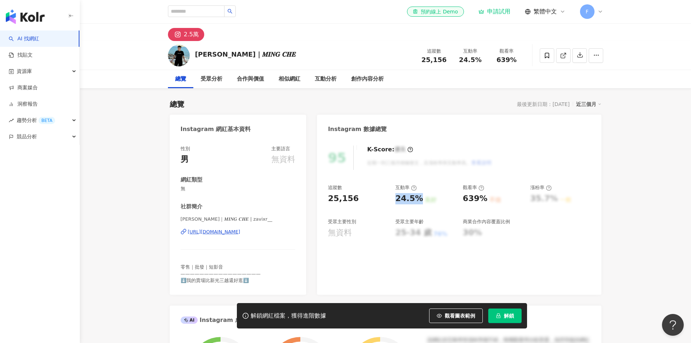
drag, startPoint x: 392, startPoint y: 199, endPoint x: 418, endPoint y: 203, distance: 26.1
click at [418, 203] on div "追蹤數 25,156 互動率 24.5% 良好 觀看率 639% 不佳 漲粉率 35.7% 一般 受眾主要性別 無資料 受眾主要年齡 25-34 歲 76% …" at bounding box center [459, 211] width 262 height 54
copy div "24.5%"
drag, startPoint x: 462, startPoint y: 196, endPoint x: 483, endPoint y: 198, distance: 21.1
click at [483, 198] on div "追蹤數 25,156 互動率 24.5% 良好 觀看率 639% 不佳 漲粉率 35.7% 一般 受眾主要性別 無資料 受眾主要年齡 25-34 歲 76% …" at bounding box center [459, 211] width 262 height 54
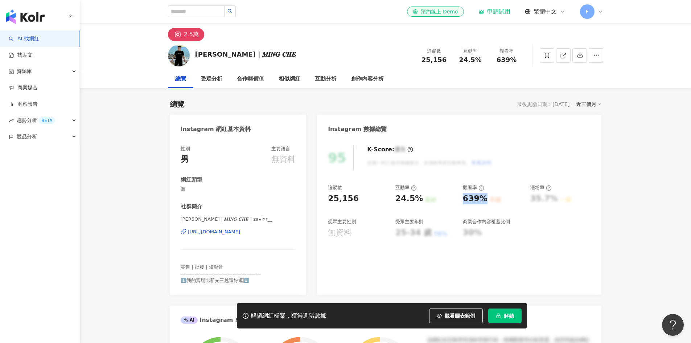
copy div "639%"
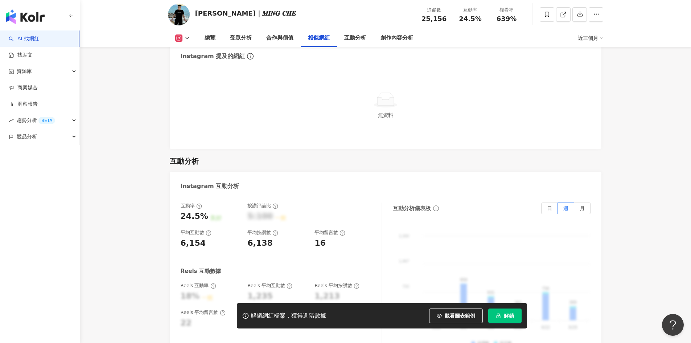
scroll to position [1488, 0]
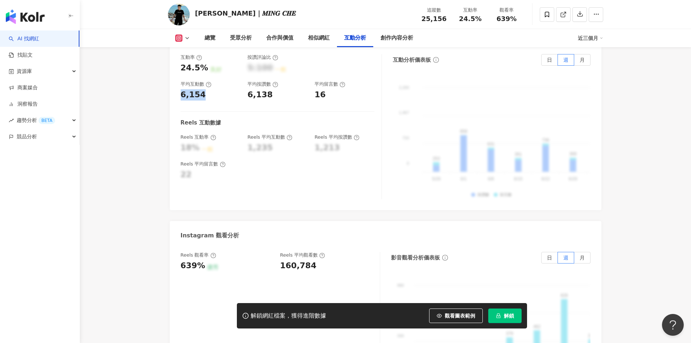
drag, startPoint x: 201, startPoint y: 83, endPoint x: 183, endPoint y: 82, distance: 18.9
click at [183, 89] on div "6,154" at bounding box center [193, 94] width 25 height 11
copy div "6,154"
drag, startPoint x: 271, startPoint y: 85, endPoint x: 246, endPoint y: 84, distance: 24.7
click at [246, 84] on div "互動率 24.5% 良好 按讚評論比 5:100 一般 平均互動數 6,154 平均按讚數 6,138 平均留言數 16" at bounding box center [278, 77] width 194 height 46
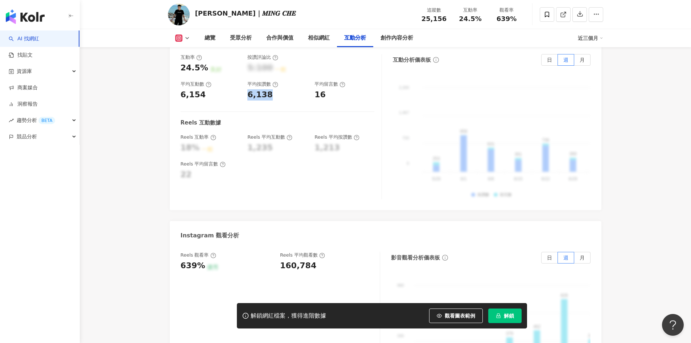
copy div "6,138"
drag, startPoint x: 321, startPoint y: 85, endPoint x: 315, endPoint y: 84, distance: 5.6
click at [315, 89] on div "16" at bounding box center [320, 94] width 11 height 11
copy div "16"
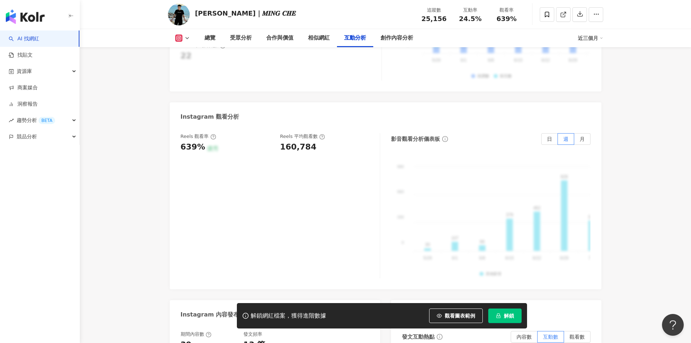
scroll to position [1597, 0]
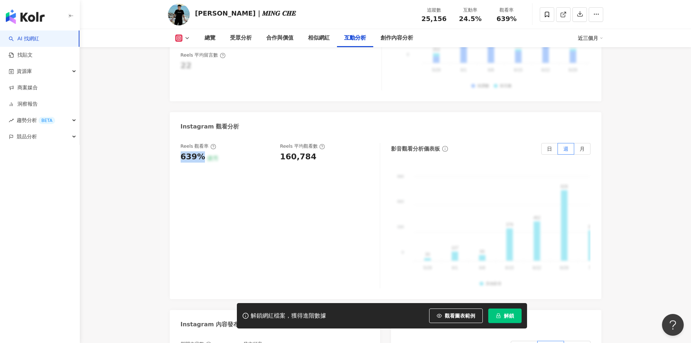
drag, startPoint x: 200, startPoint y: 147, endPoint x: 179, endPoint y: 146, distance: 21.1
click at [179, 146] on div "Reels 觀看率 639% 優秀 Reels 平均觀看數 160,784 影音觀看分析儀表板 日 週 月 990 990 660 660 330 330 0…" at bounding box center [386, 217] width 432 height 163
copy div "639%"
drag, startPoint x: 313, startPoint y: 148, endPoint x: 254, endPoint y: 134, distance: 61.2
click at [281, 151] on div "160,784" at bounding box center [326, 156] width 93 height 11
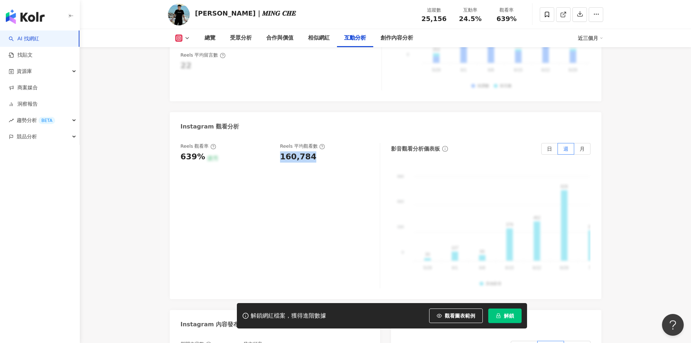
copy div "160,784"
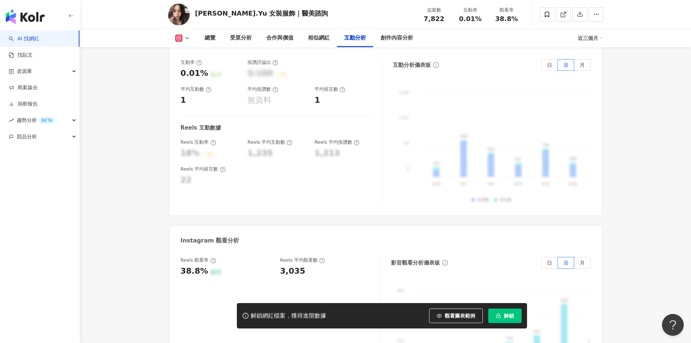
scroll to position [1488, 0]
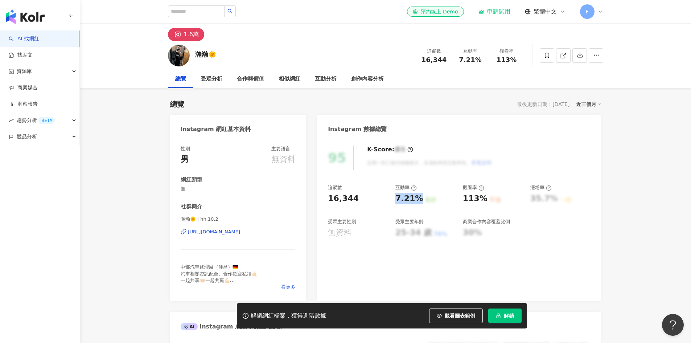
drag, startPoint x: 396, startPoint y: 197, endPoint x: 419, endPoint y: 201, distance: 23.3
click at [419, 201] on div "7.21%" at bounding box center [410, 198] width 28 height 11
copy div "7.21%"
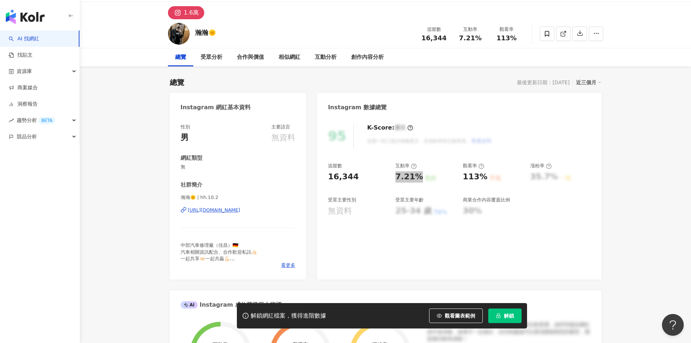
scroll to position [73, 0]
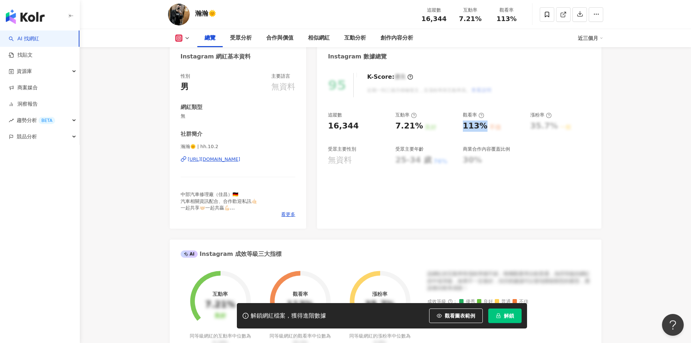
drag, startPoint x: 461, startPoint y: 130, endPoint x: 484, endPoint y: 128, distance: 22.9
click at [484, 128] on div "追蹤數 16,344 互動率 7.21% 良好 觀看率 113% 不佳 漲粉率 35.7% 一般 受眾主要性別 無資料 受眾主要年齡 25-34 歲 76% …" at bounding box center [459, 139] width 262 height 54
copy div "113%"
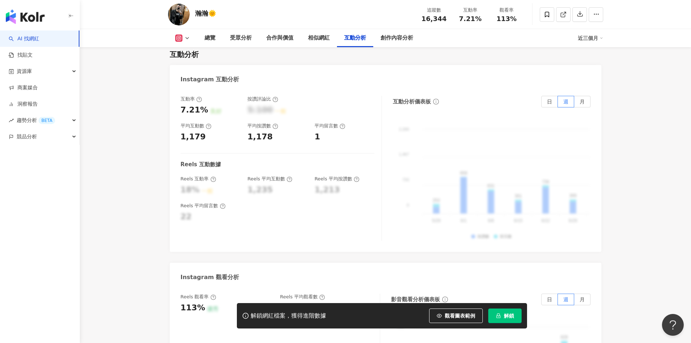
scroll to position [1452, 0]
drag, startPoint x: 188, startPoint y: 127, endPoint x: 181, endPoint y: 127, distance: 6.9
click at [181, 132] on div "1,179" at bounding box center [211, 137] width 60 height 11
copy div "1,179"
drag, startPoint x: 274, startPoint y: 126, endPoint x: 246, endPoint y: 128, distance: 27.3
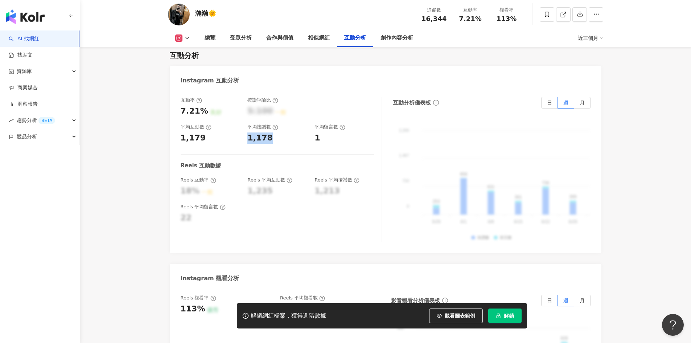
click at [246, 128] on div "互動率 7.21% 良好 按讚評論比 5:100 一般 平均互動數 1,179 平均按讚數 1,178 平均留言數 1" at bounding box center [278, 120] width 194 height 46
copy div "1,178"
drag, startPoint x: 319, startPoint y: 128, endPoint x: 315, endPoint y: 127, distance: 4.1
click at [315, 132] on div "1" at bounding box center [317, 137] width 5 height 11
copy div "1"
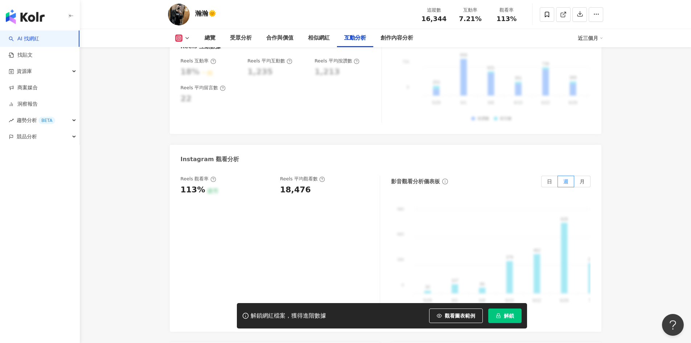
scroll to position [1597, 0]
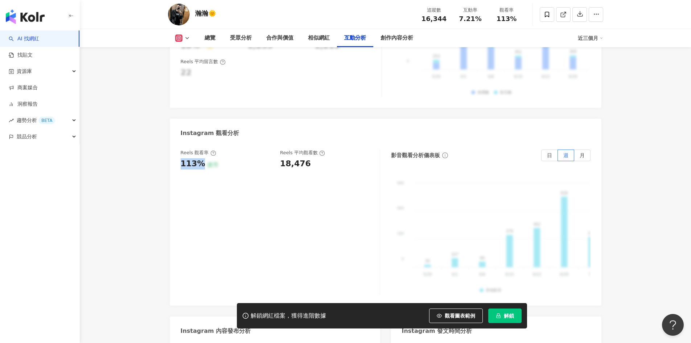
drag, startPoint x: 200, startPoint y: 154, endPoint x: 182, endPoint y: 152, distance: 18.6
click at [182, 158] on div "113%" at bounding box center [193, 163] width 25 height 11
copy div "113%"
drag, startPoint x: 305, startPoint y: 150, endPoint x: 279, endPoint y: 150, distance: 26.5
click at [279, 150] on div "Reels 觀看率 113% 優秀 [PERSON_NAME] 平均觀看數 18,476" at bounding box center [277, 160] width 192 height 20
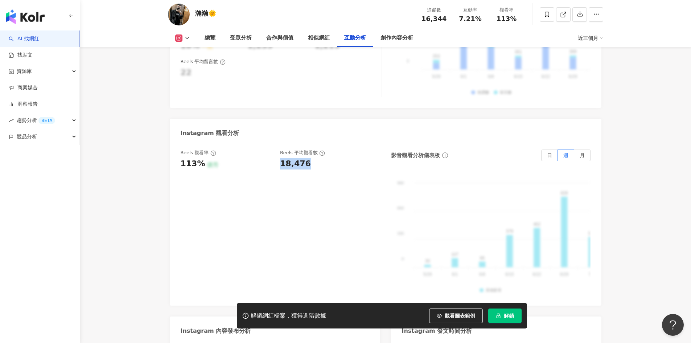
copy div "18,476"
